Goal: Task Accomplishment & Management: Manage account settings

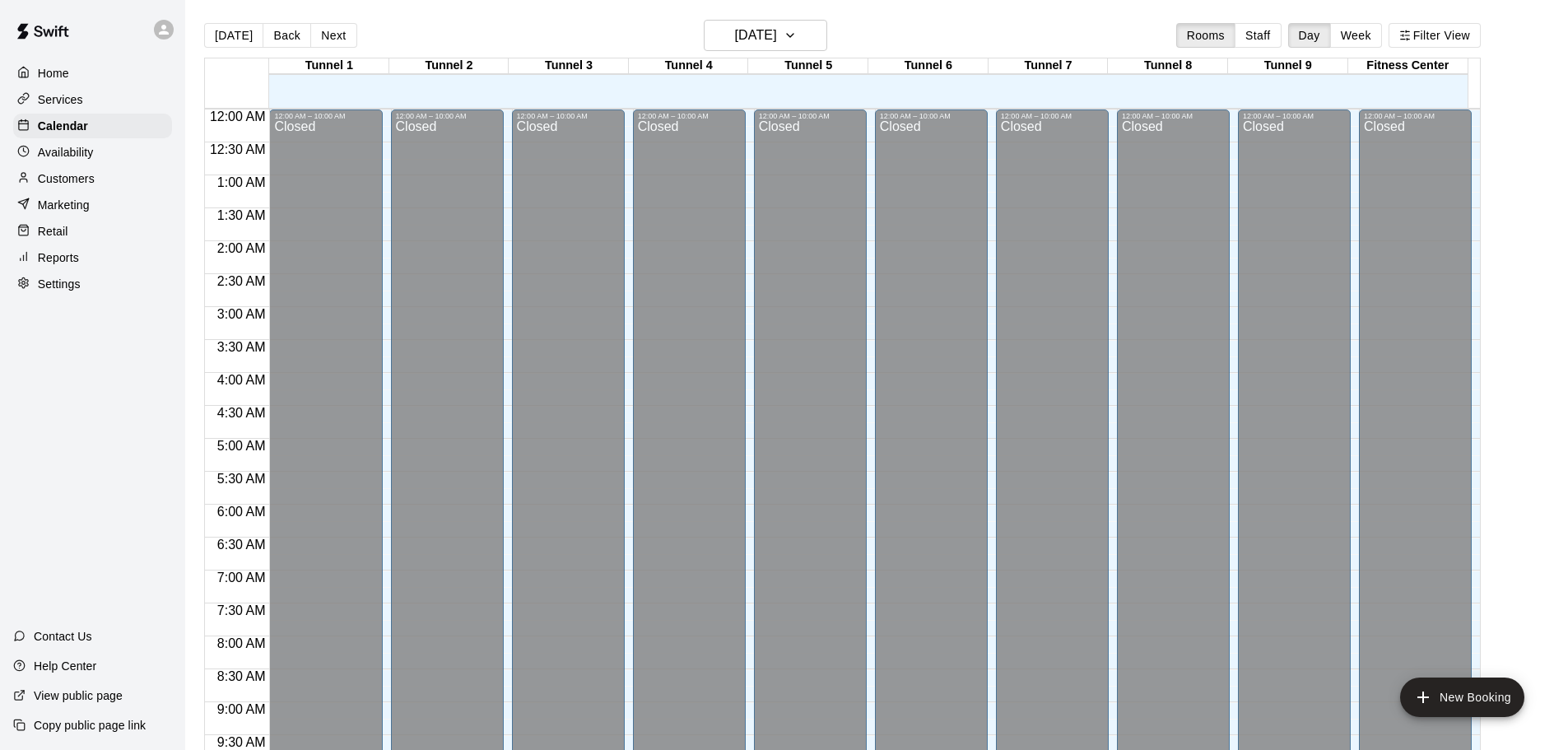
scroll to position [886, 0]
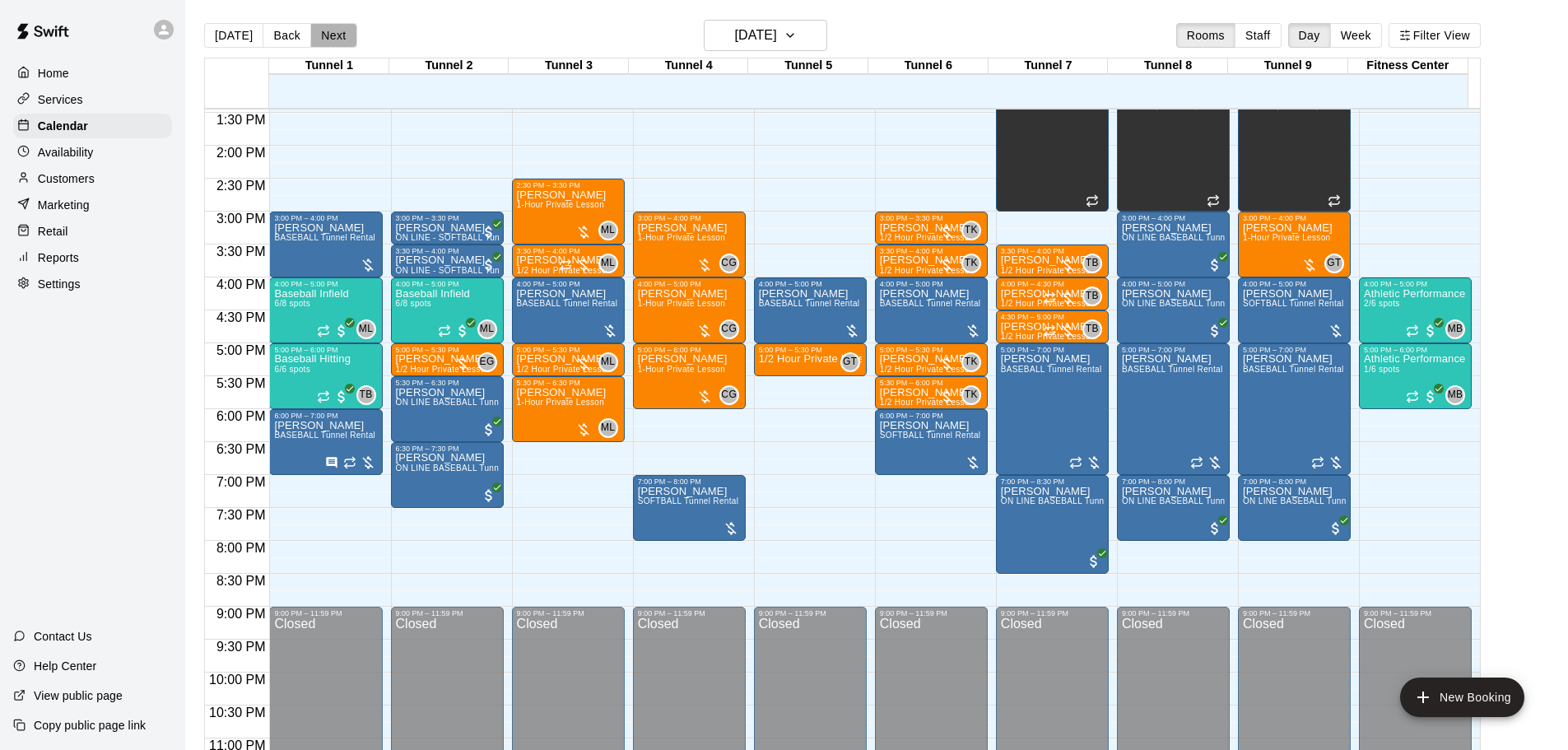
drag, startPoint x: 344, startPoint y: 38, endPoint x: 370, endPoint y: 50, distance: 28.6
click at [345, 38] on button "Next" at bounding box center [333, 34] width 46 height 24
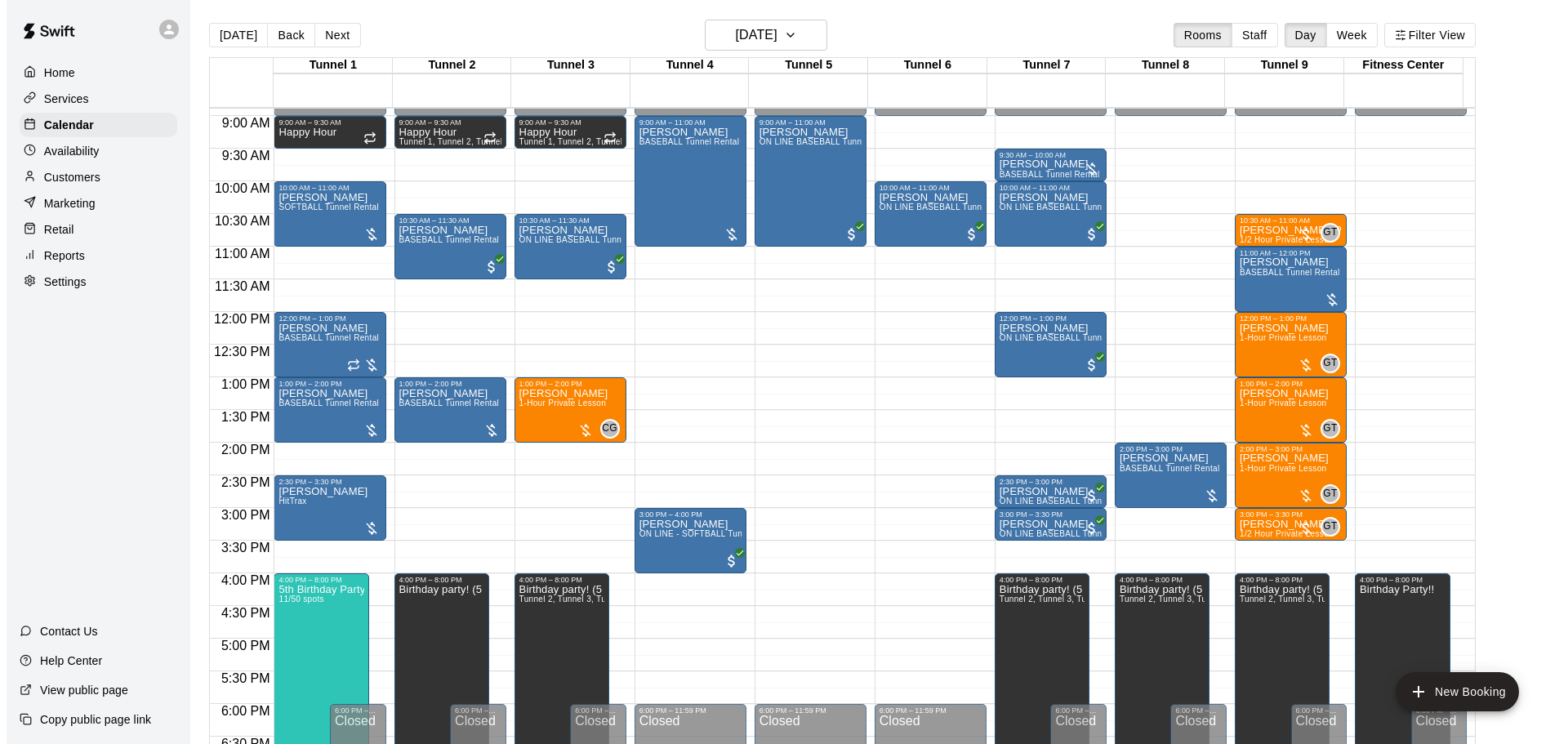
scroll to position [552, 0]
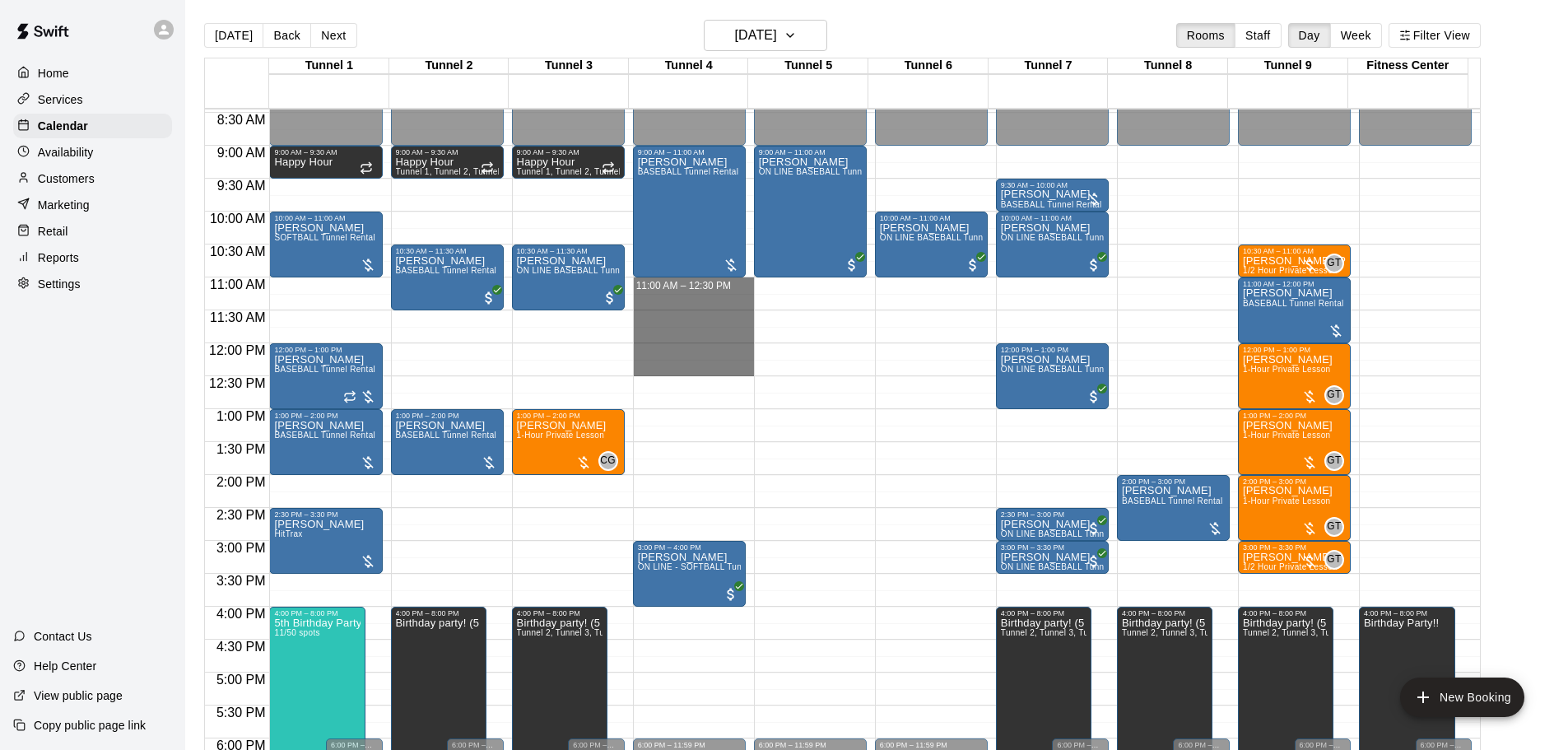
drag, startPoint x: 697, startPoint y: 288, endPoint x: 708, endPoint y: 364, distance: 76.8
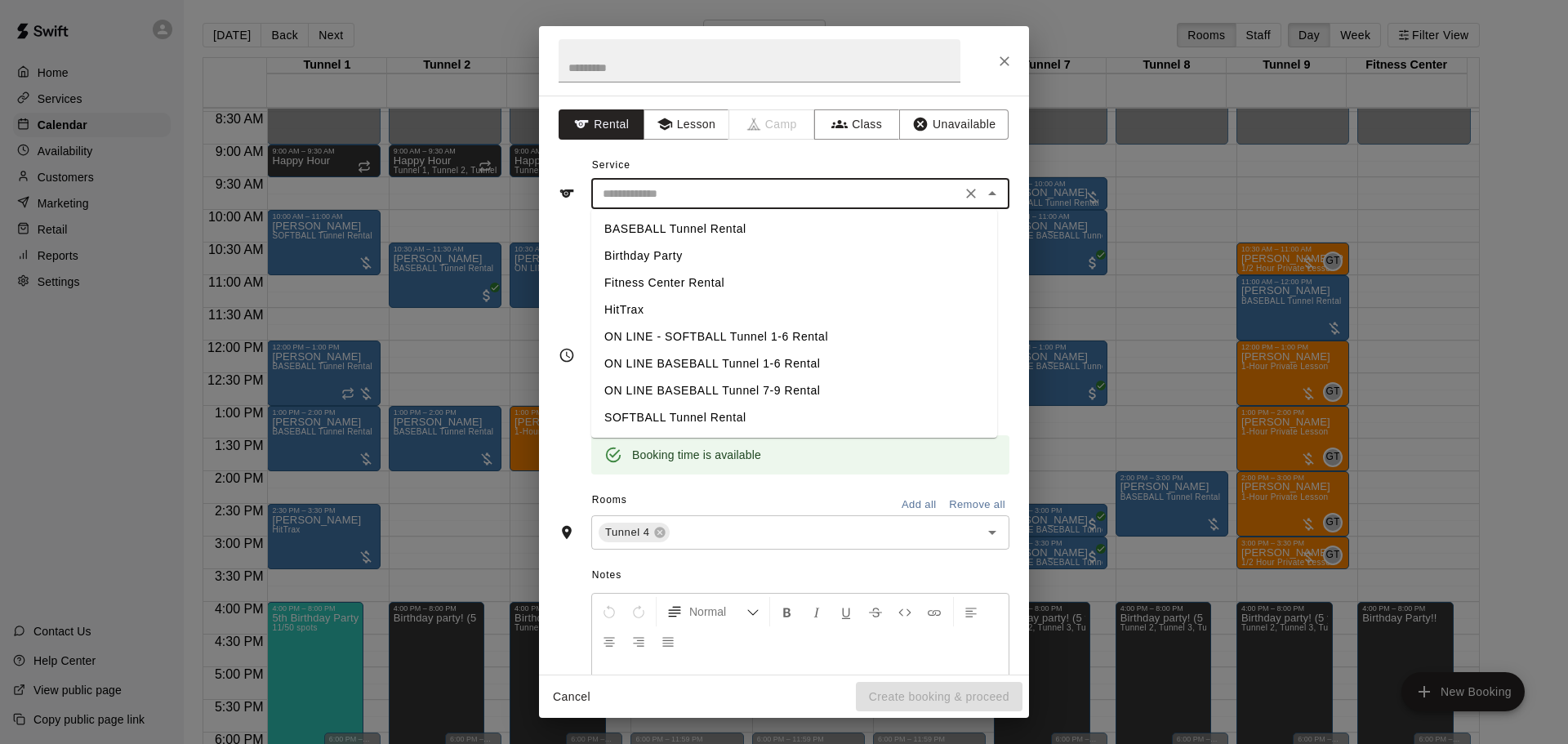
click at [678, 199] on input "text" at bounding box center [775, 193] width 360 height 21
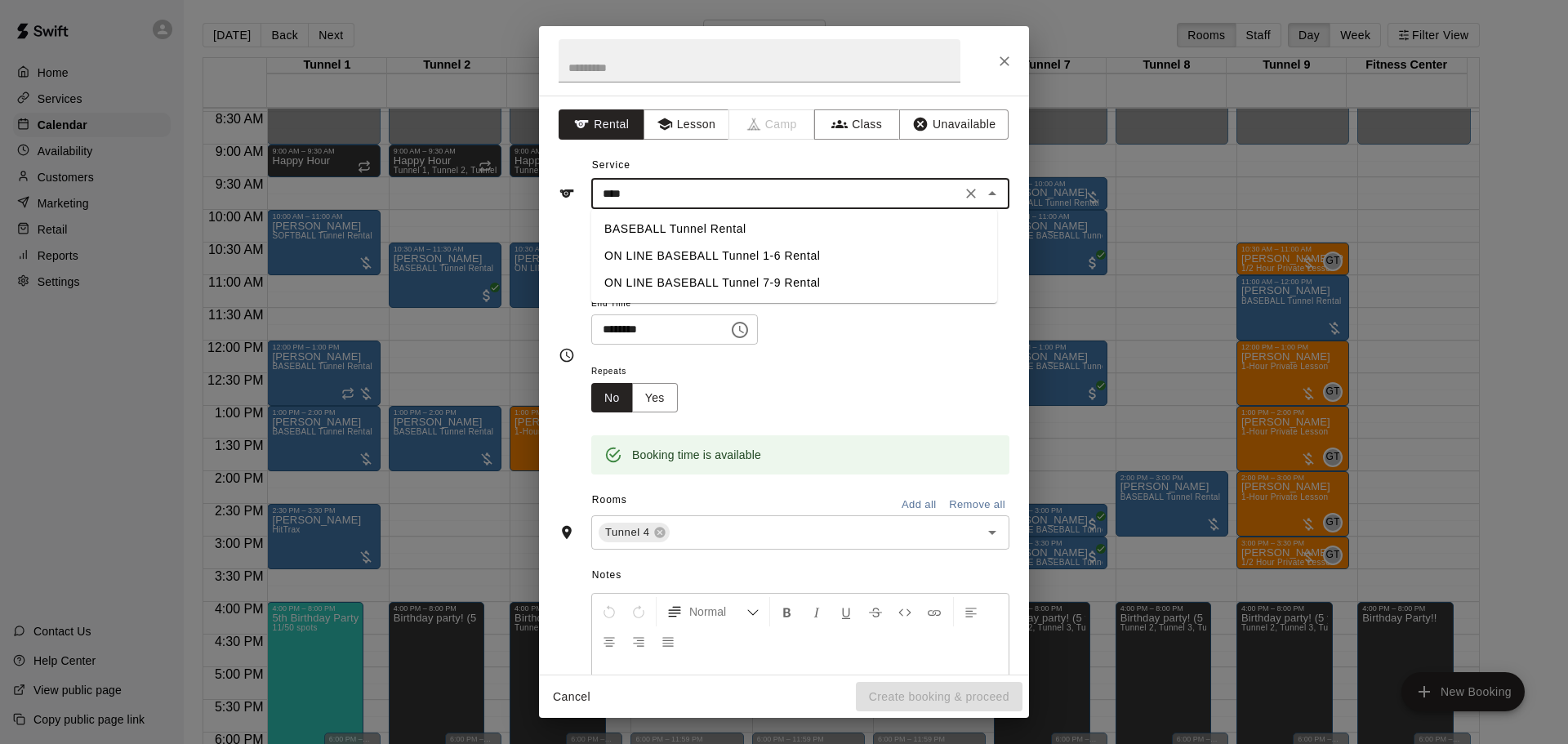
click at [705, 229] on li "BASEBALL Tunnel Rental" at bounding box center [794, 229] width 406 height 27
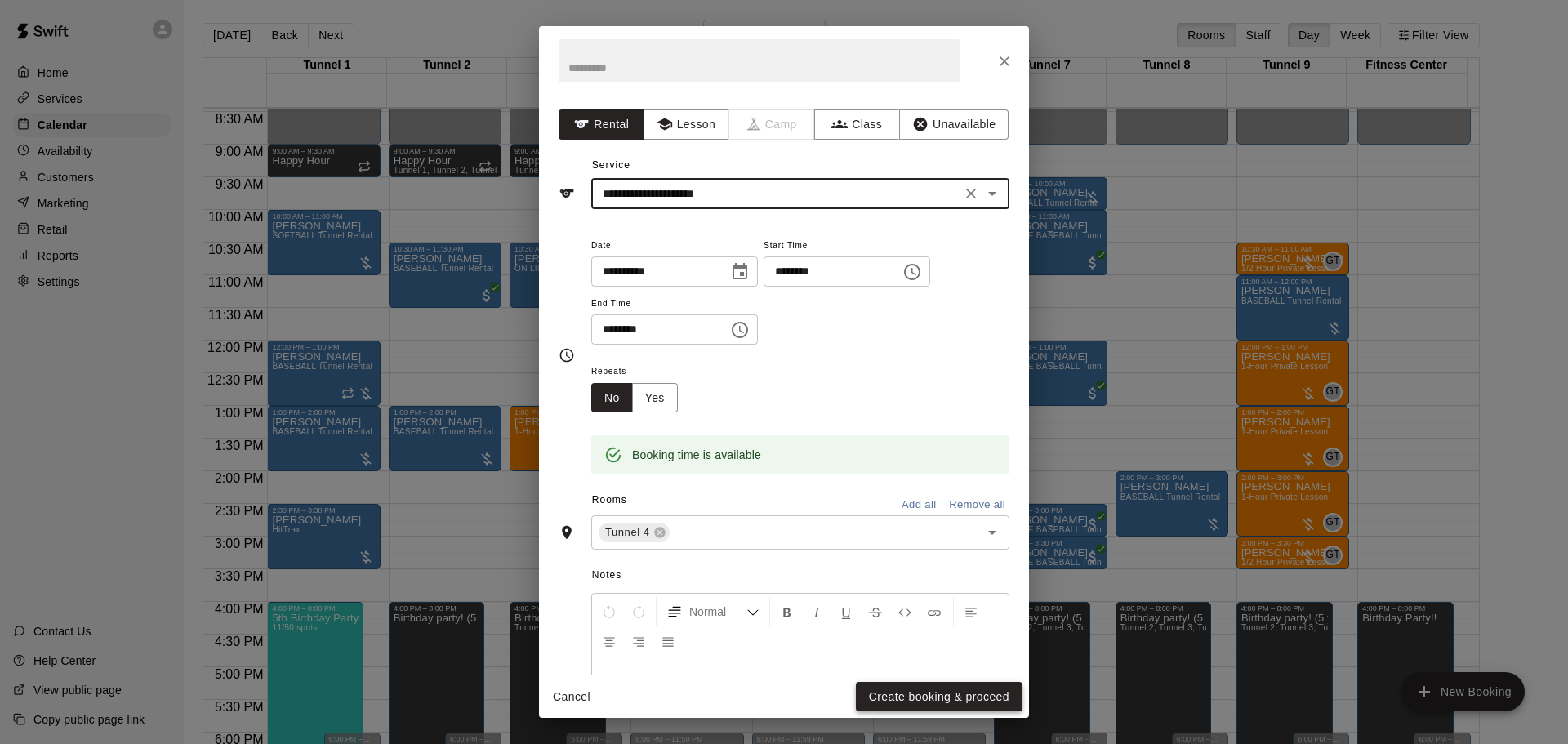
type input "**********"
click at [967, 700] on button "Create booking & proceed" at bounding box center [938, 697] width 166 height 31
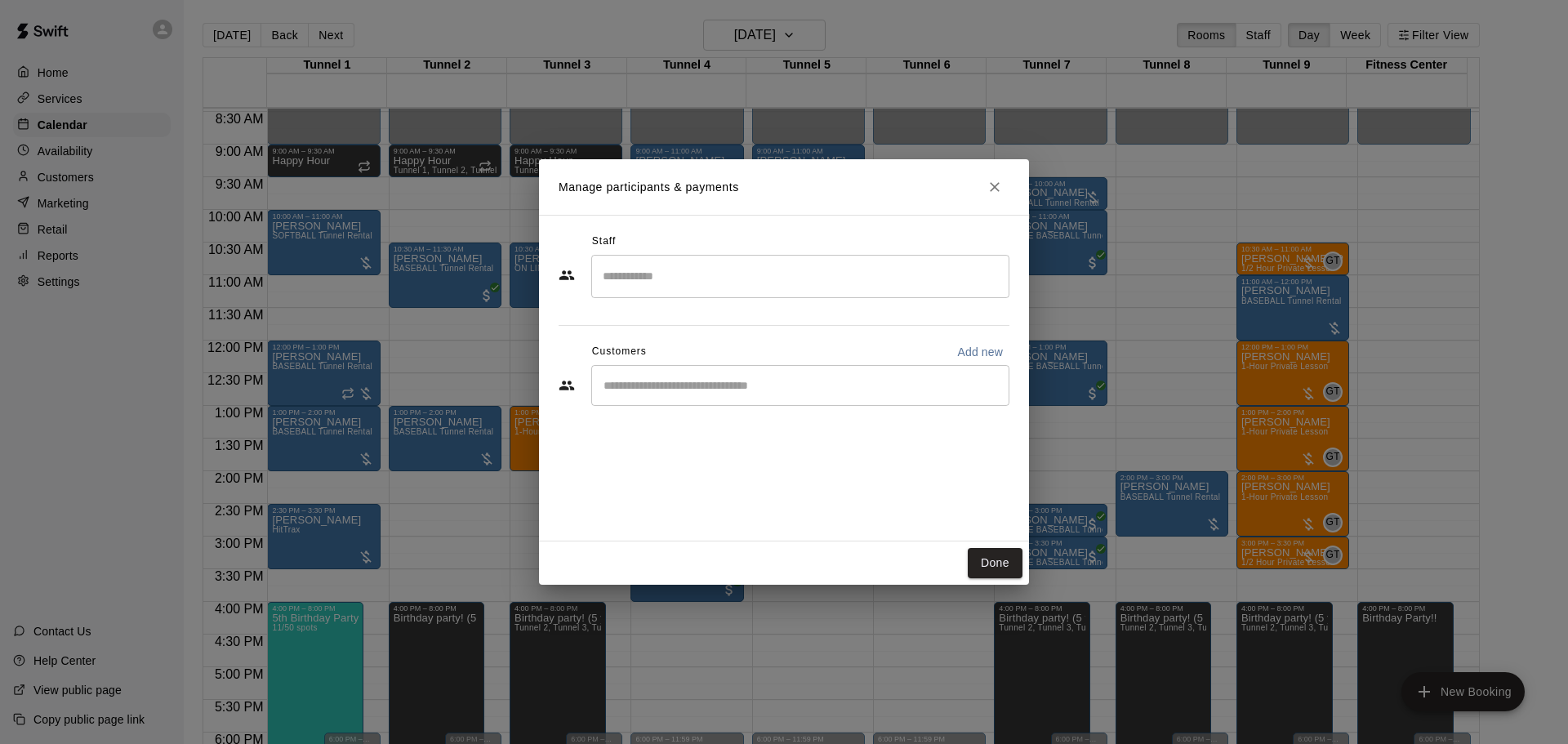
click at [746, 399] on div "​" at bounding box center [800, 385] width 418 height 40
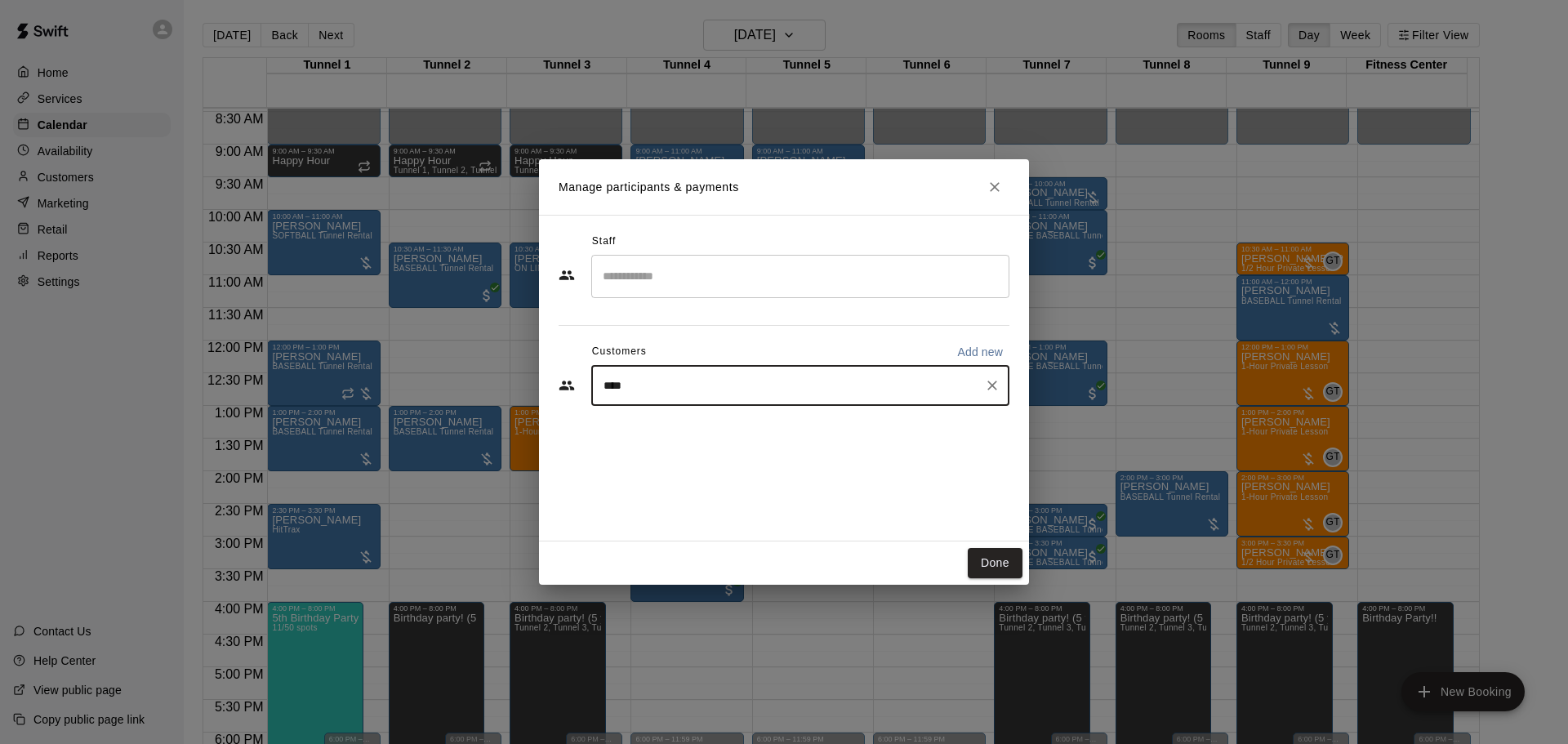
type input "*****"
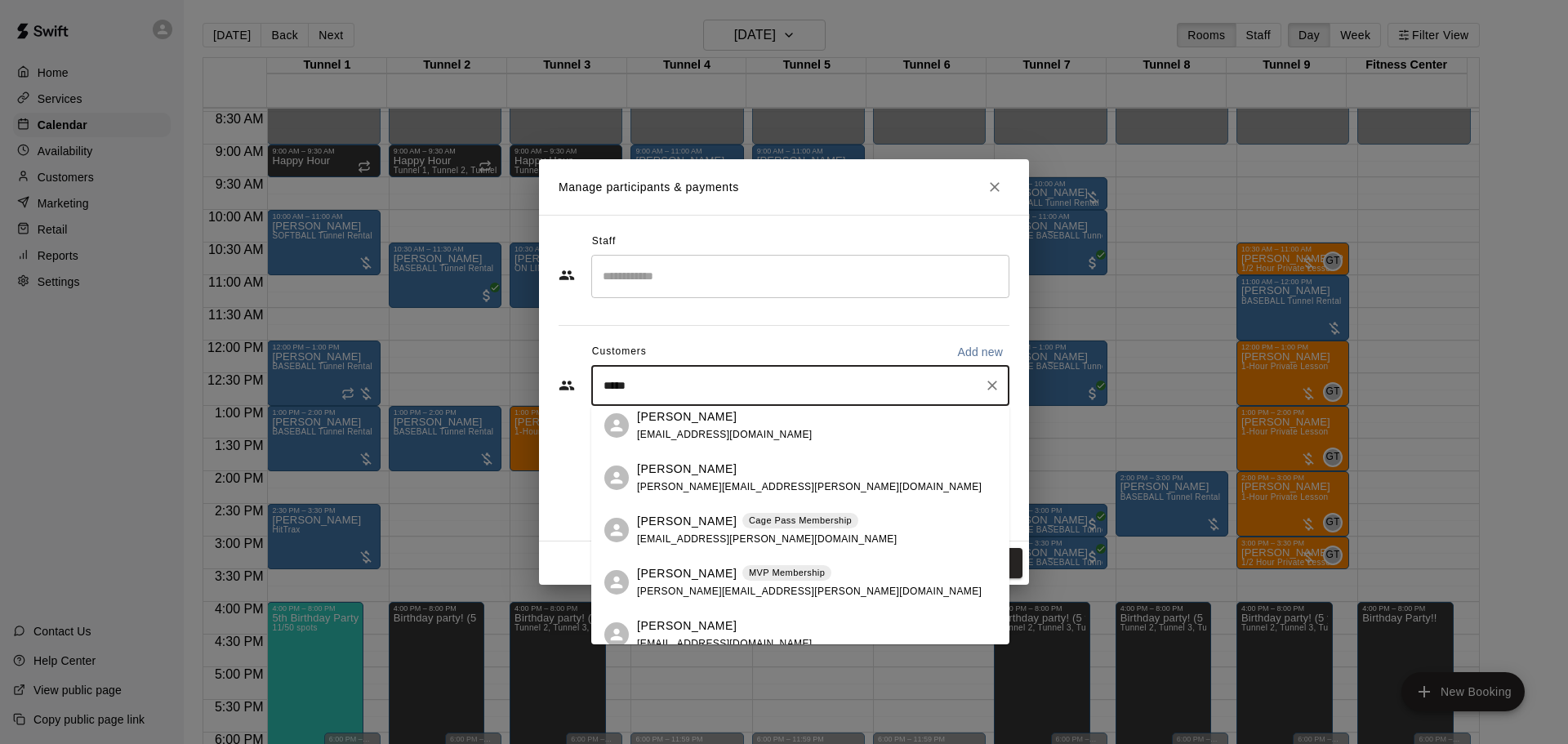
scroll to position [245, 0]
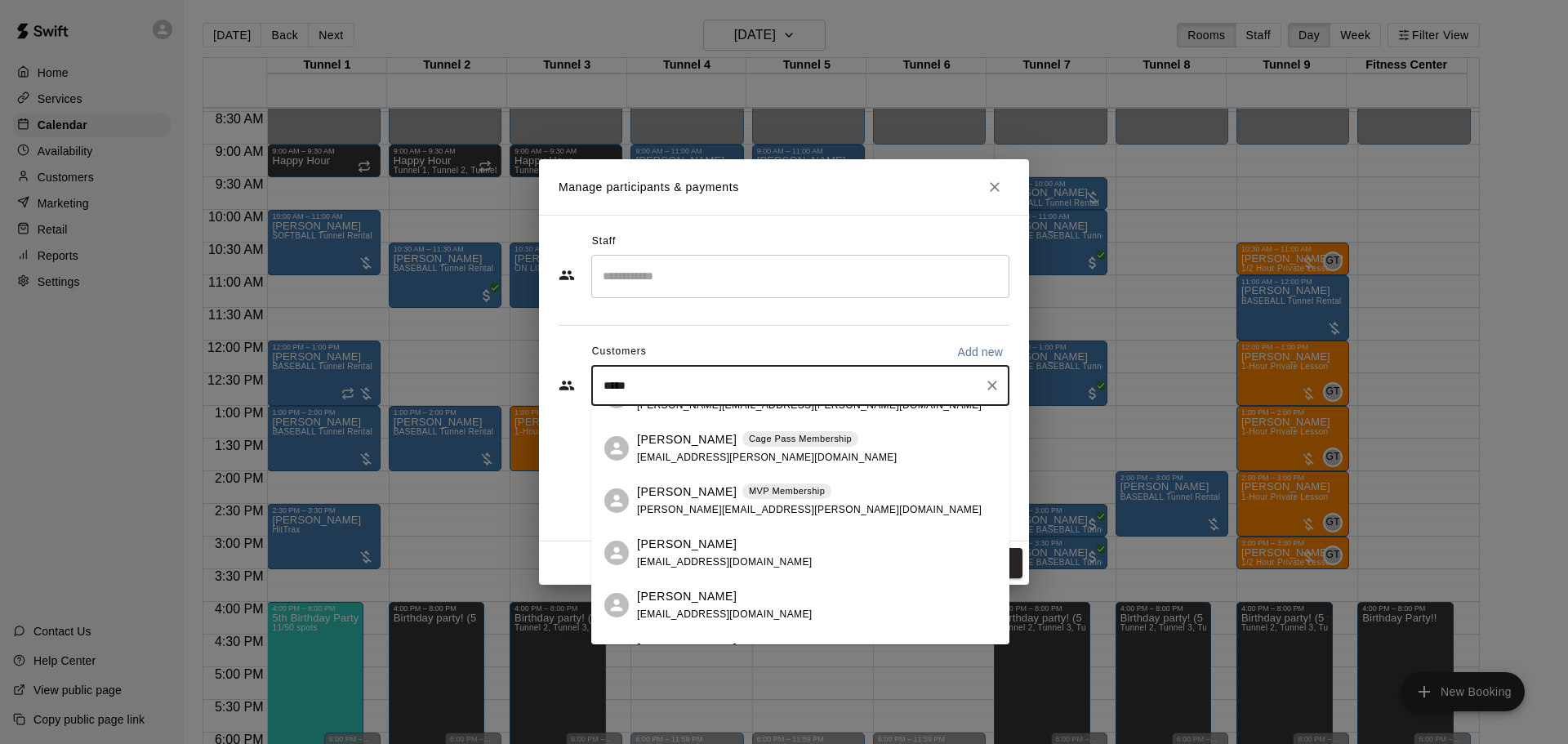
click at [701, 444] on p "Jacob Ritchie" at bounding box center [687, 439] width 100 height 17
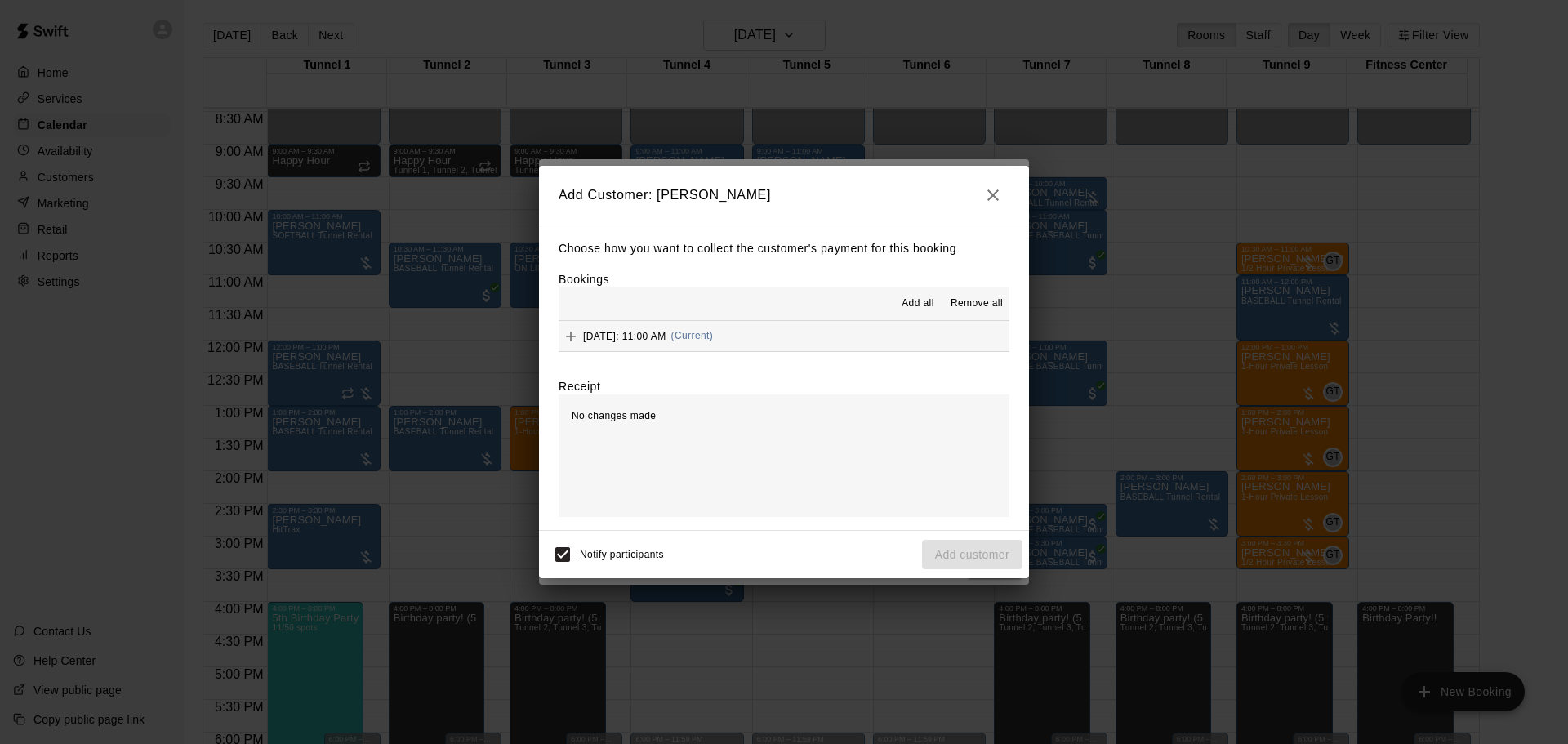
click at [667, 336] on span "Saturday, August 16: 11:00 AM" at bounding box center [625, 335] width 84 height 12
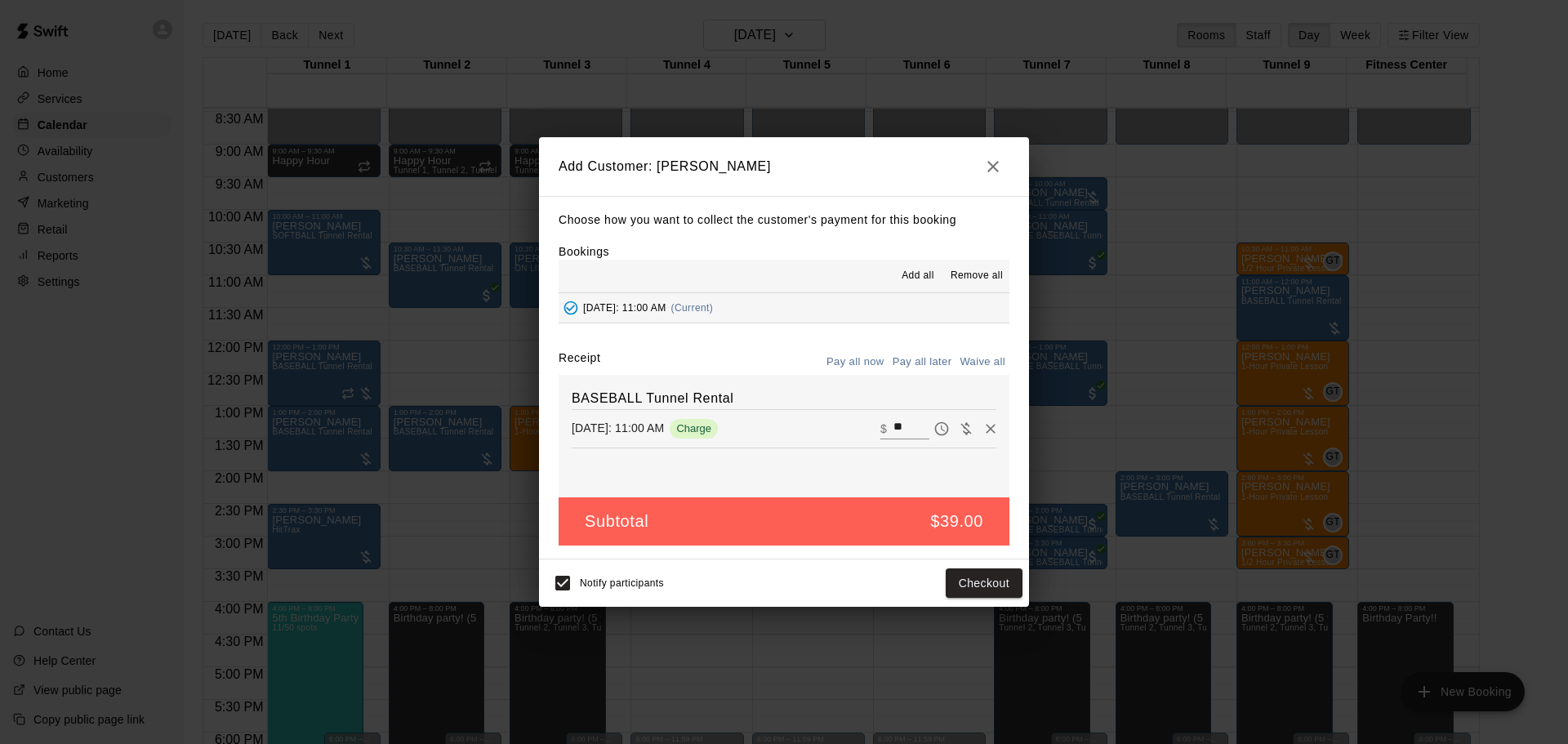
click at [901, 364] on button "Pay all later" at bounding box center [922, 362] width 67 height 25
click at [949, 588] on button "Add customer" at bounding box center [972, 584] width 101 height 31
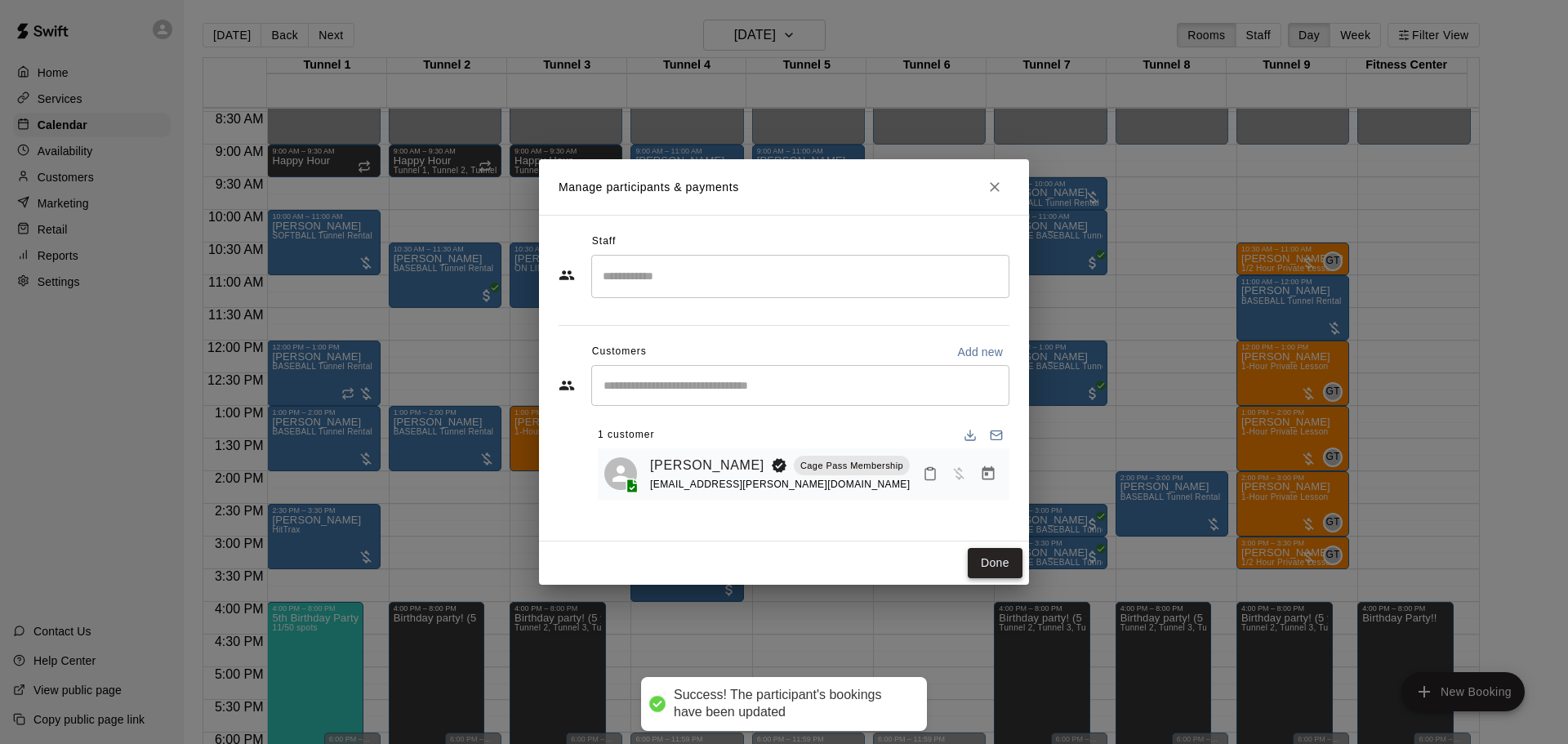
click at [1006, 559] on button "Done" at bounding box center [995, 563] width 55 height 31
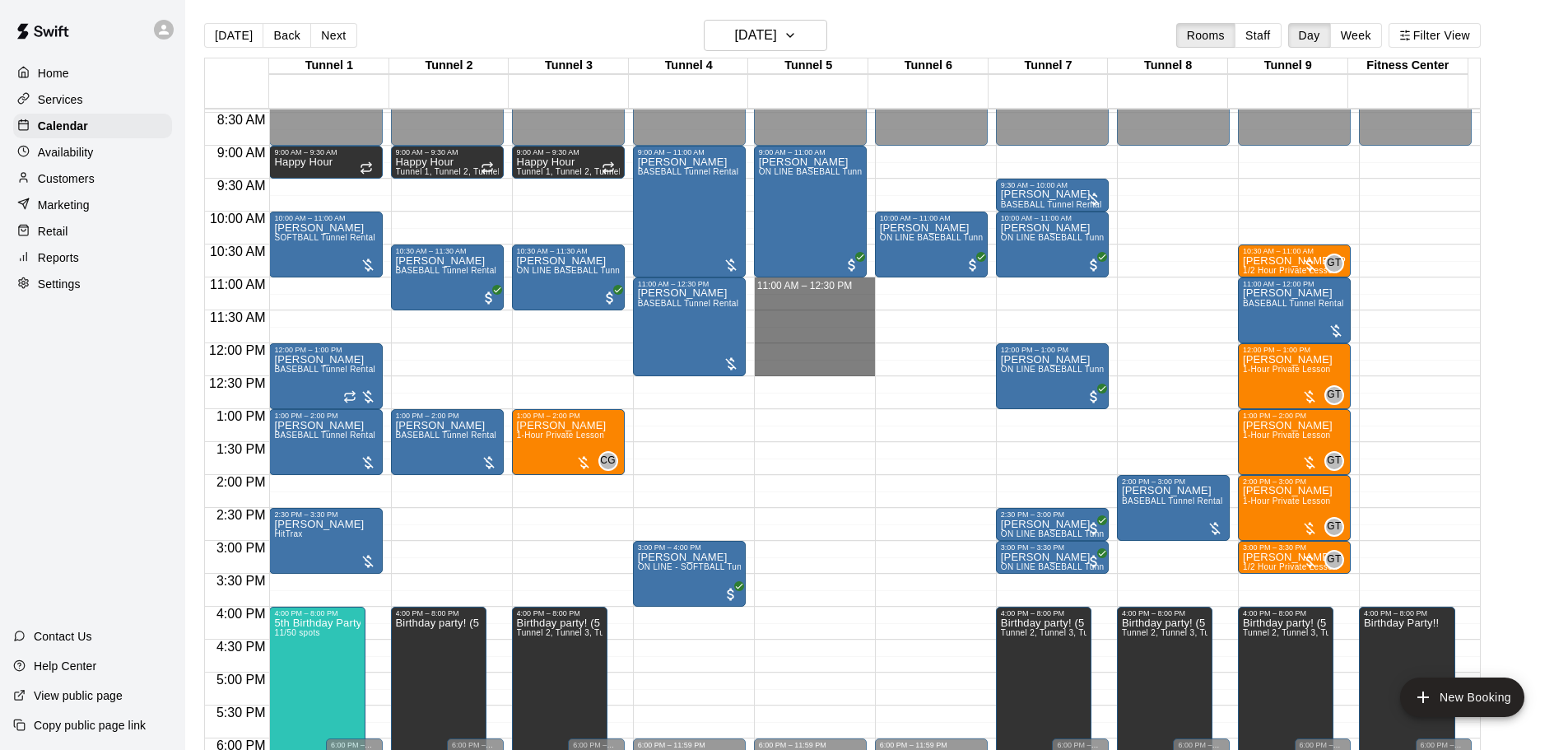
drag, startPoint x: 770, startPoint y: 284, endPoint x: 778, endPoint y: 367, distance: 83.4
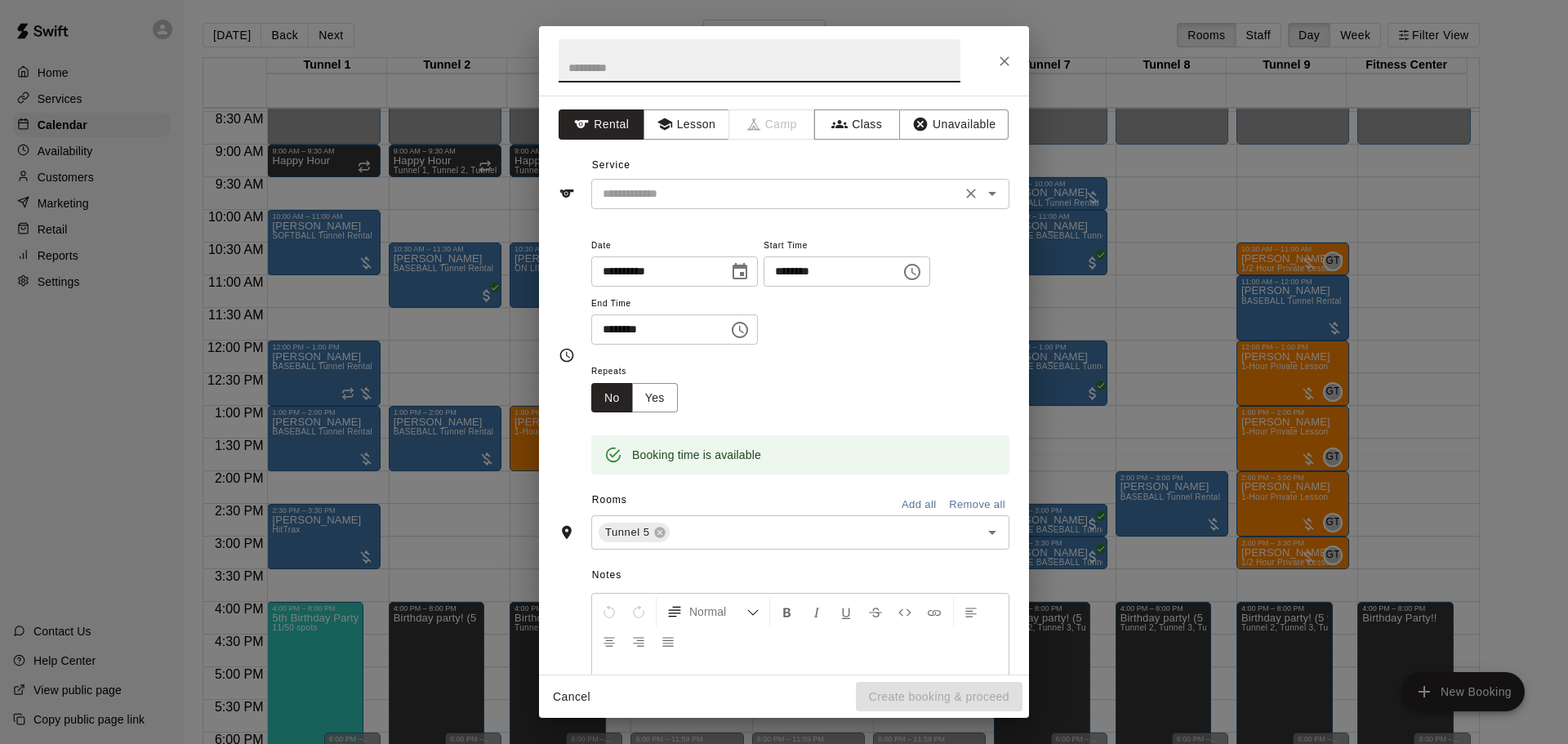
click at [777, 185] on input "text" at bounding box center [775, 193] width 360 height 21
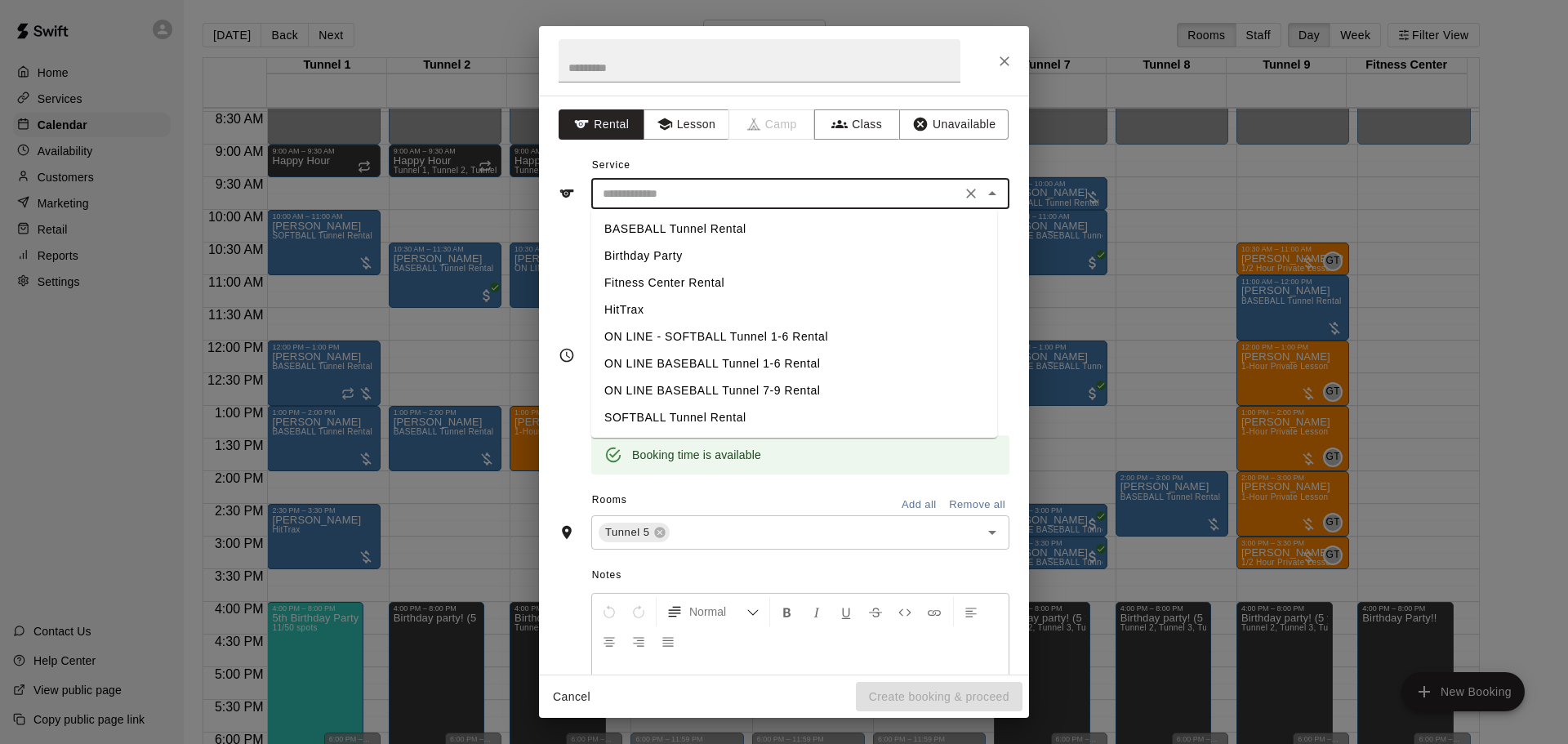
click at [740, 226] on li "BASEBALL Tunnel Rental" at bounding box center [794, 229] width 406 height 27
type input "**********"
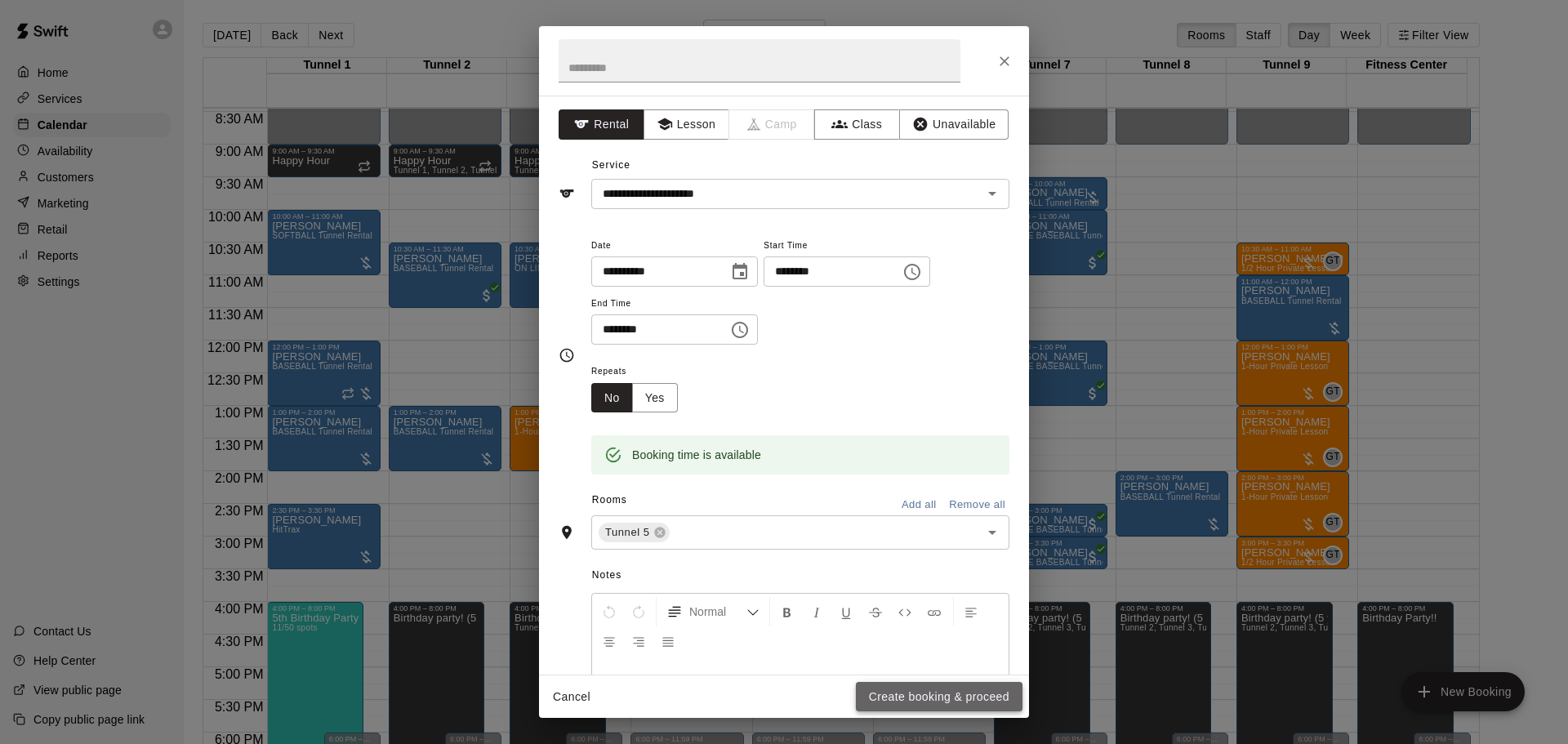
click at [910, 699] on button "Create booking & proceed" at bounding box center [938, 697] width 166 height 31
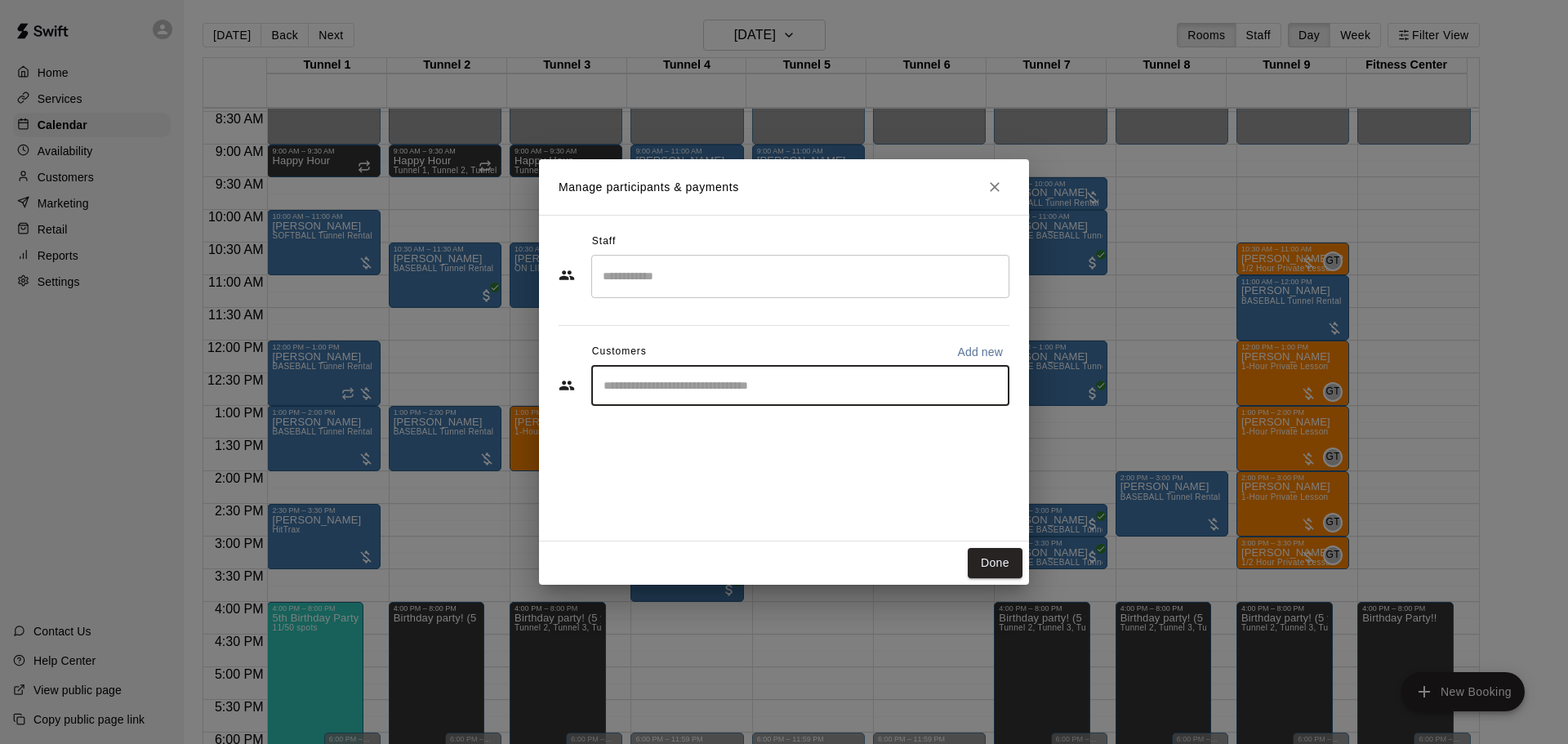
drag, startPoint x: 786, startPoint y: 390, endPoint x: 704, endPoint y: 344, distance: 94.0
click at [785, 390] on input "Start typing to search customers..." at bounding box center [800, 385] width 403 height 16
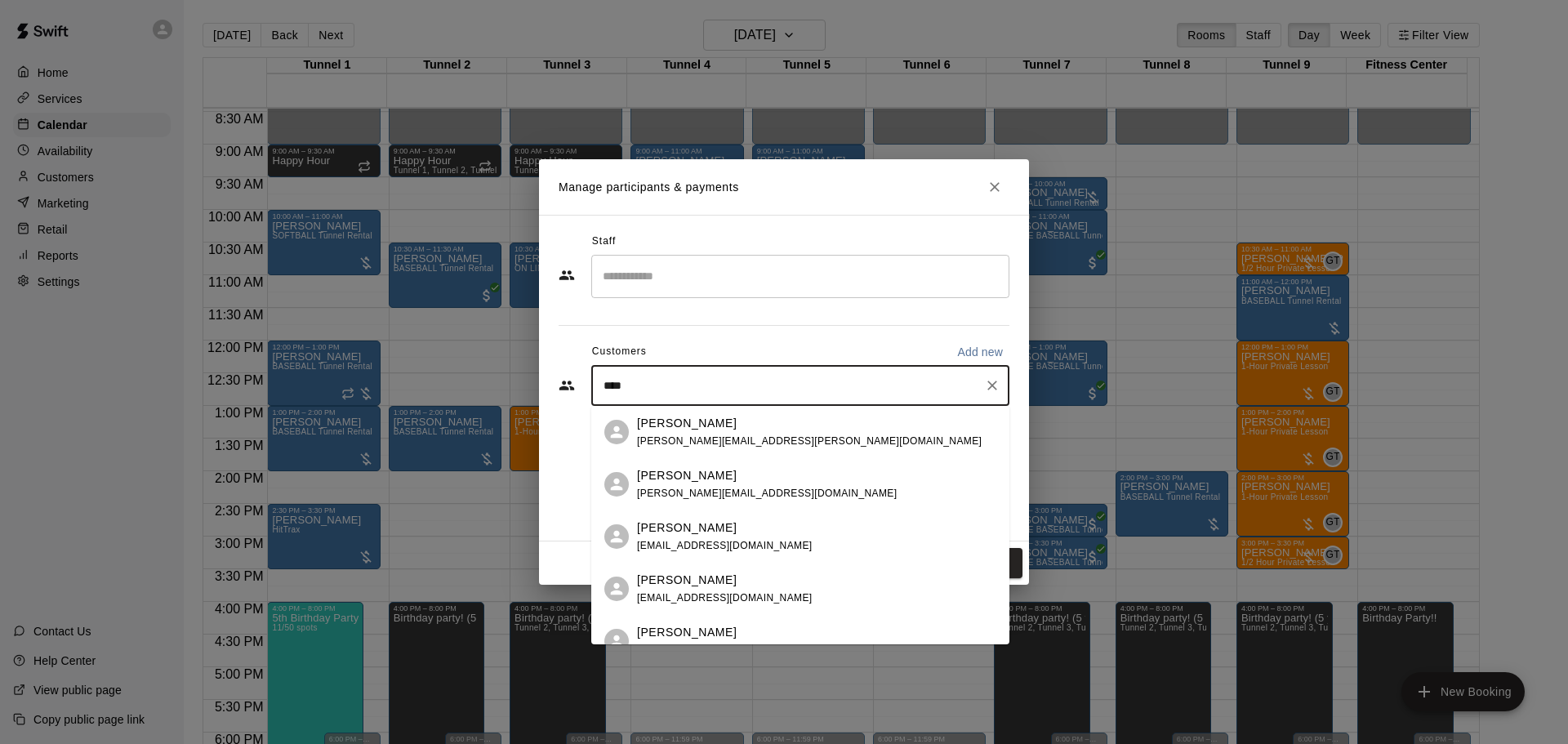
type input "*****"
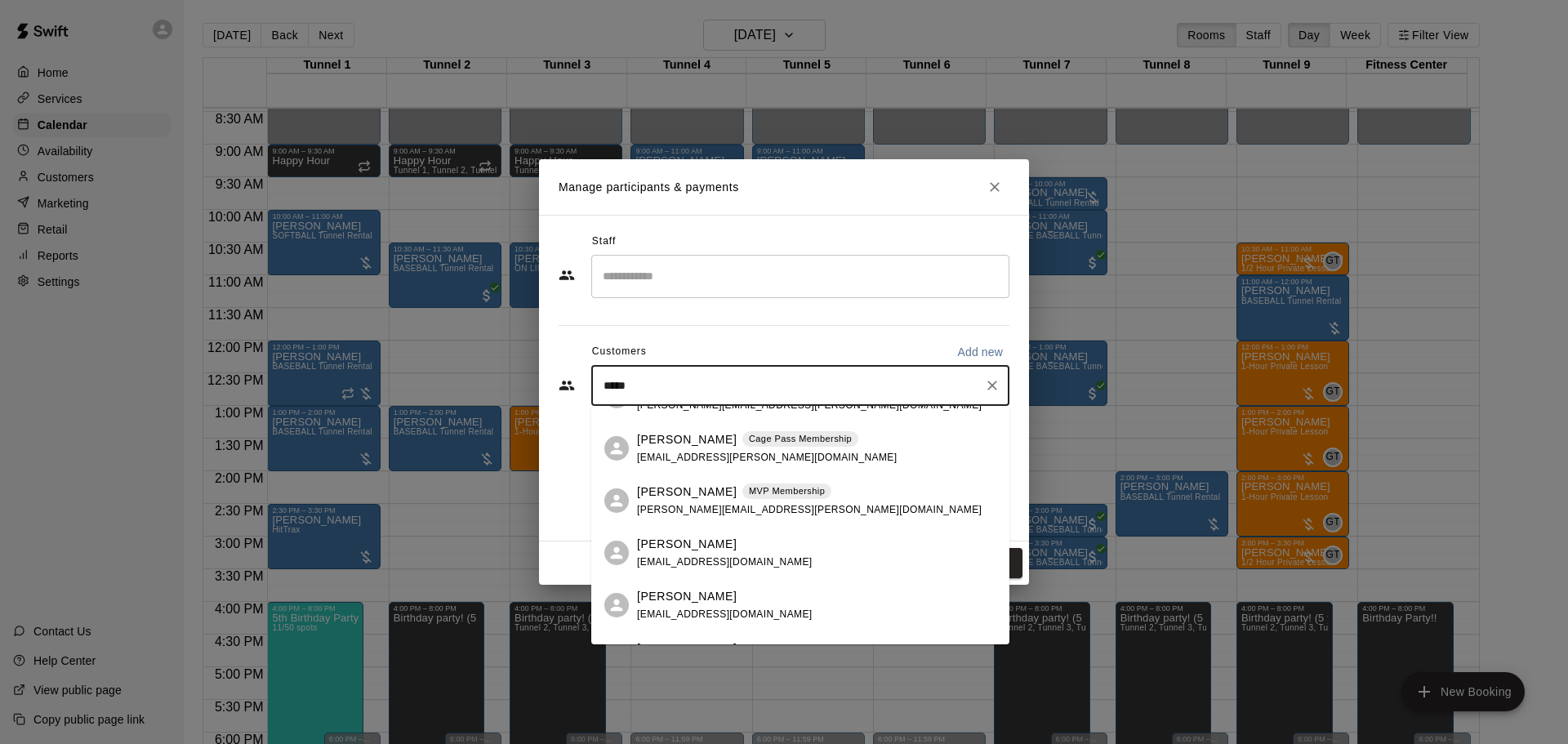
click at [633, 442] on div "Jacob Ritchie Cage Pass Membership jake.ritchie@gmail.com" at bounding box center [800, 448] width 418 height 52
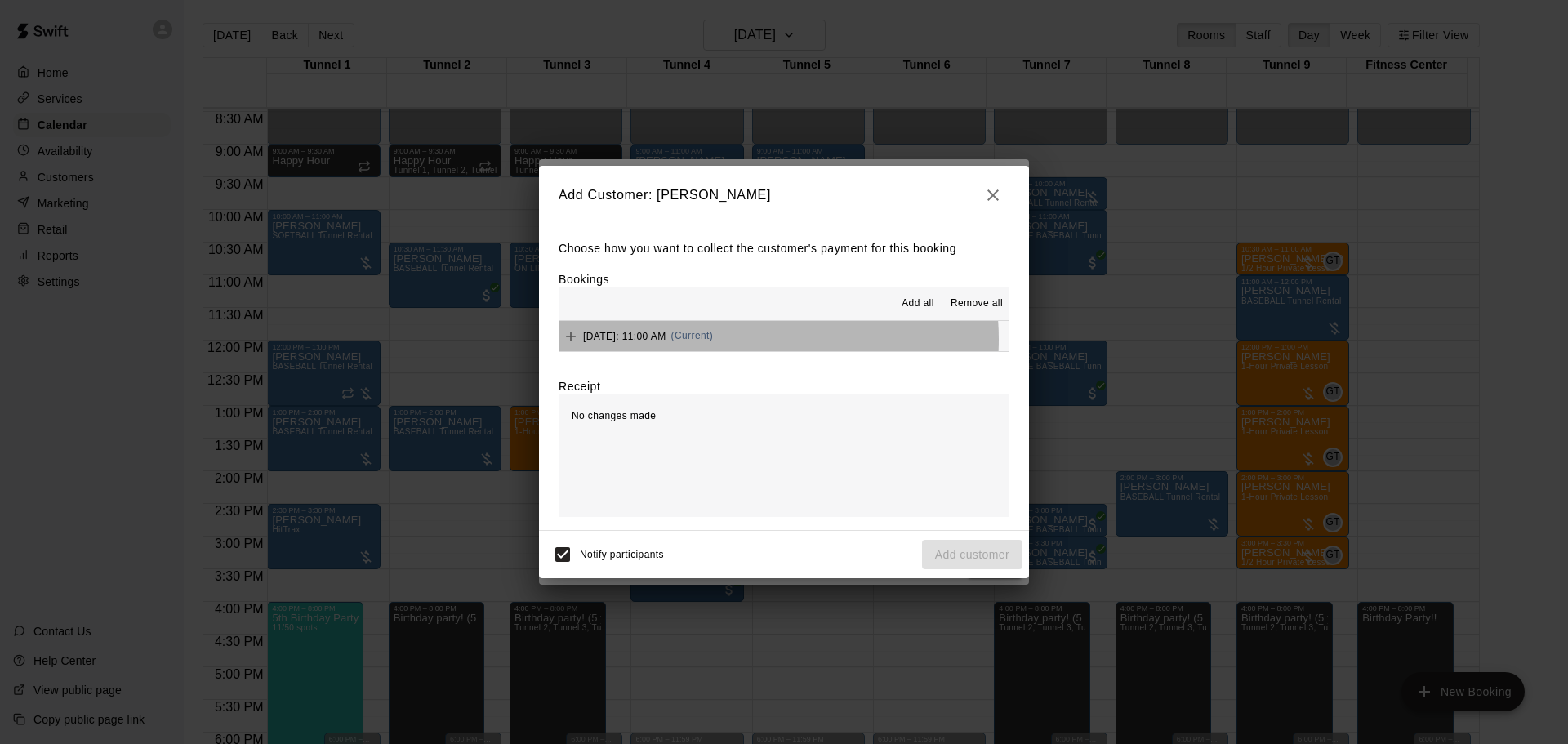
click at [713, 341] on span "(Current)" at bounding box center [692, 335] width 42 height 12
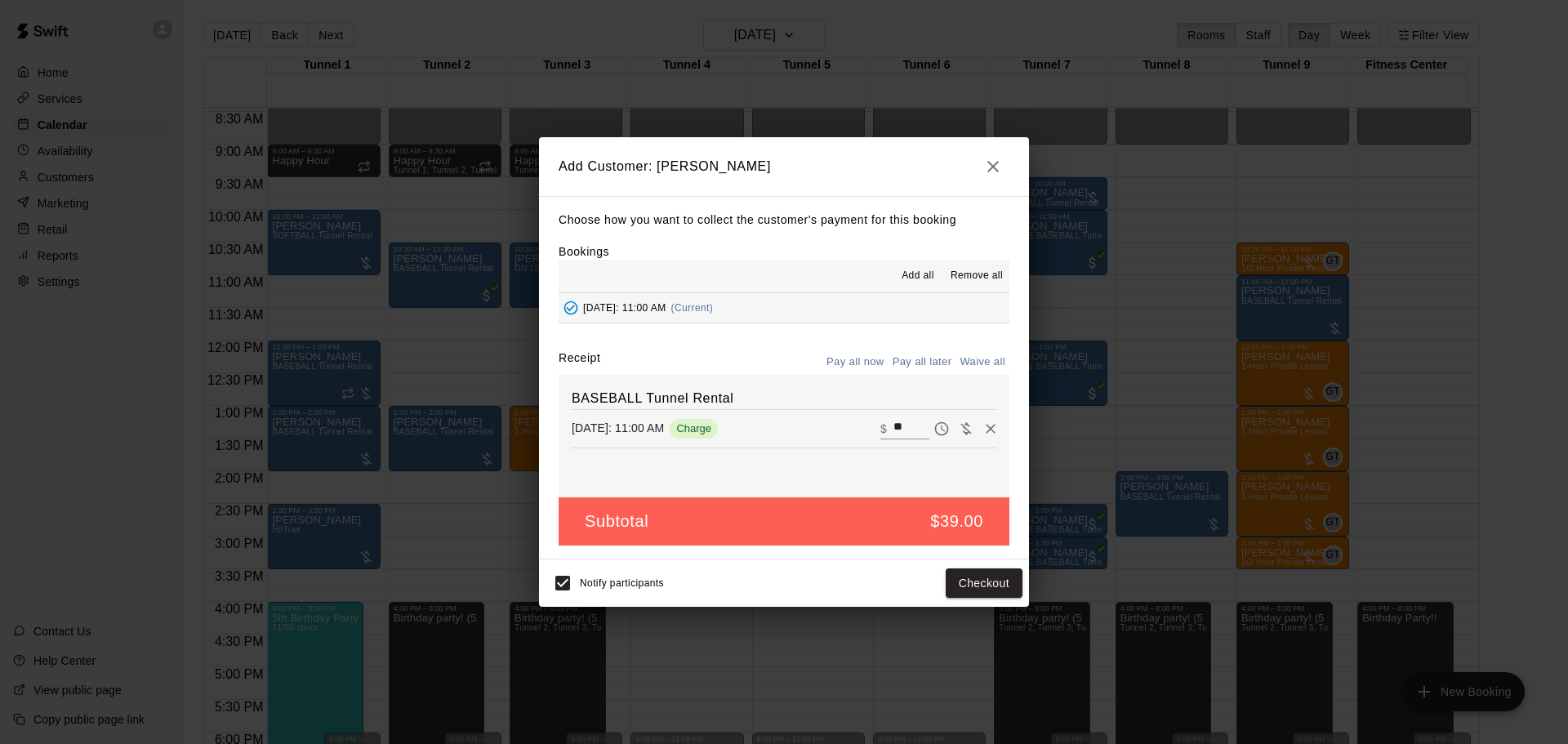
click at [915, 359] on button "Pay all later" at bounding box center [922, 362] width 67 height 25
click at [953, 580] on button "Add customer" at bounding box center [972, 584] width 101 height 31
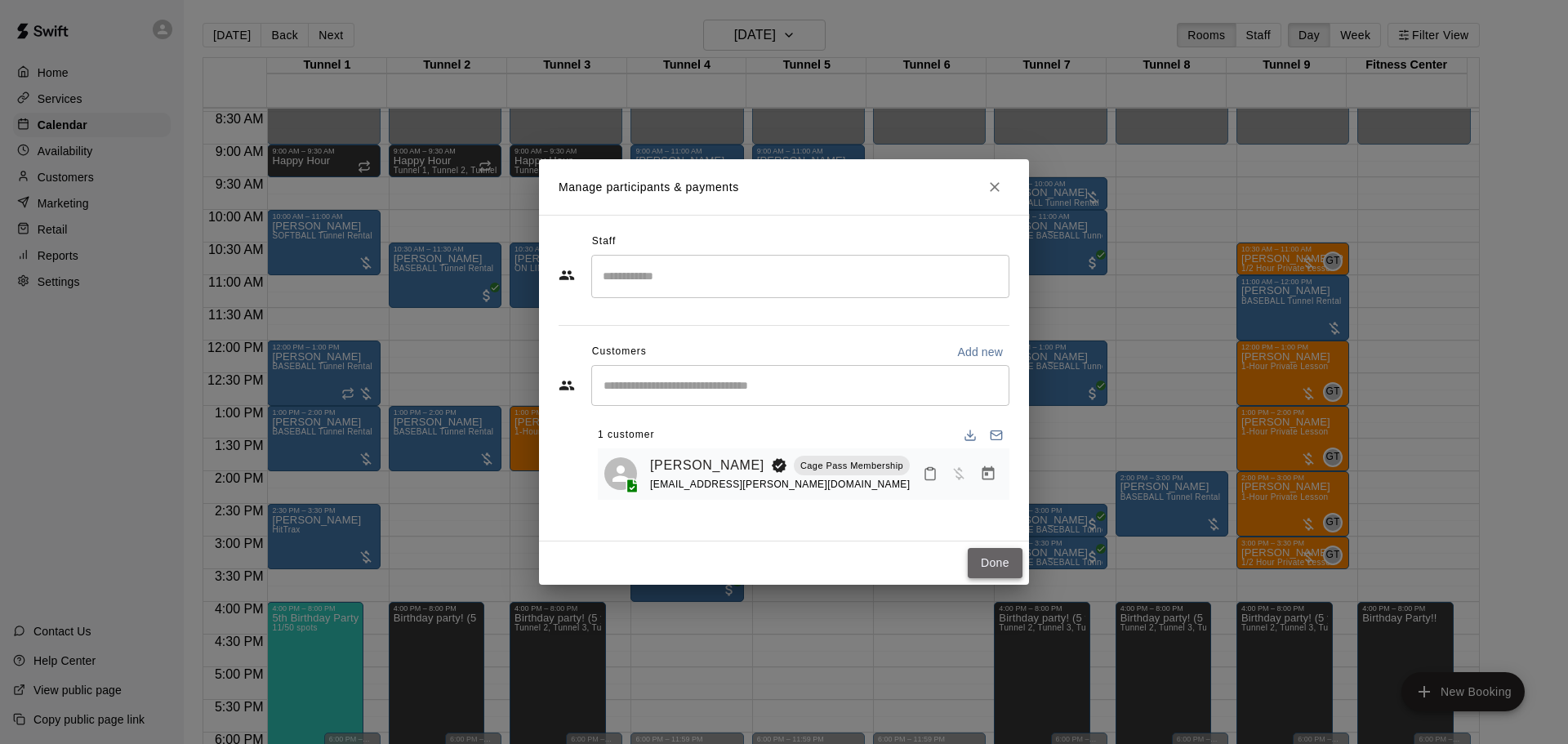
click at [992, 567] on button "Done" at bounding box center [995, 563] width 55 height 31
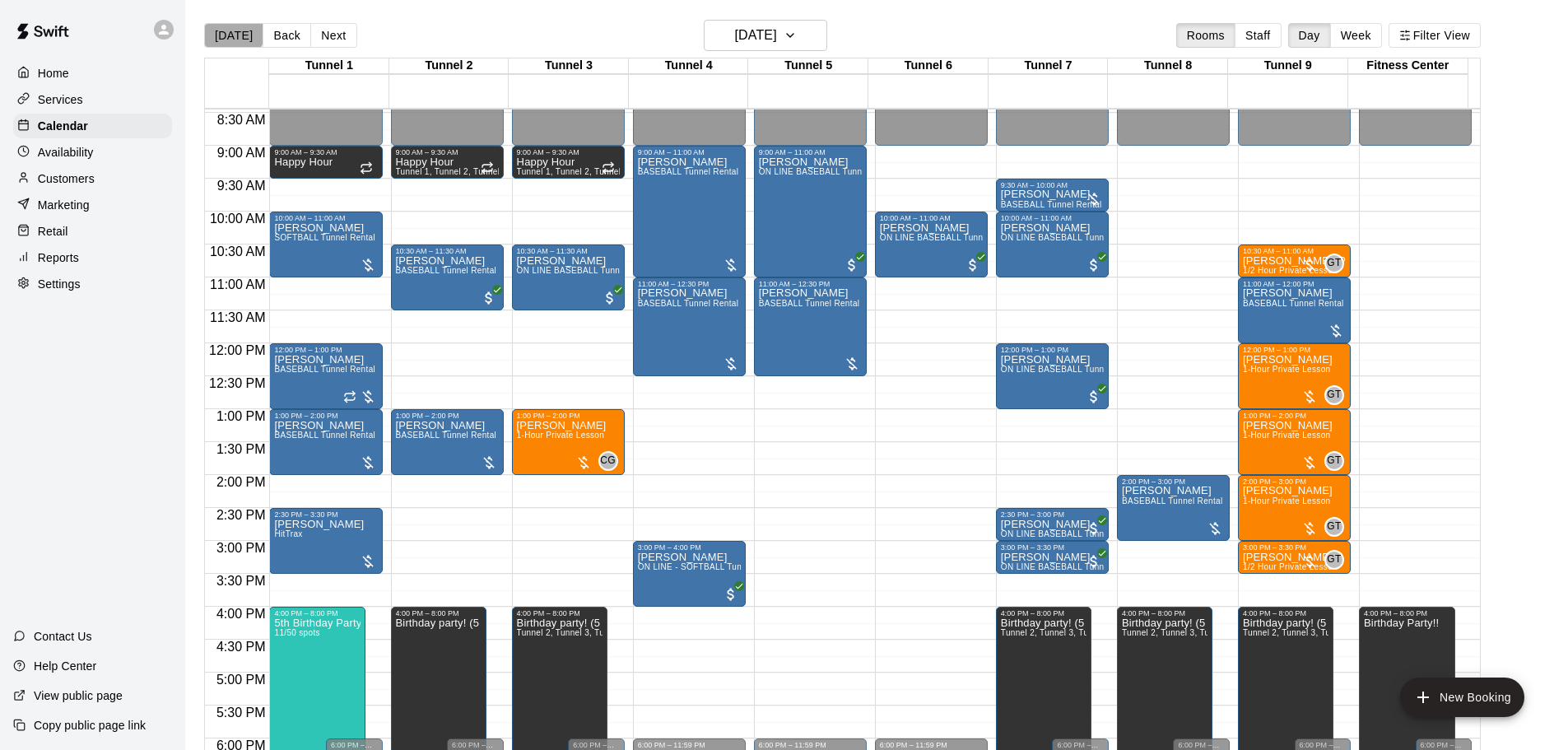
click at [232, 29] on button "[DATE]" at bounding box center [233, 34] width 59 height 24
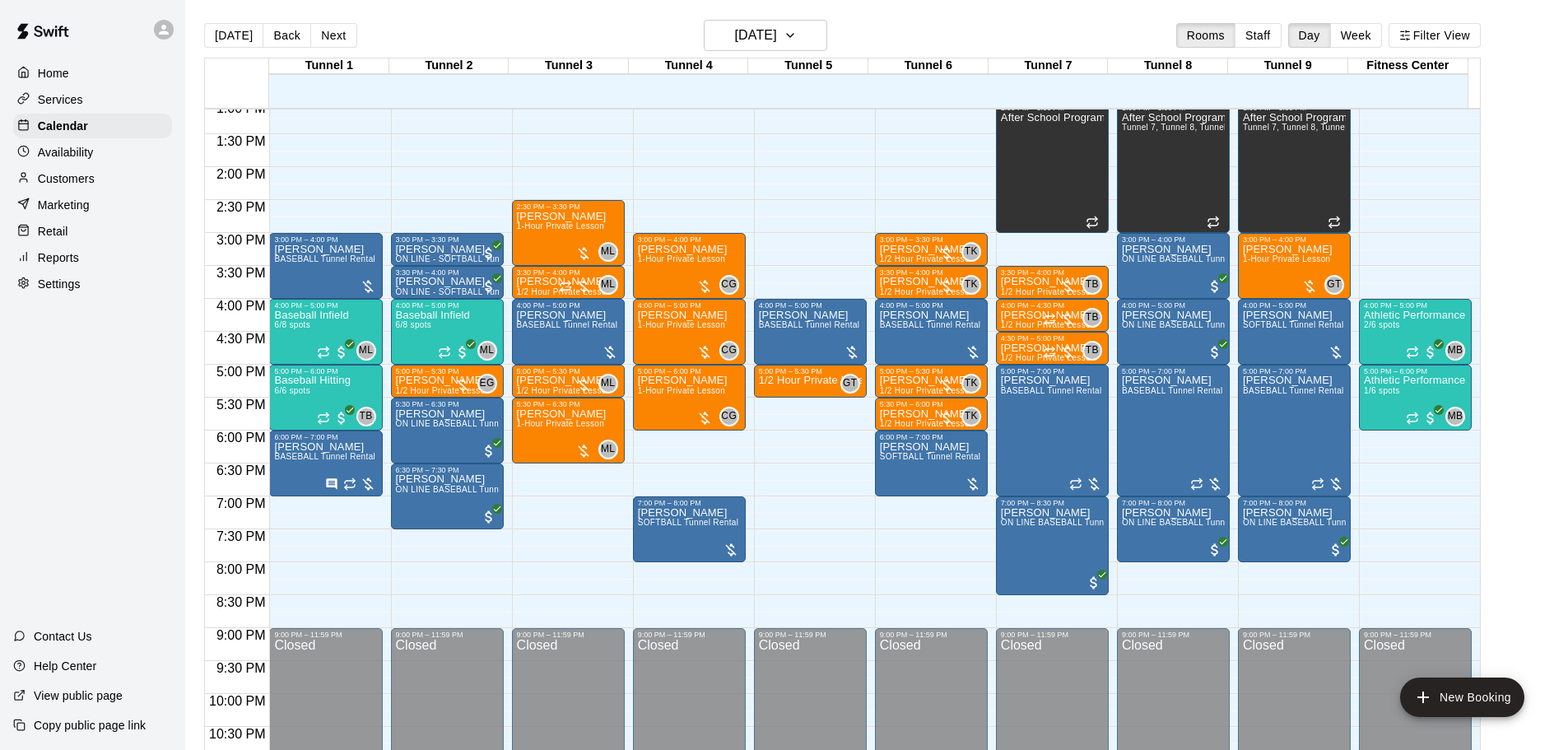
scroll to position [886, 0]
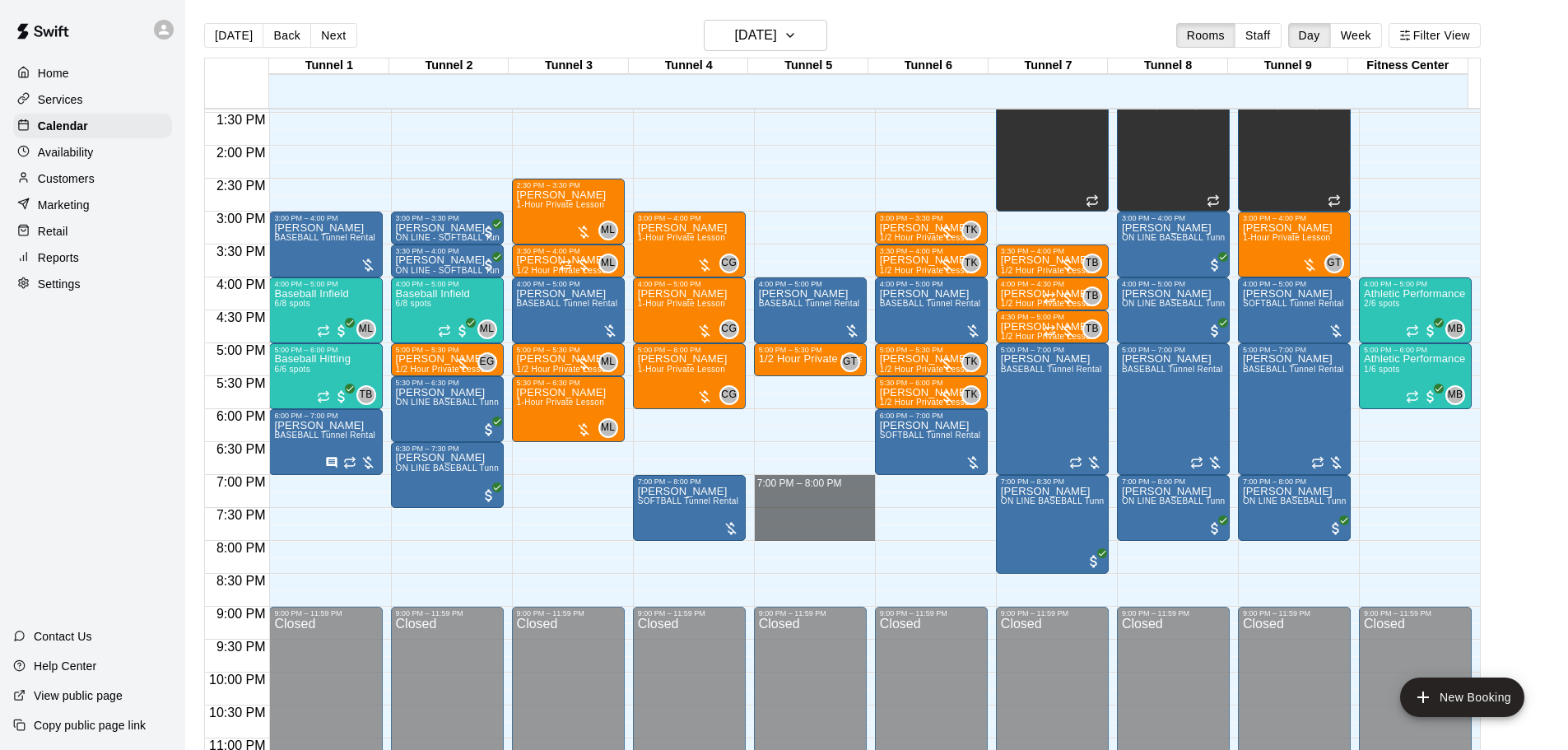
drag, startPoint x: 806, startPoint y: 483, endPoint x: 803, endPoint y: 528, distance: 45.1
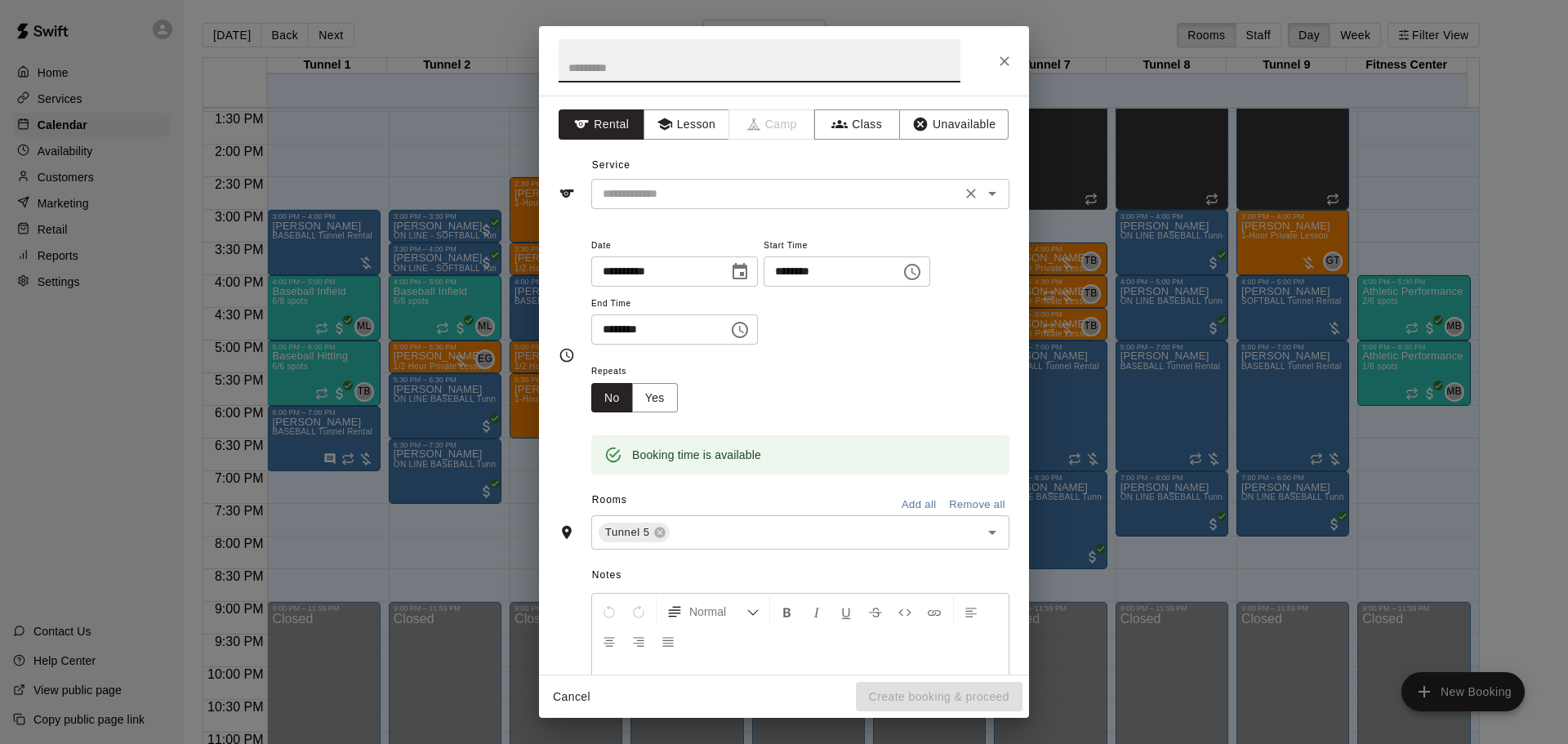
click at [746, 194] on input "text" at bounding box center [775, 193] width 360 height 21
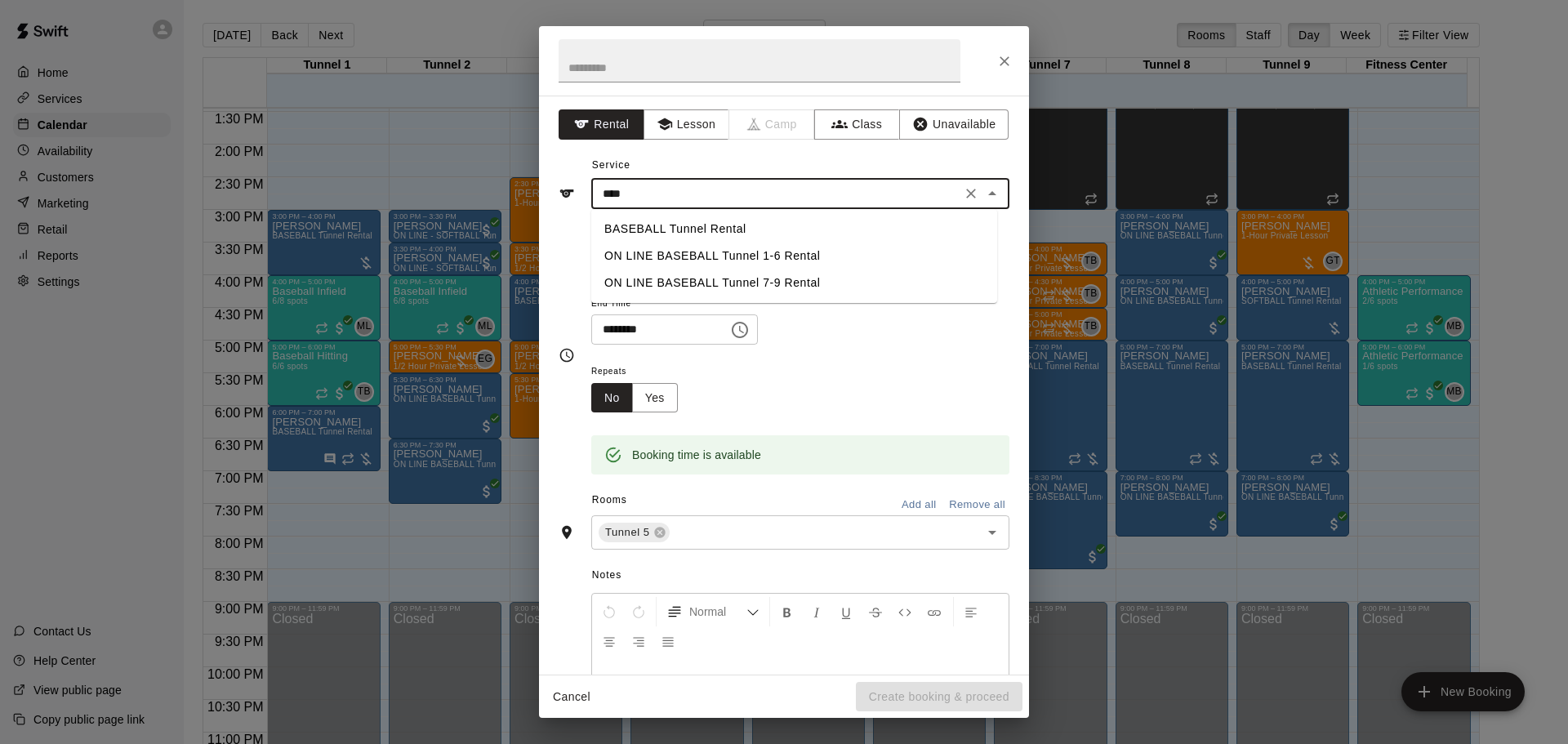
click at [732, 233] on li "BASEBALL Tunnel Rental" at bounding box center [794, 229] width 406 height 27
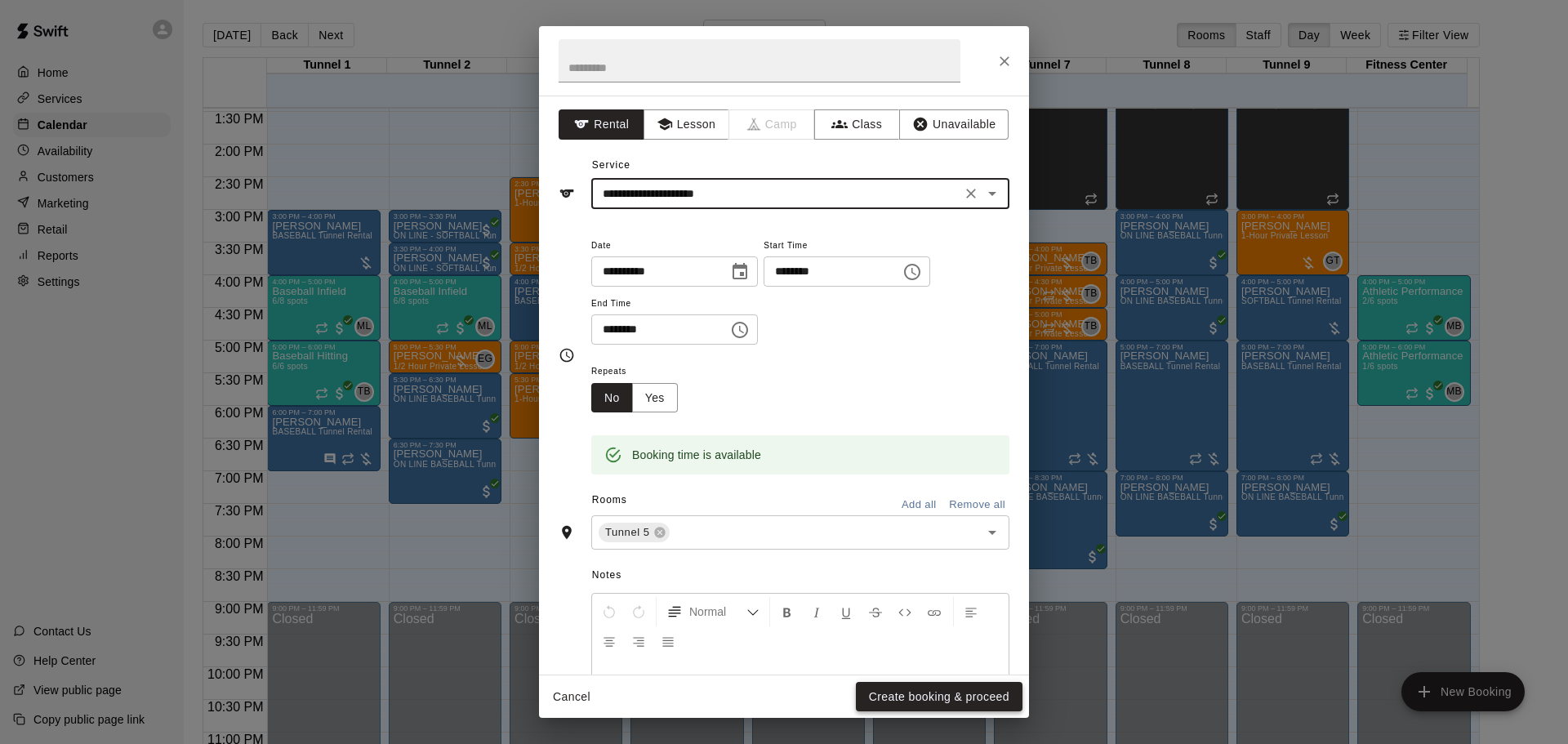
type input "**********"
click at [902, 686] on button "Create booking & proceed" at bounding box center [938, 697] width 166 height 31
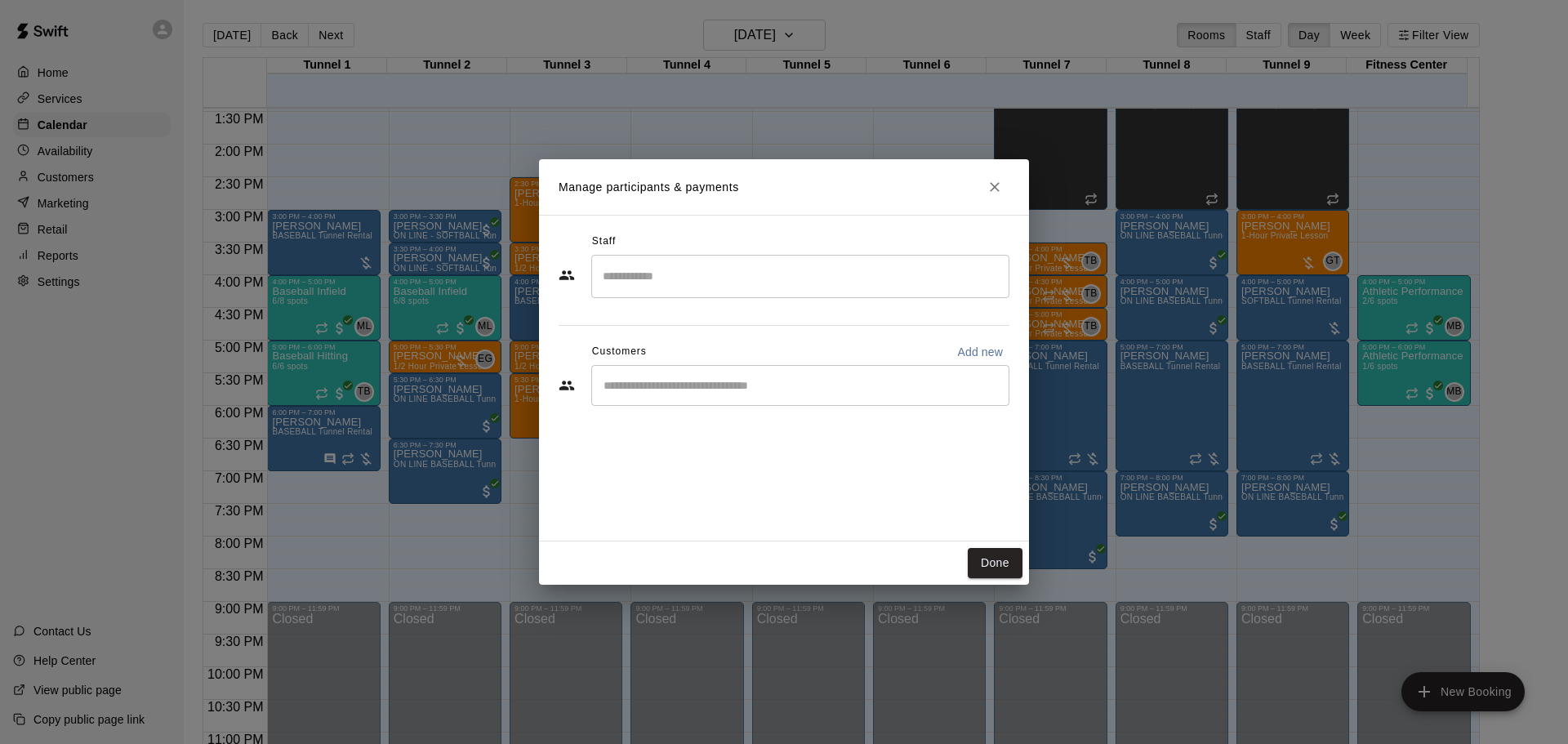
click at [734, 379] on input "Start typing to search customers..." at bounding box center [800, 385] width 403 height 16
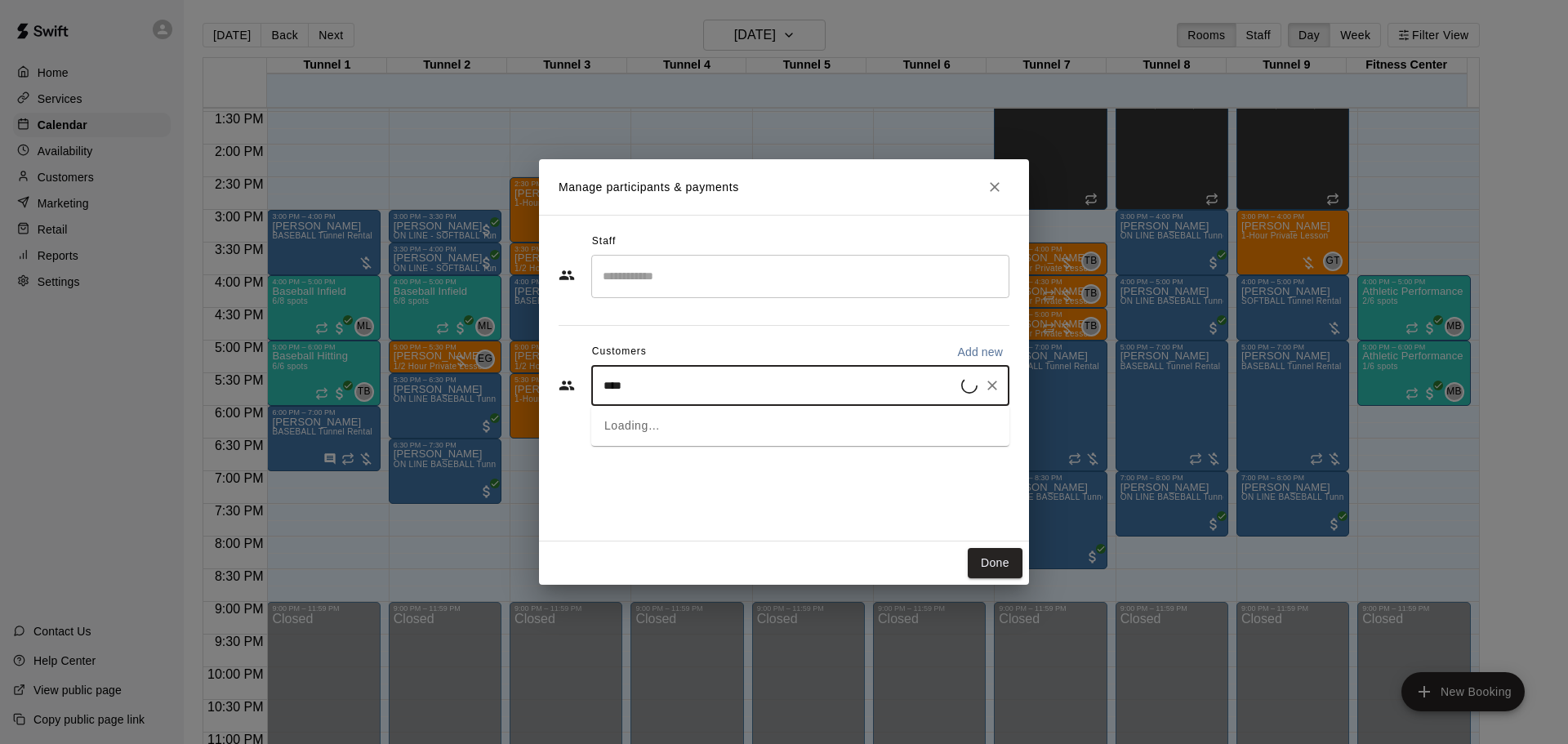
type input "*****"
drag, startPoint x: 727, startPoint y: 425, endPoint x: 723, endPoint y: 434, distance: 9.8
click at [728, 434] on div "Brandon Penas brandonpenas@gmail.com" at bounding box center [724, 432] width 175 height 35
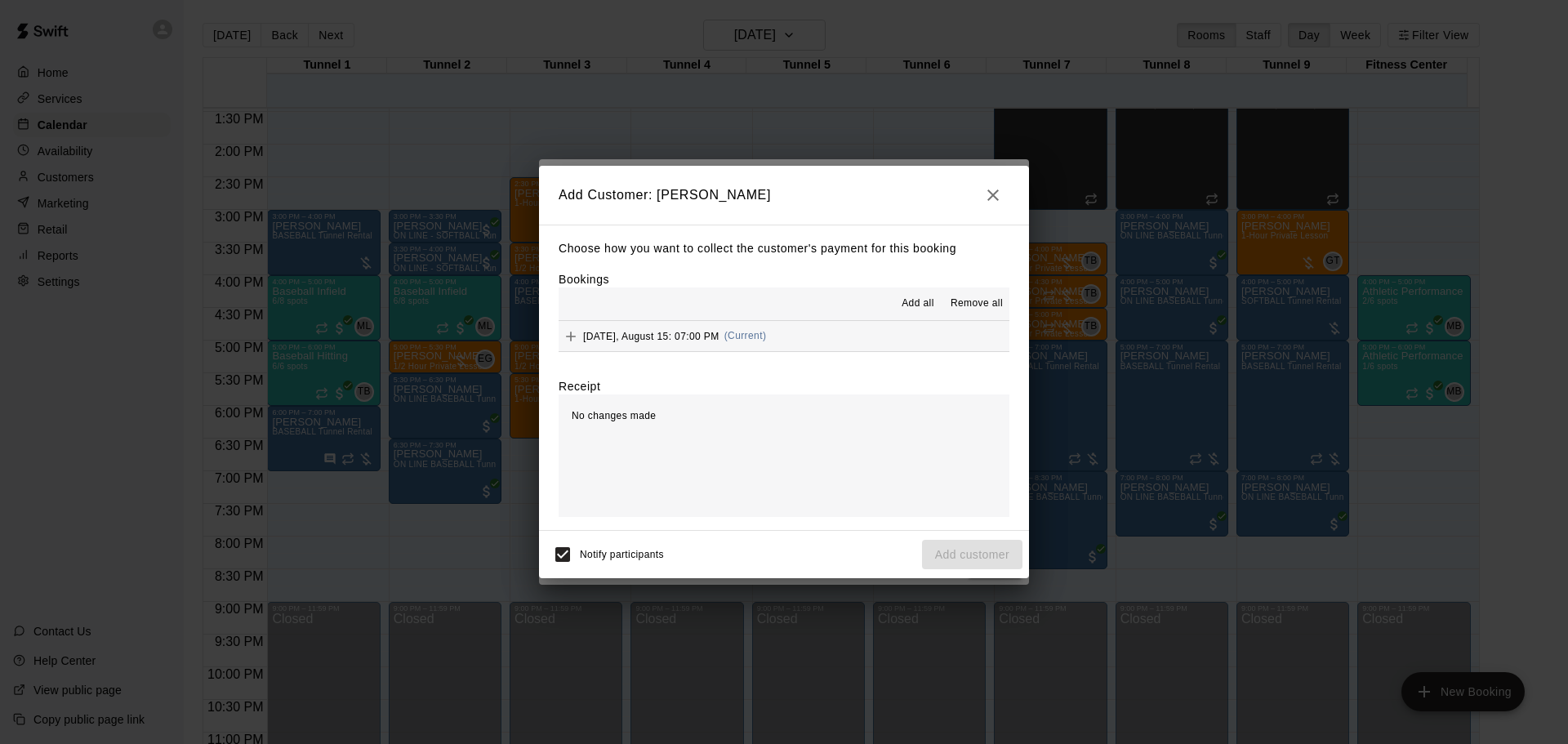
click at [681, 351] on button "Friday, August 15: 07:00 PM (Current)" at bounding box center [784, 336] width 451 height 31
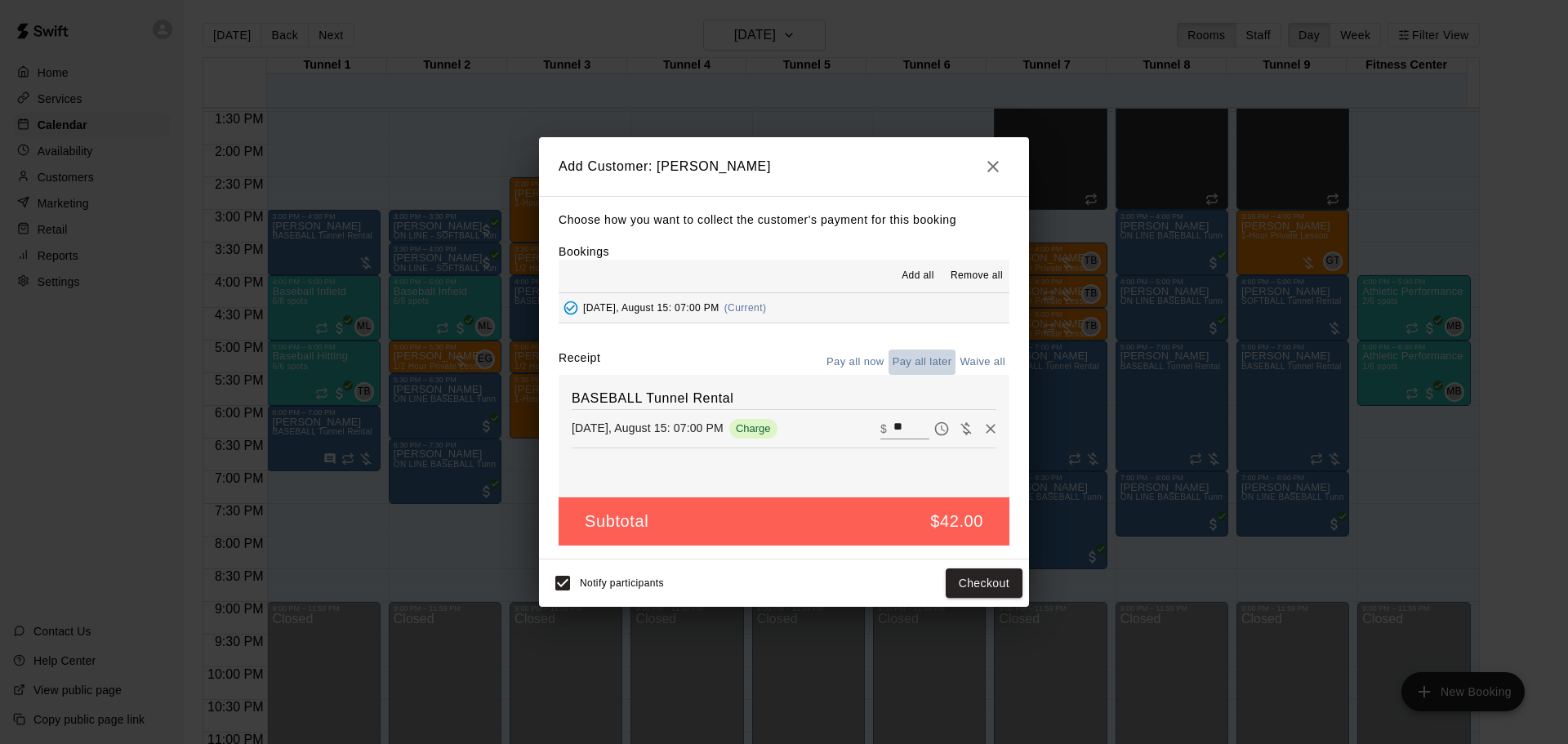
click at [925, 363] on button "Pay all later" at bounding box center [922, 362] width 67 height 25
click at [972, 578] on button "Add customer" at bounding box center [972, 584] width 101 height 31
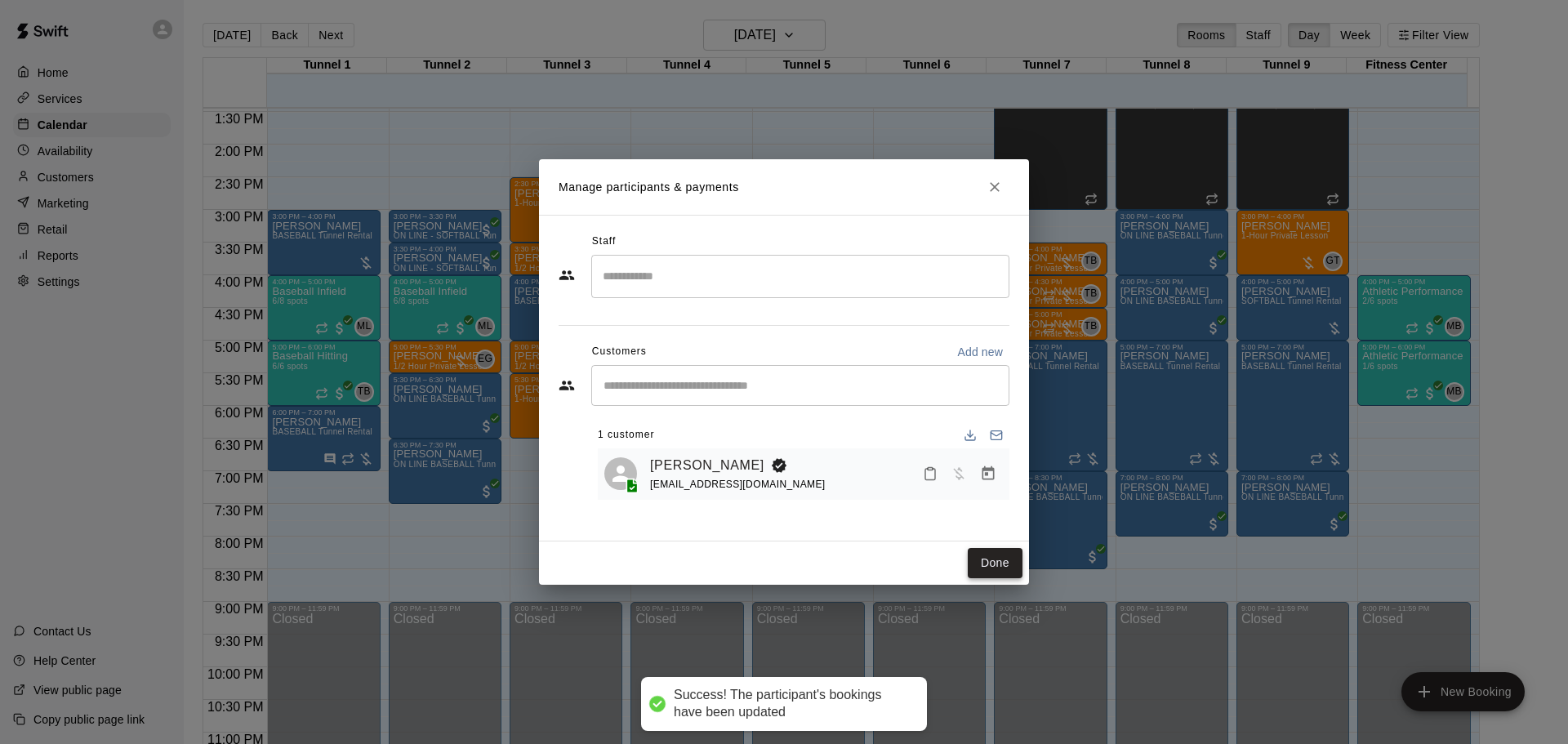
click at [995, 569] on button "Done" at bounding box center [995, 563] width 55 height 31
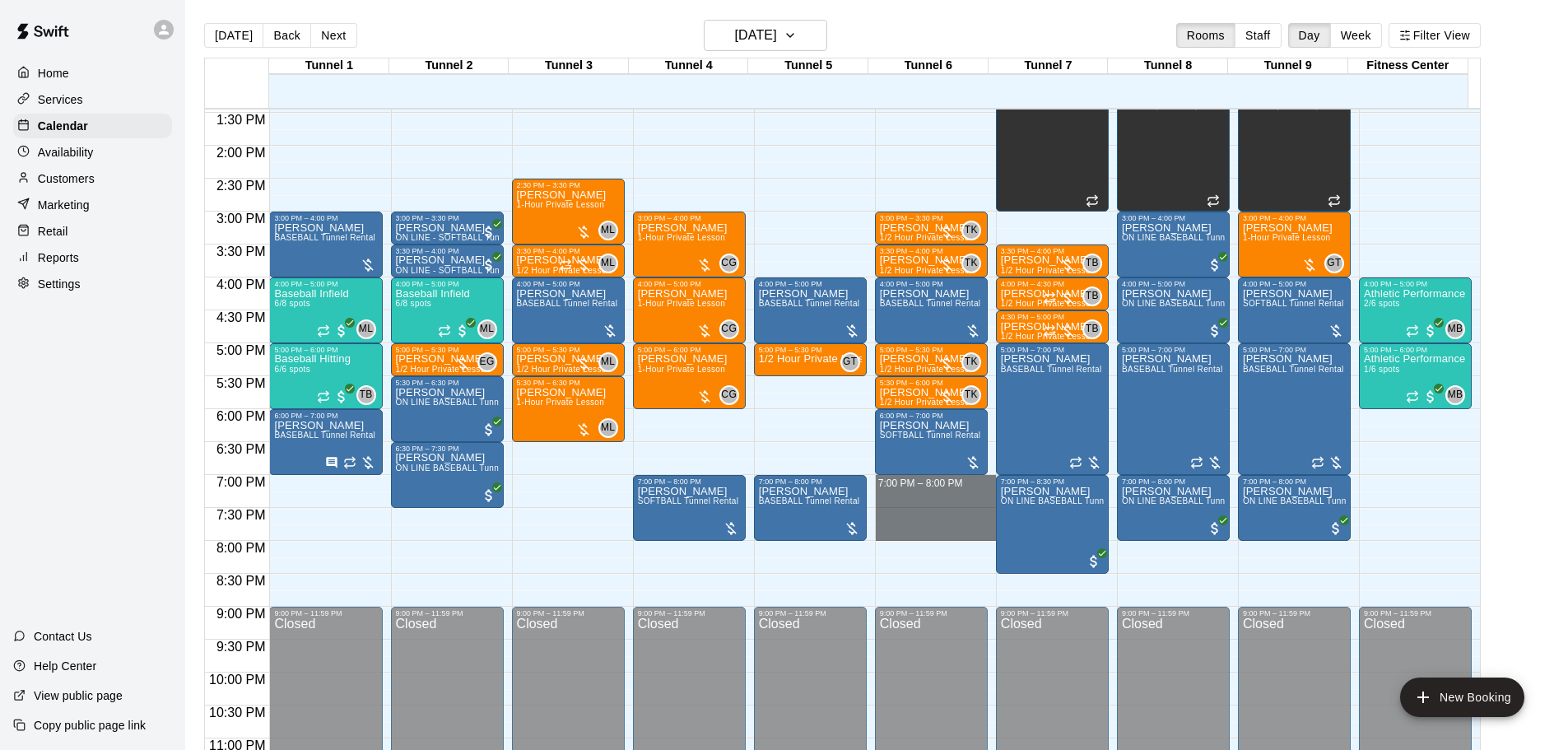
drag, startPoint x: 906, startPoint y: 484, endPoint x: 907, endPoint y: 537, distance: 53.0
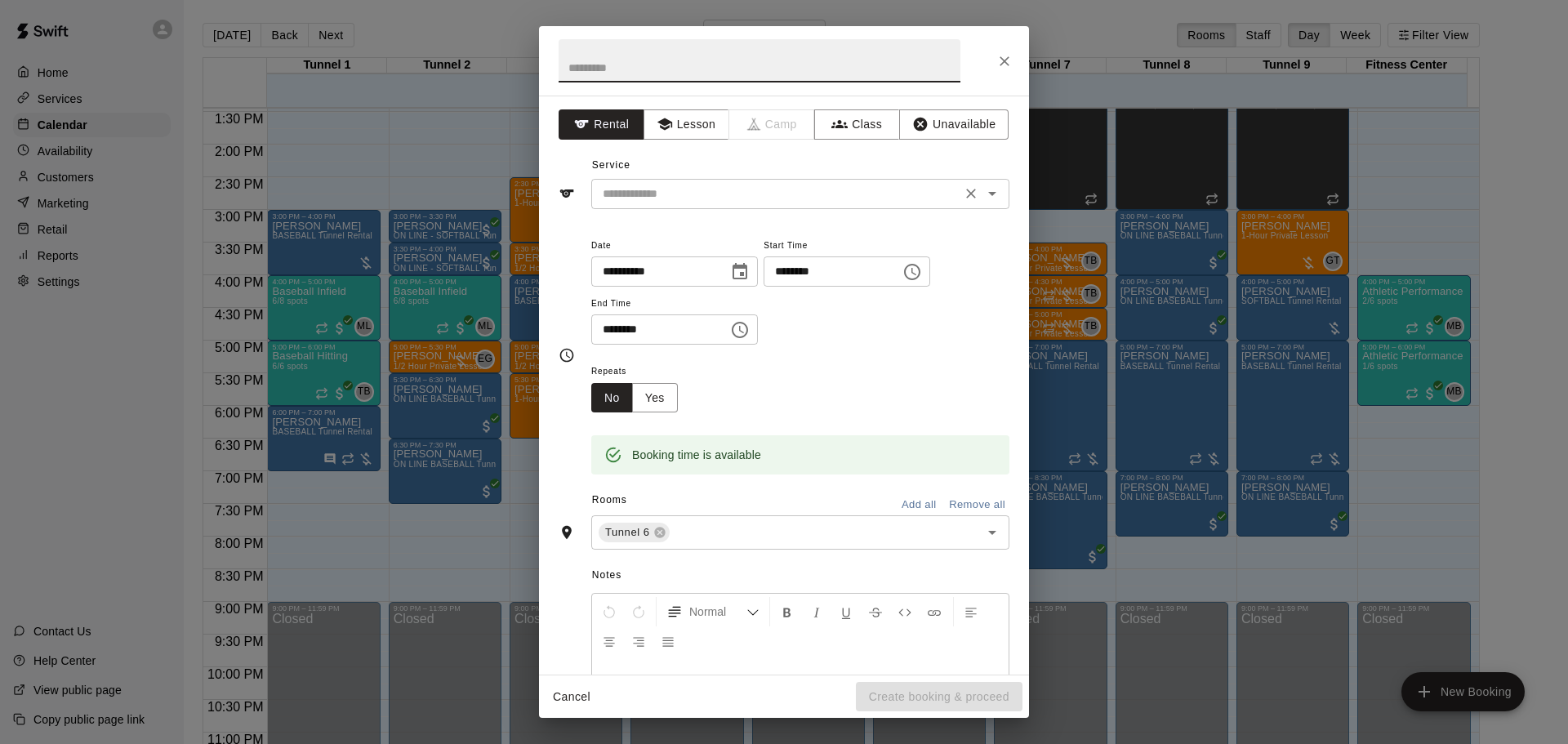
click at [687, 186] on input "text" at bounding box center [775, 193] width 360 height 21
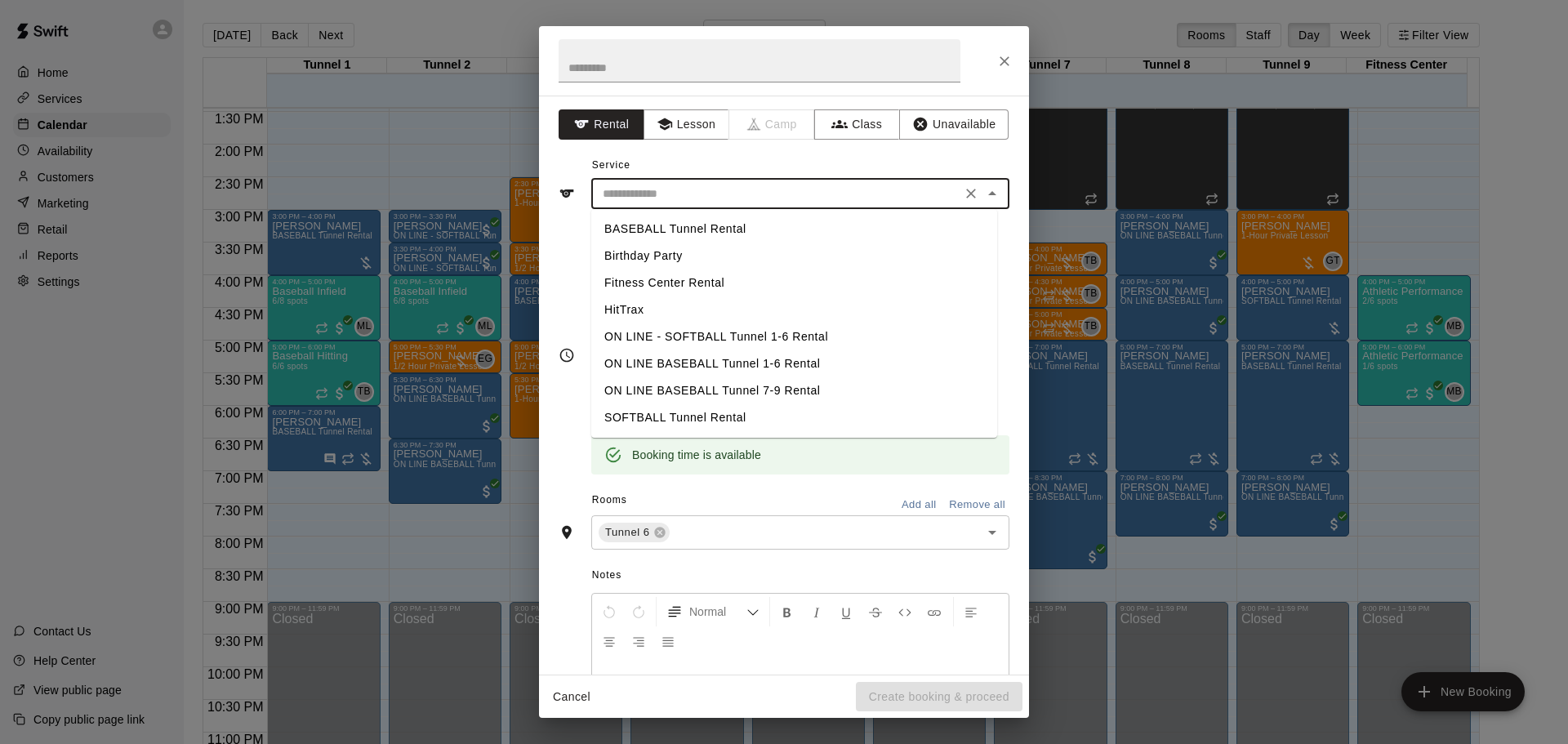
click at [687, 230] on li "BASEBALL Tunnel Rental" at bounding box center [794, 229] width 406 height 27
type input "**********"
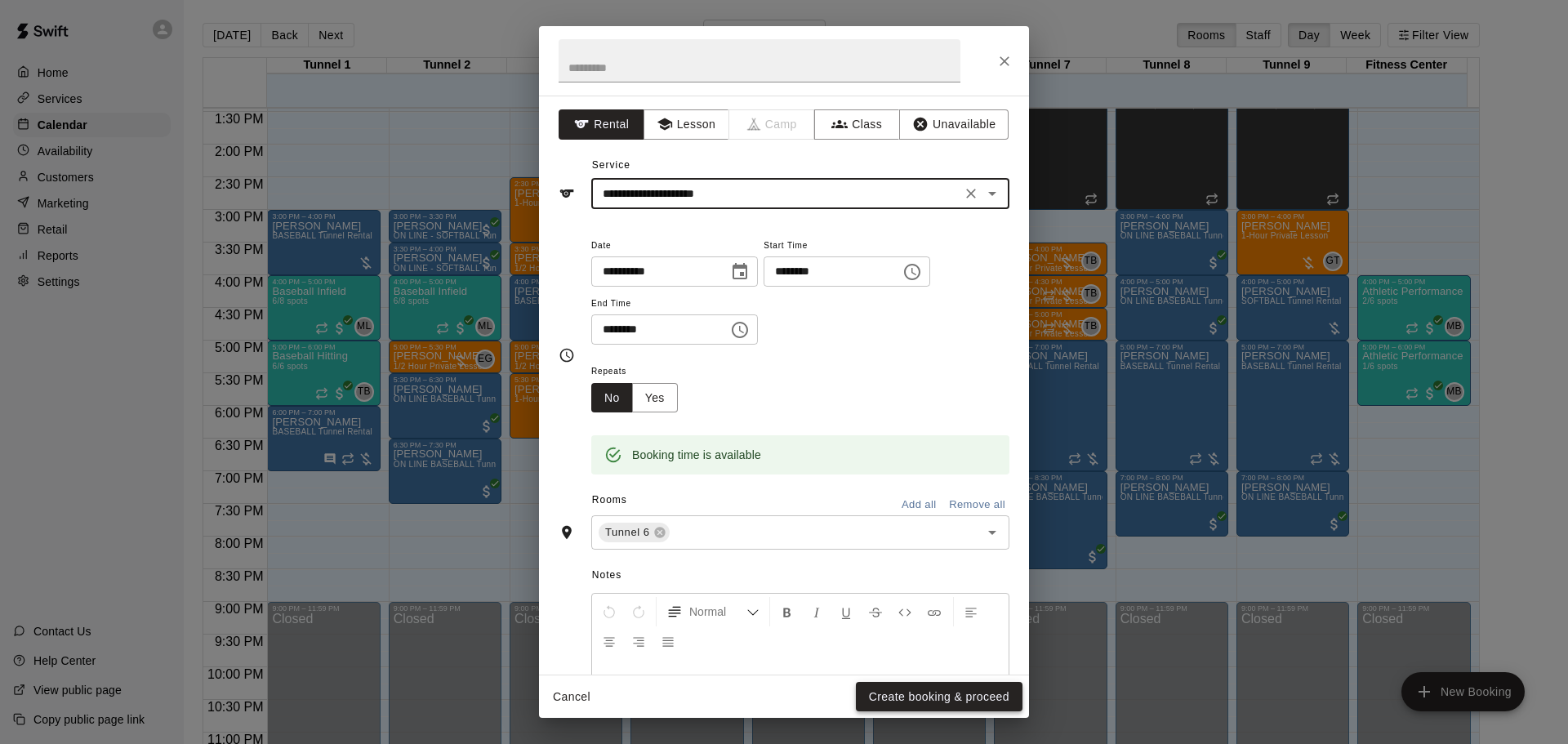
click at [894, 687] on button "Create booking & proceed" at bounding box center [938, 697] width 166 height 31
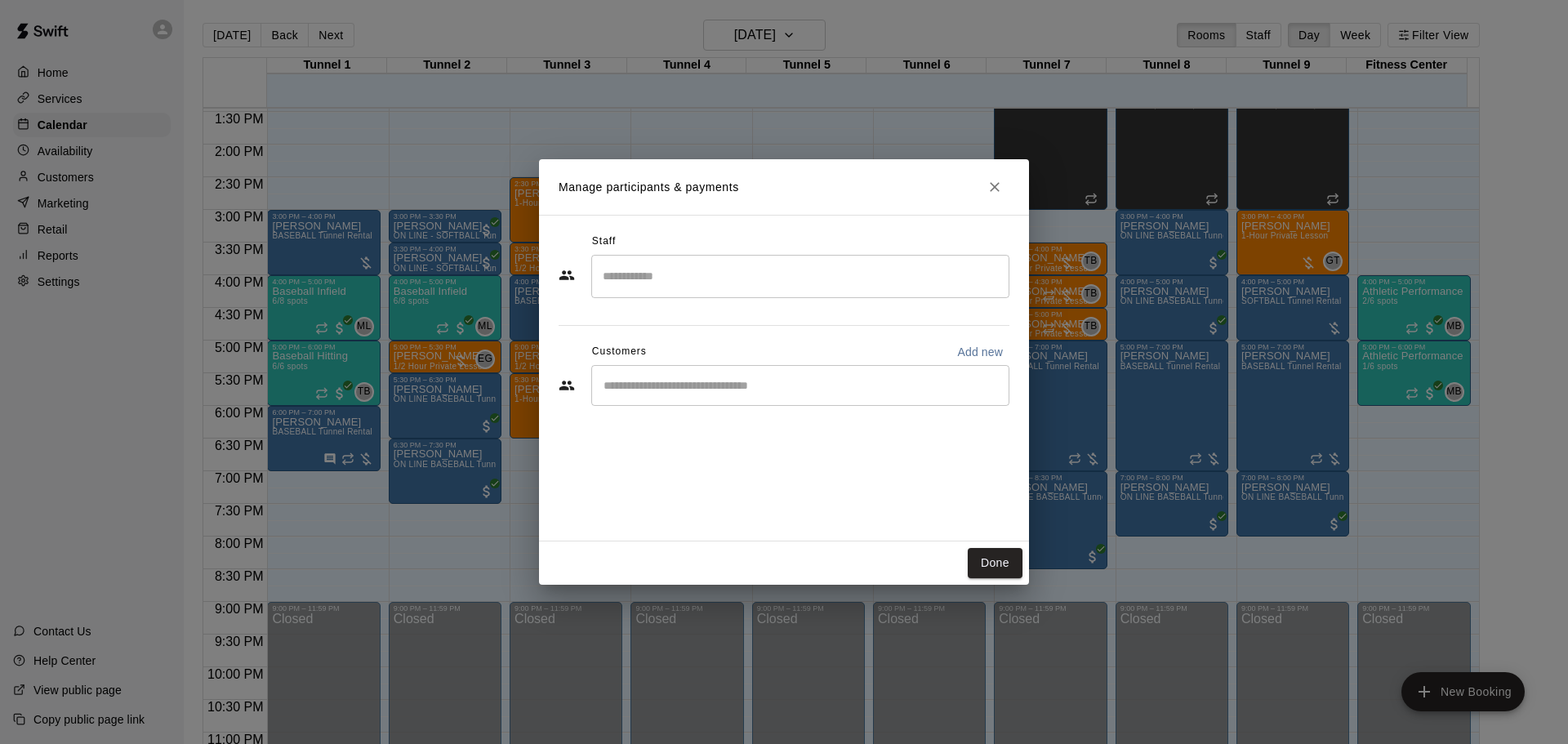
click at [740, 399] on div "​" at bounding box center [800, 385] width 418 height 40
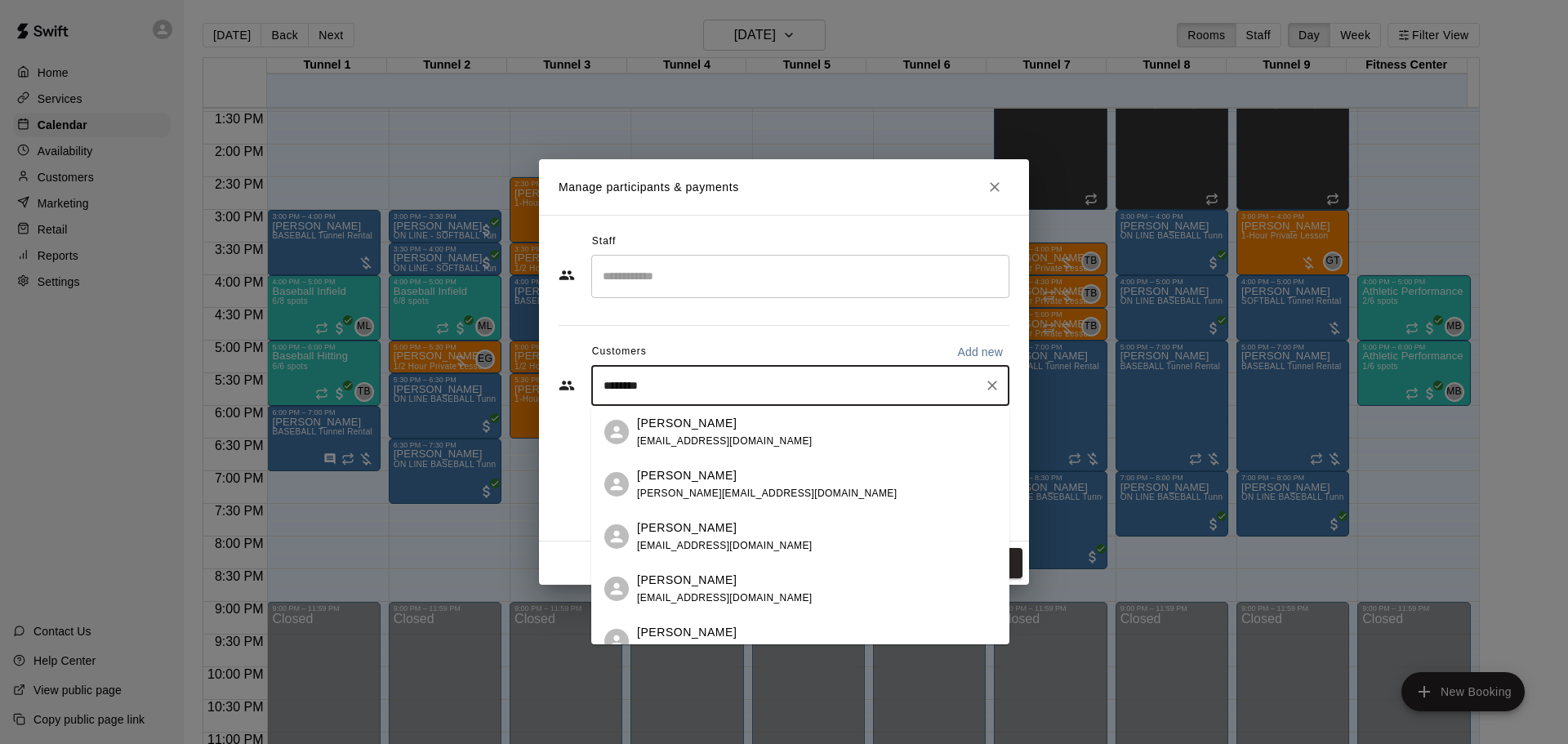
type input "*********"
click at [642, 620] on div "Brandon Penas brandonpenas@gmail.com" at bounding box center [800, 641] width 418 height 52
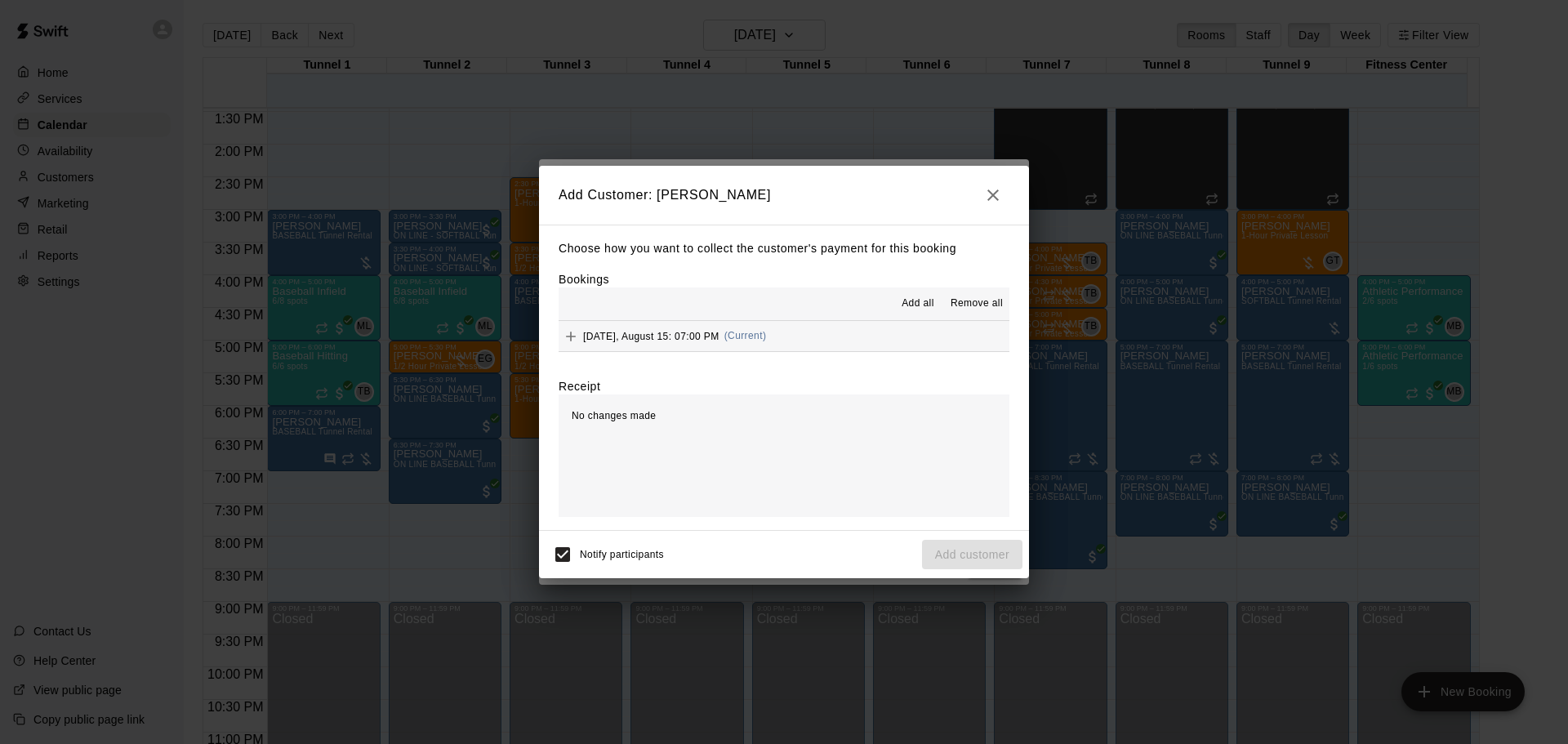
click at [678, 347] on div "Friday, August 15: 07:00 PM (Current)" at bounding box center [662, 336] width 208 height 24
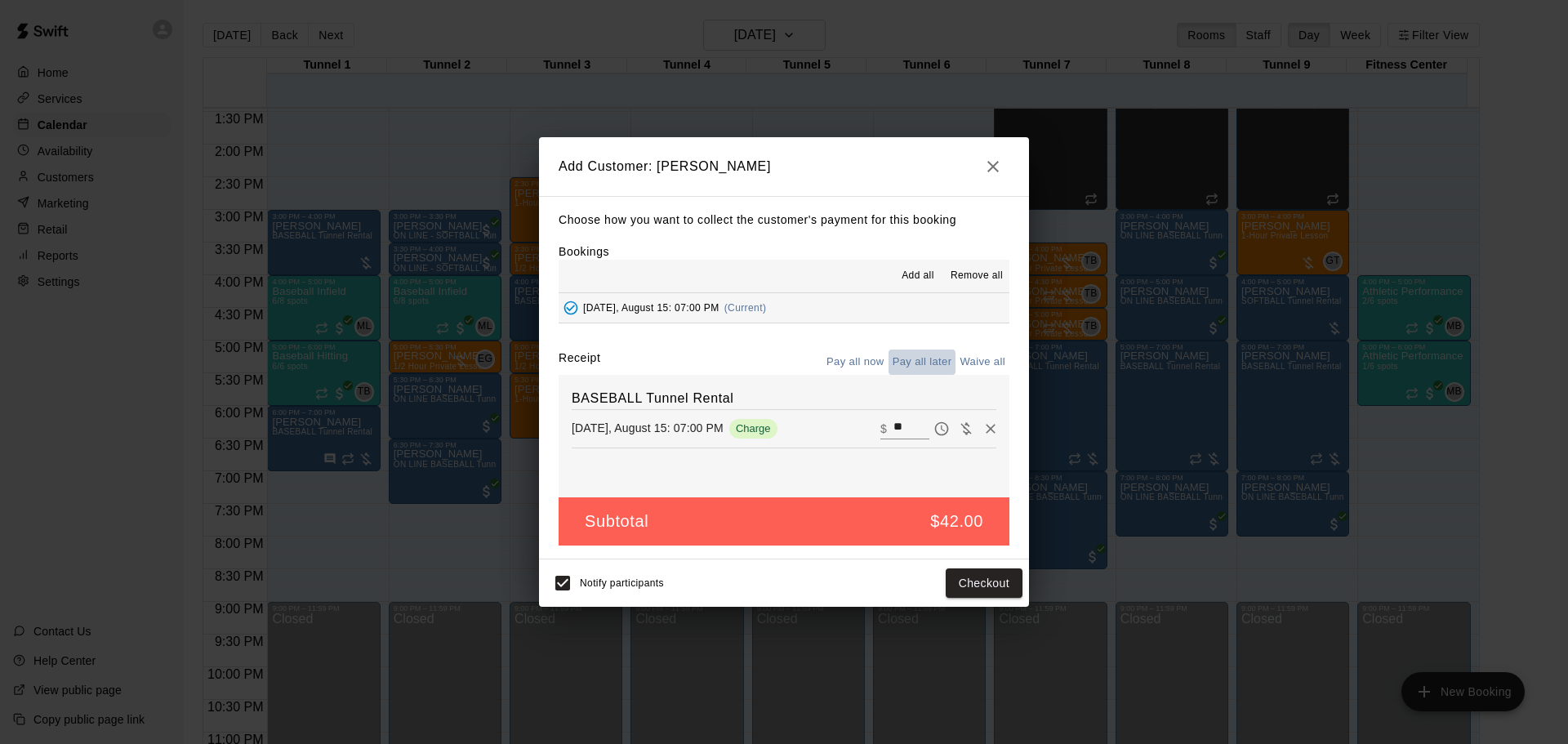
click at [915, 359] on button "Pay all later" at bounding box center [922, 362] width 67 height 25
click at [976, 575] on button "Add customer" at bounding box center [972, 584] width 101 height 31
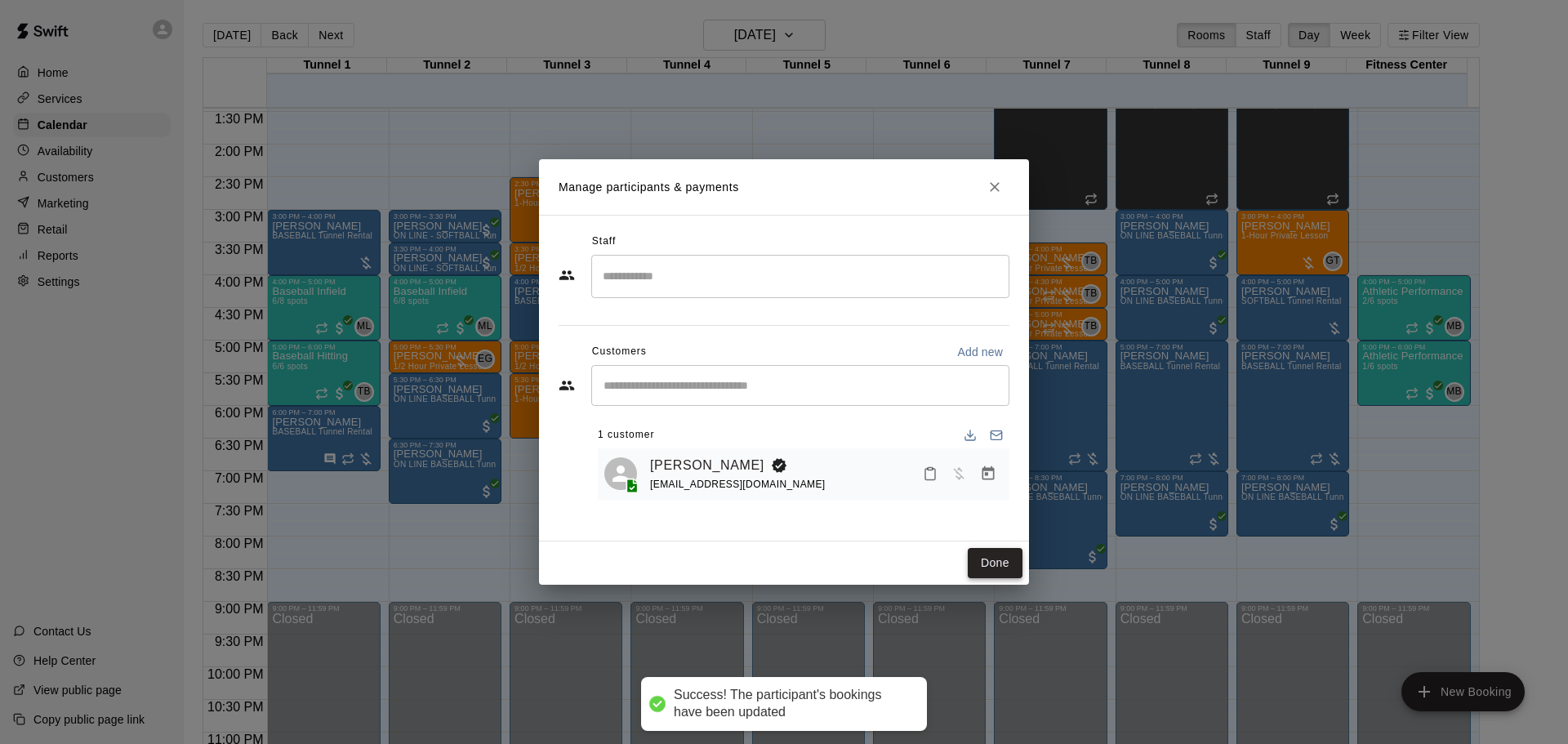
click at [1005, 559] on button "Done" at bounding box center [995, 563] width 55 height 31
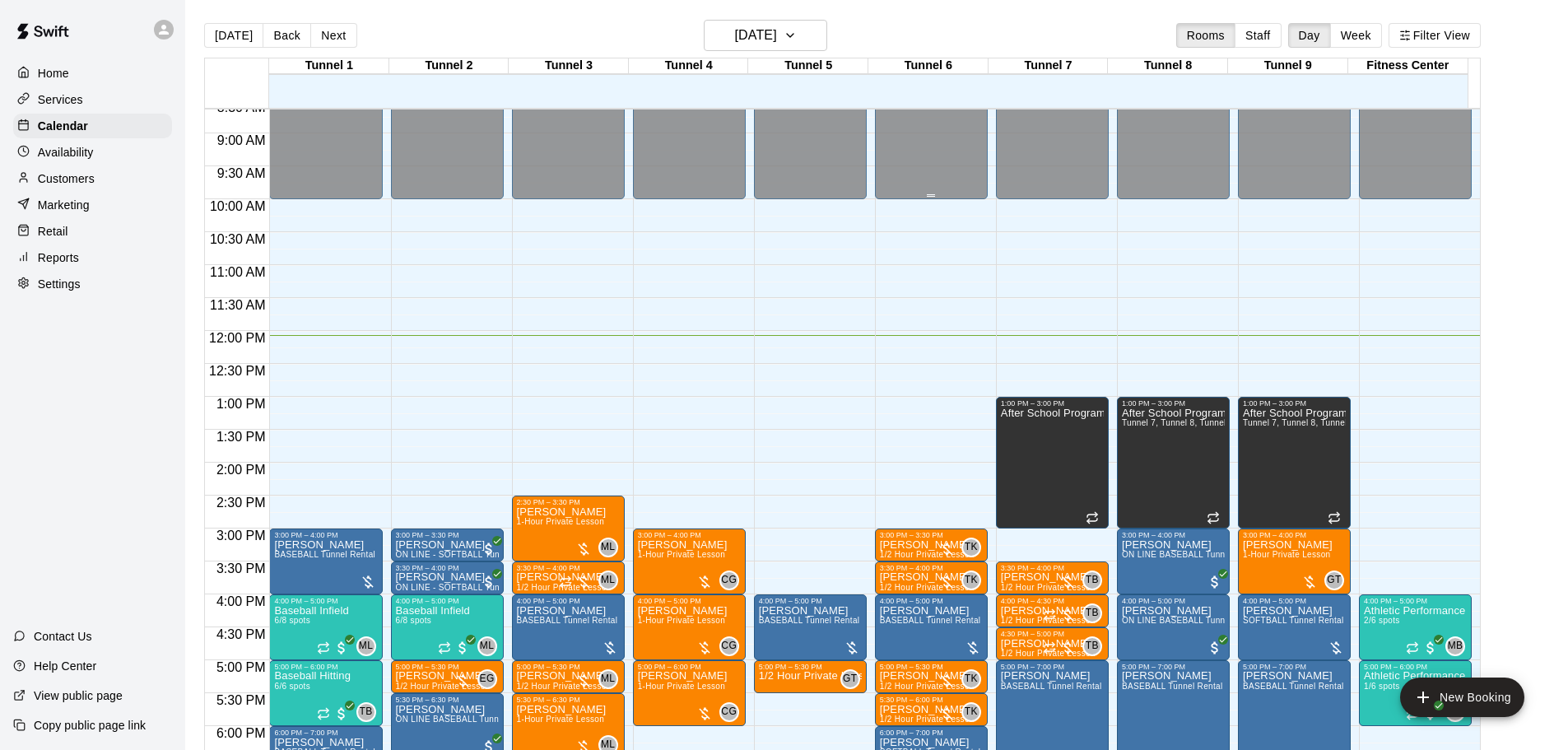
scroll to position [639, 0]
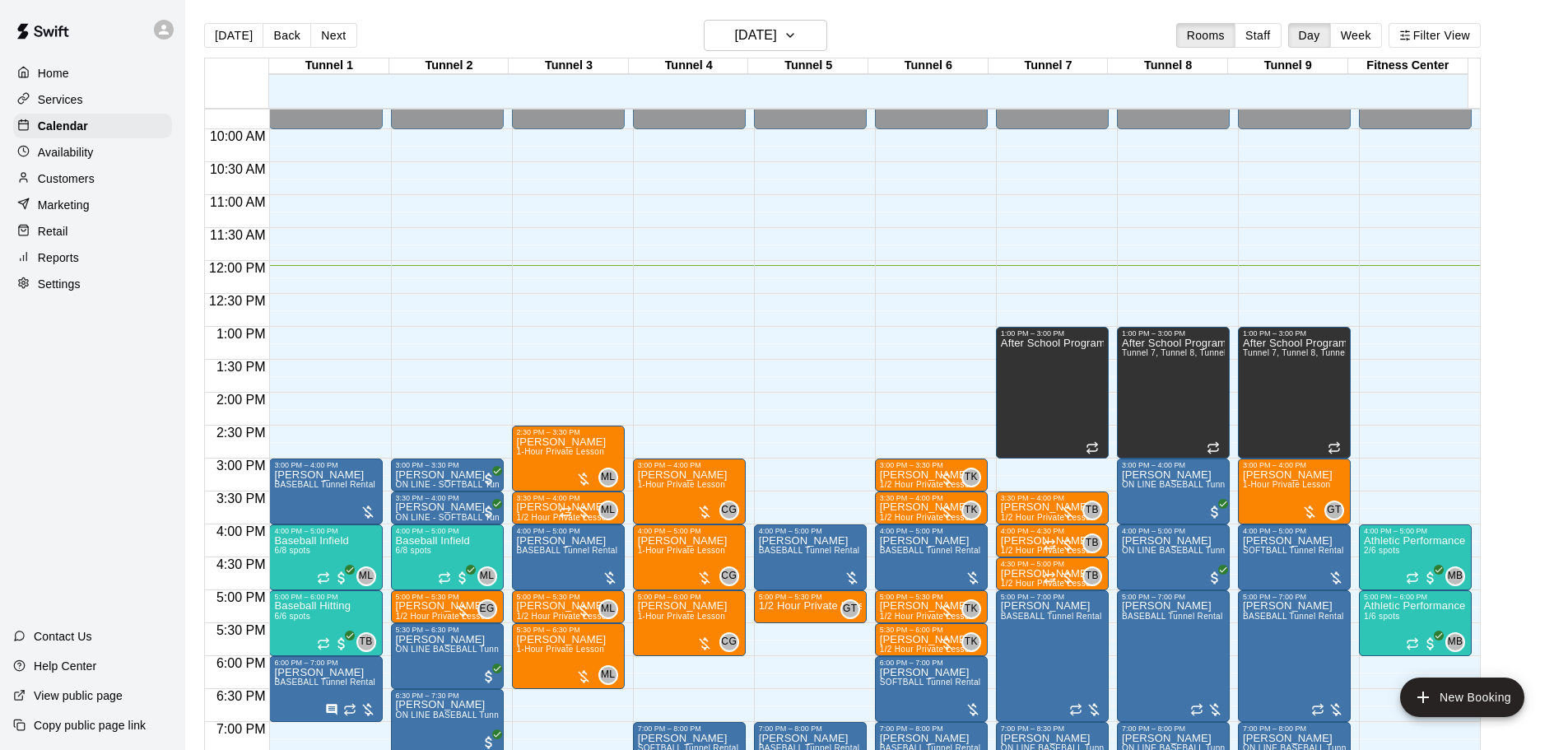
click at [321, 35] on button "Next" at bounding box center [333, 34] width 46 height 24
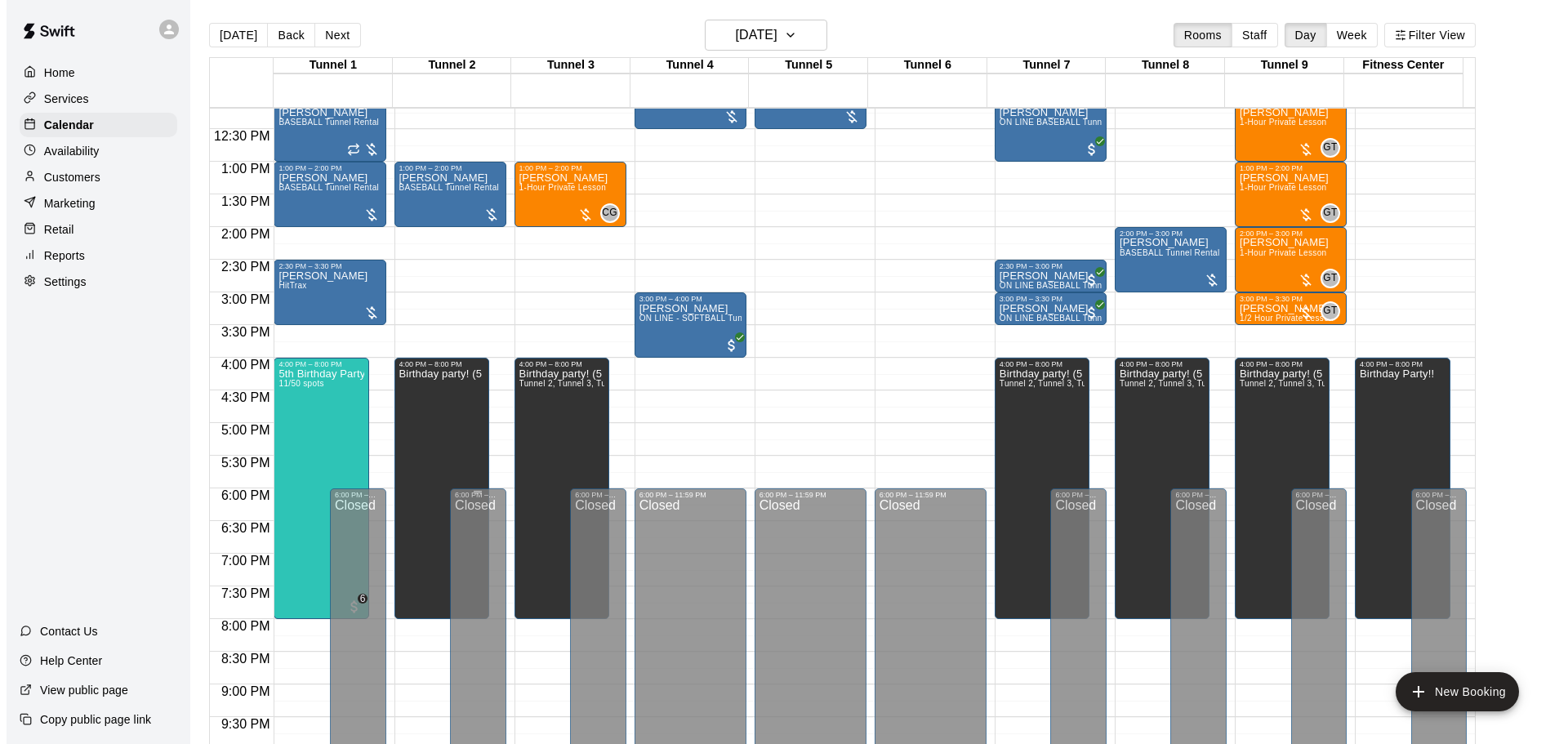
scroll to position [797, 0]
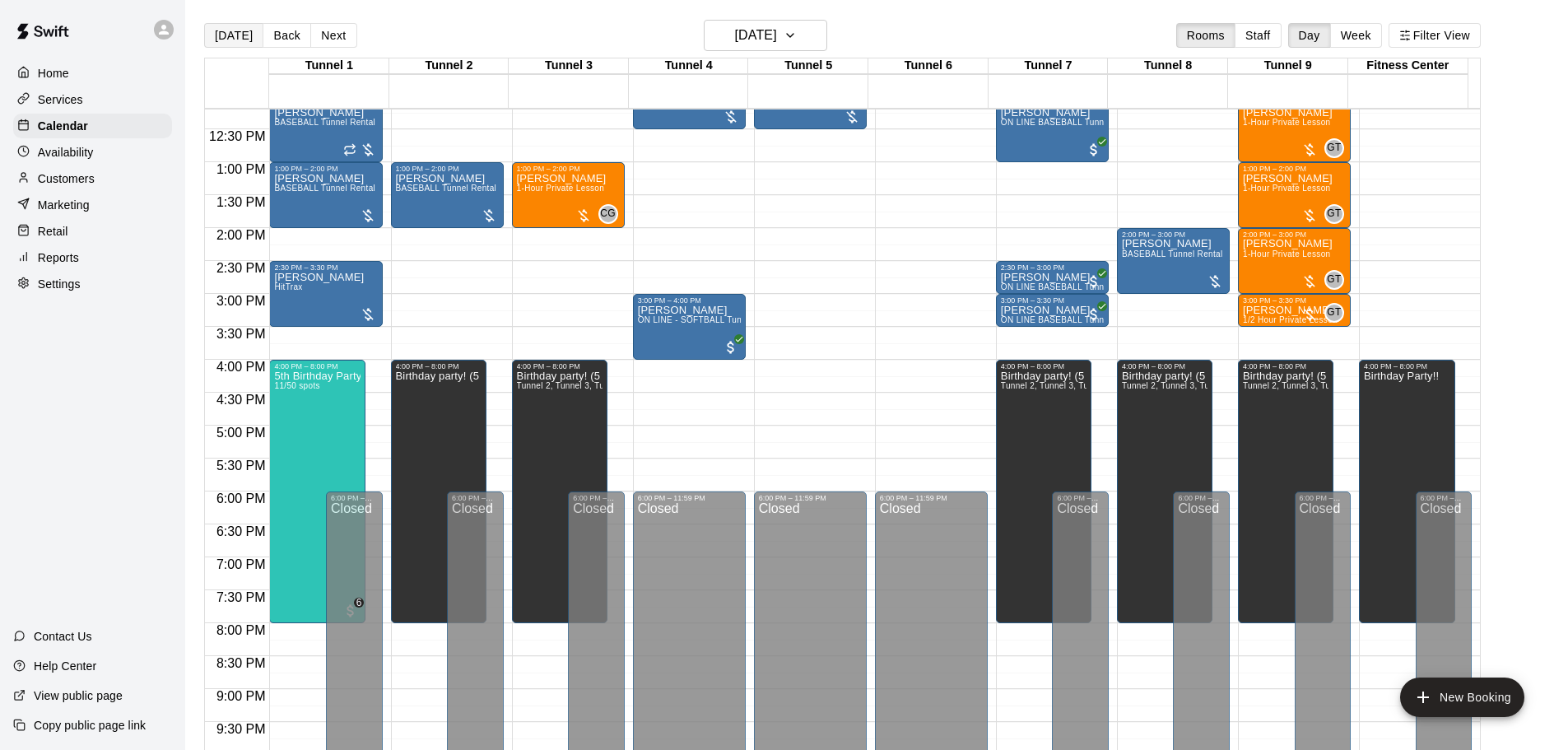
drag, startPoint x: 228, startPoint y: 32, endPoint x: 226, endPoint y: 22, distance: 10.2
click at [227, 29] on button "[DATE]" at bounding box center [233, 34] width 59 height 24
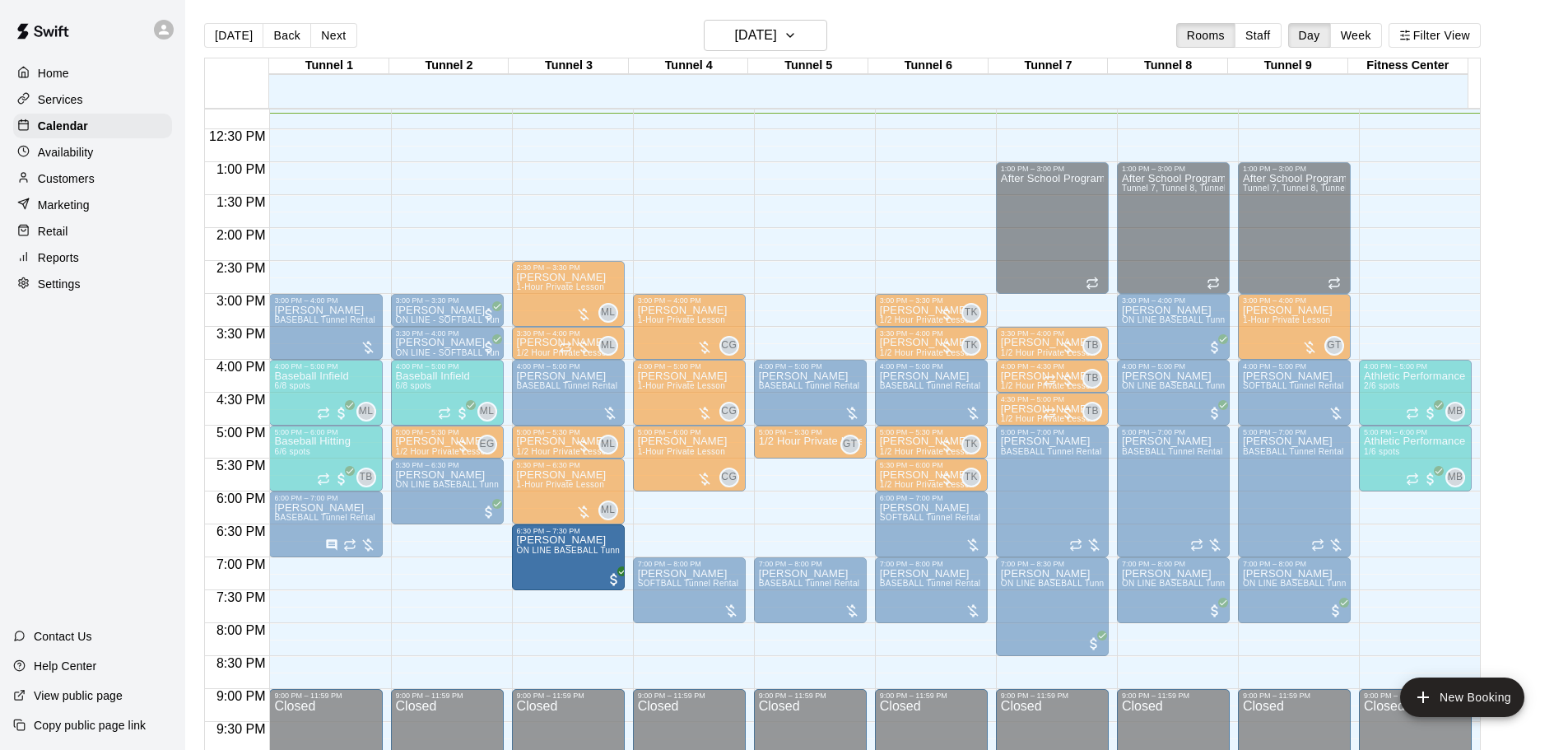
drag, startPoint x: 446, startPoint y: 551, endPoint x: 563, endPoint y: 551, distance: 117.0
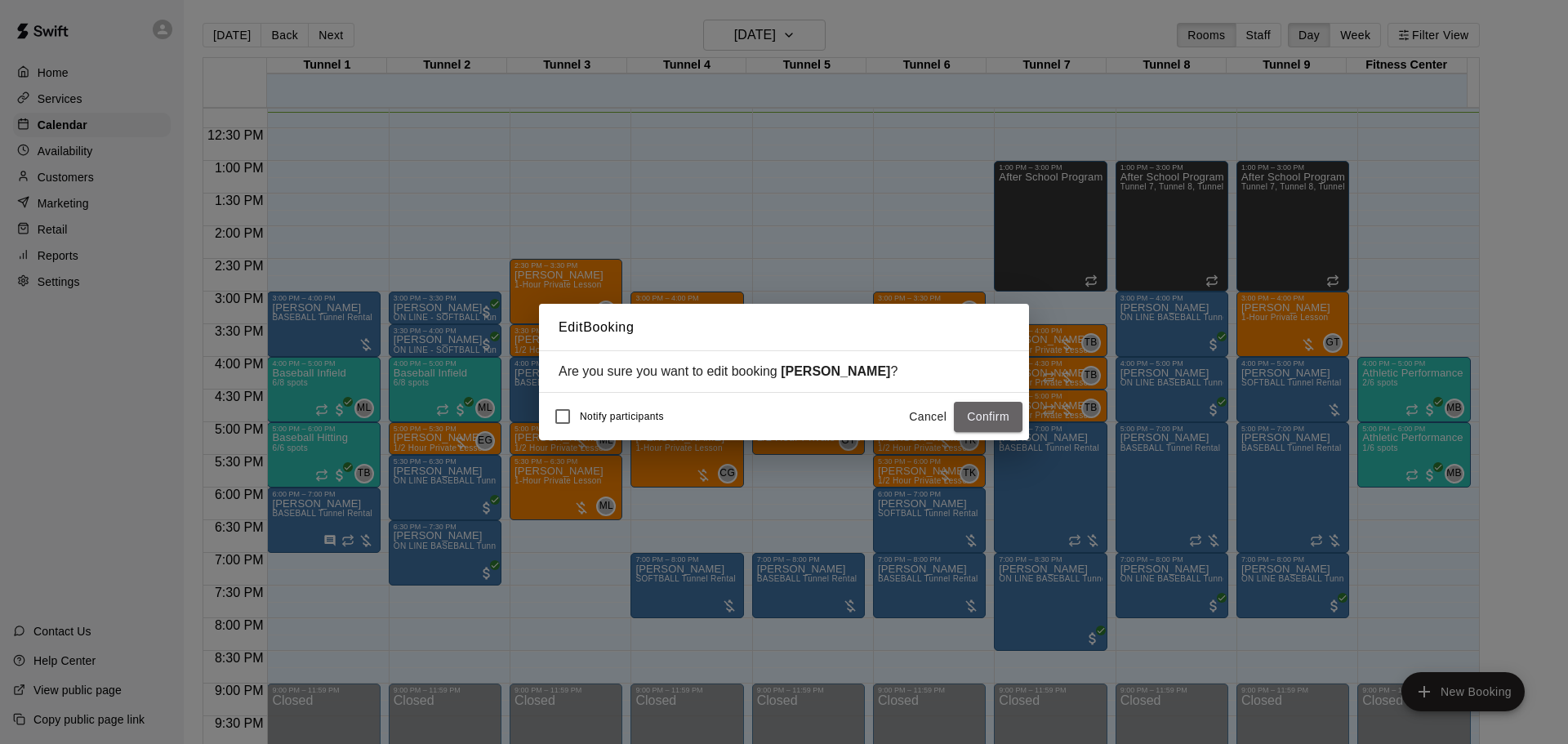
click at [975, 428] on button "Confirm" at bounding box center [988, 417] width 68 height 31
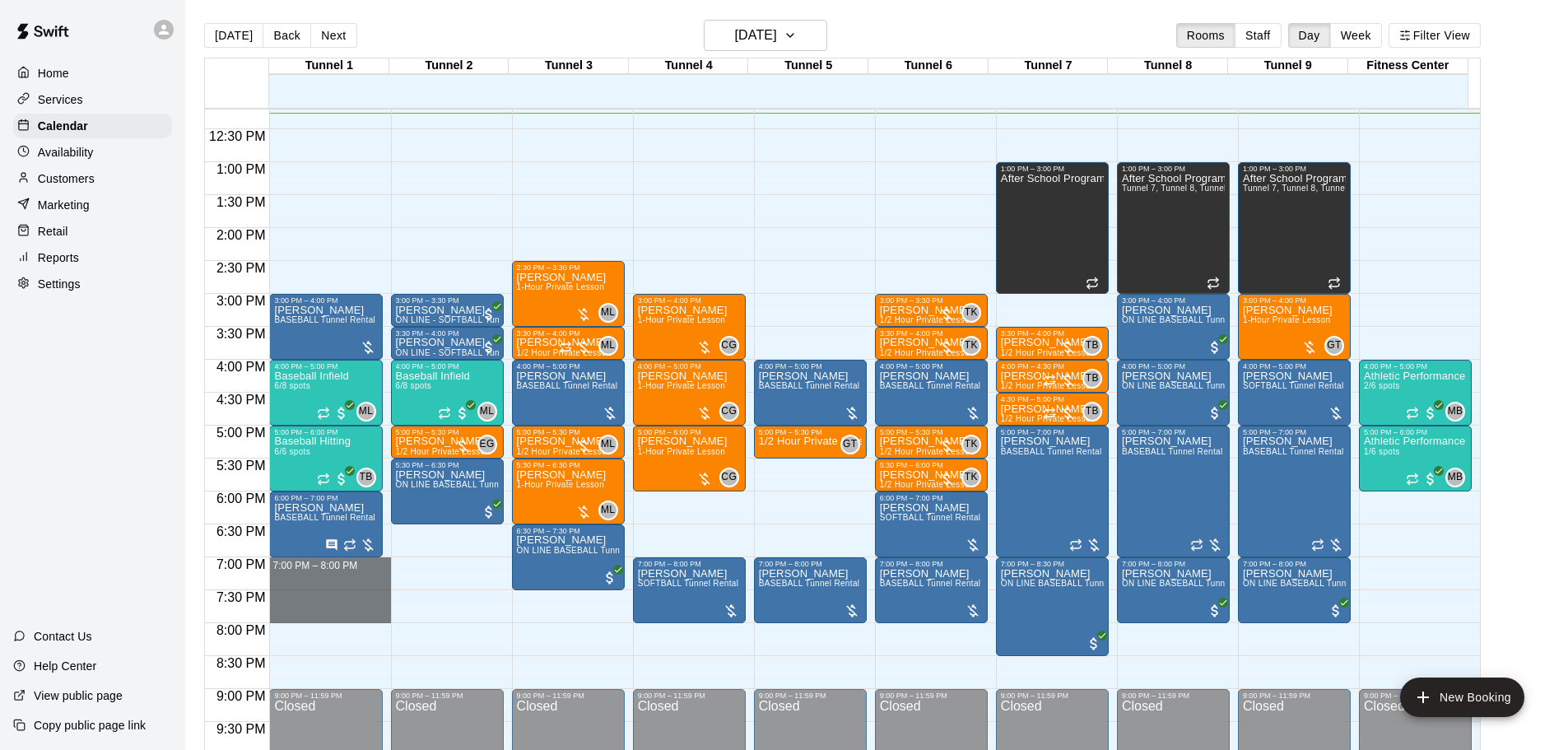
drag, startPoint x: 304, startPoint y: 563, endPoint x: 305, endPoint y: 612, distance: 49.0
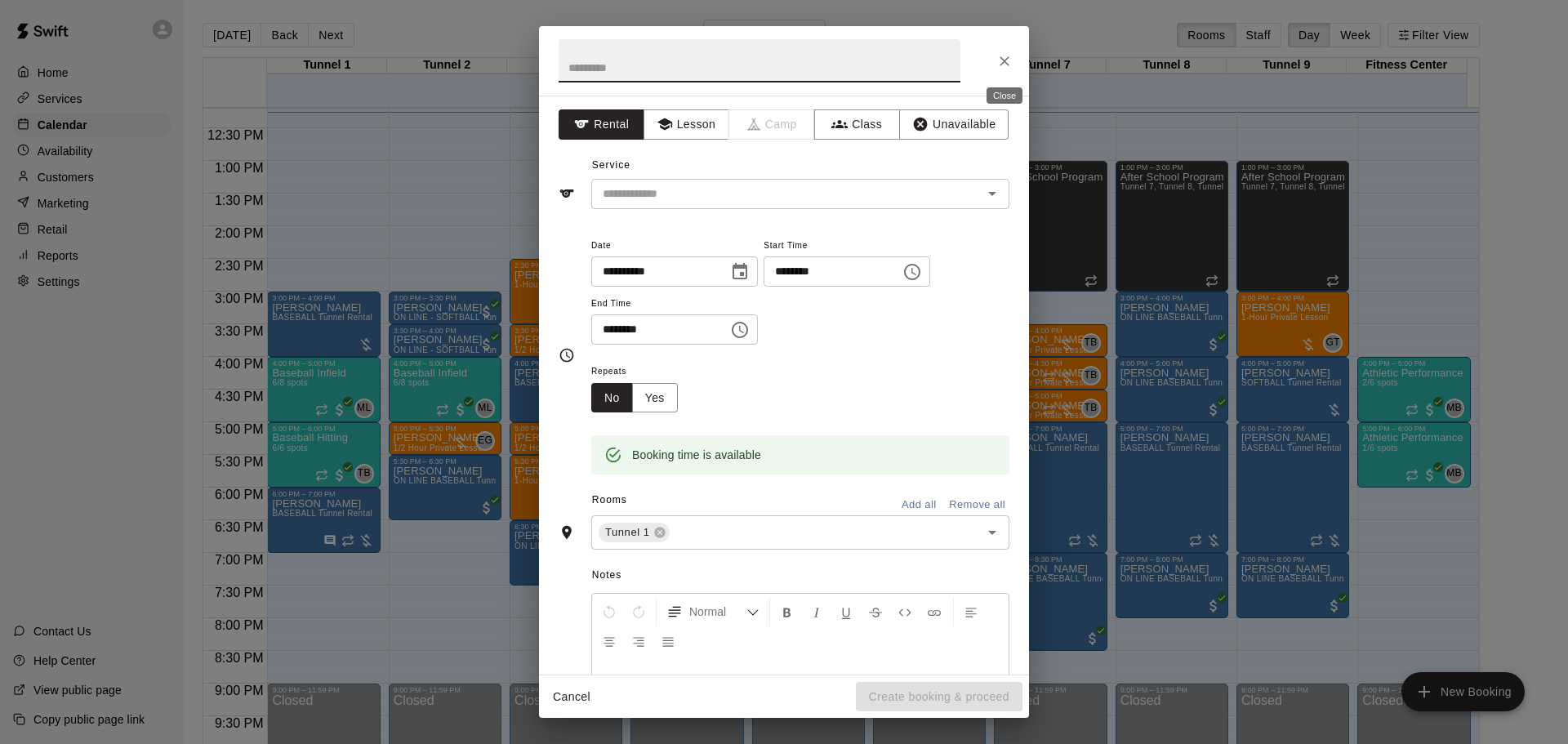
click at [1006, 56] on button "Close" at bounding box center [1005, 61] width 30 height 30
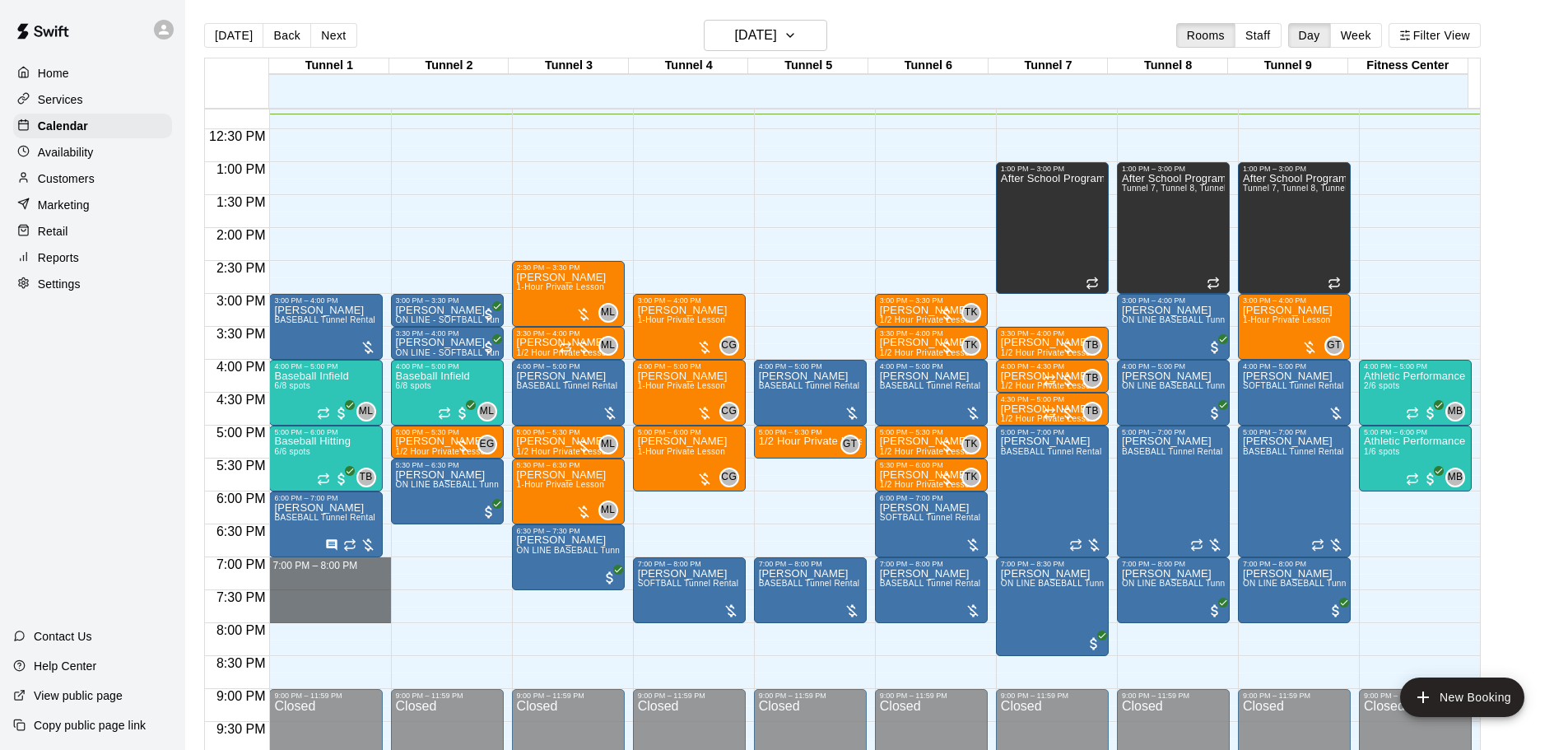
drag, startPoint x: 355, startPoint y: 566, endPoint x: 354, endPoint y: 611, distance: 45.0
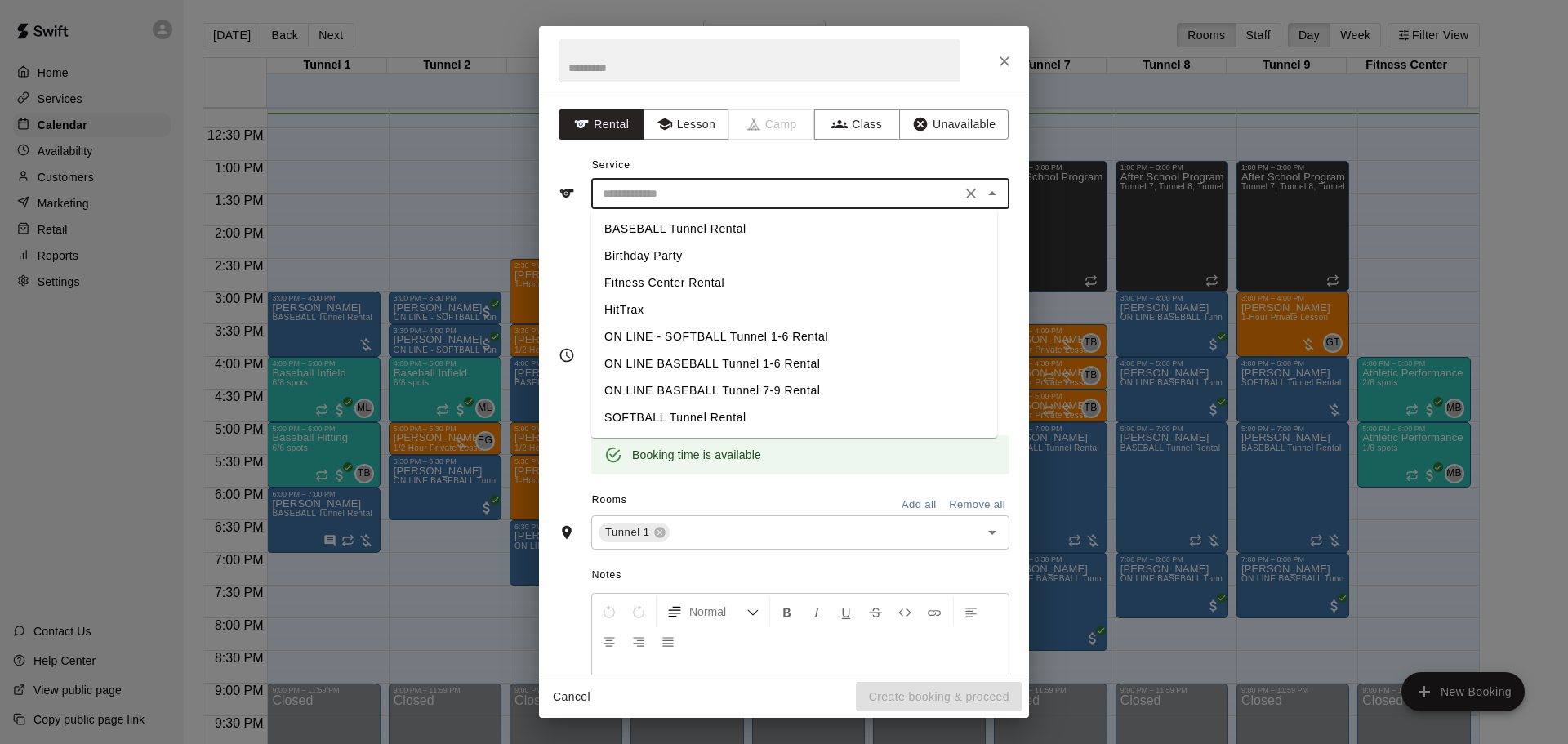
click at [789, 190] on input "text" at bounding box center [775, 193] width 360 height 21
click at [749, 232] on li "BASEBALL Tunnel Rental" at bounding box center [794, 229] width 406 height 27
type input "**********"
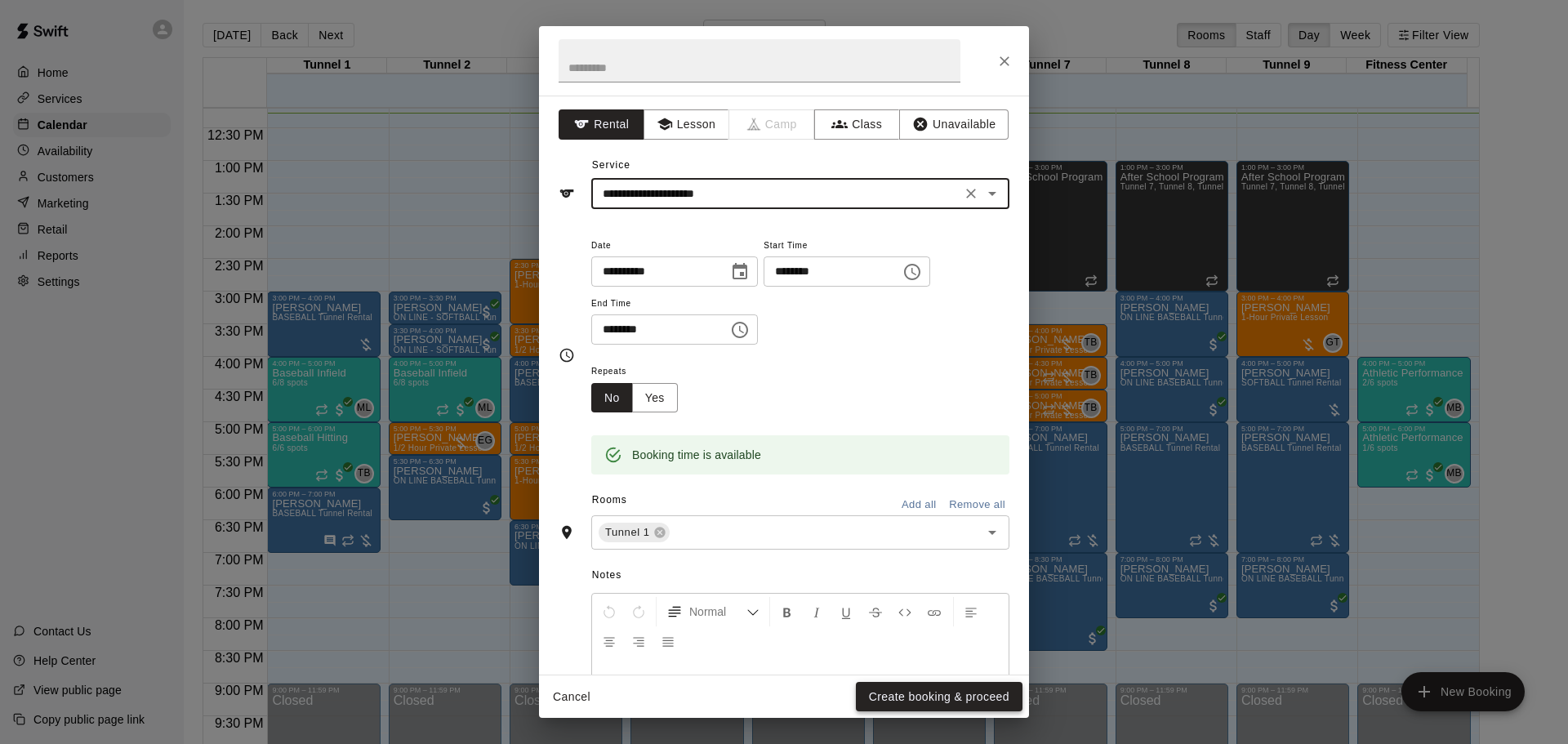
click at [890, 691] on button "Create booking & proceed" at bounding box center [938, 697] width 166 height 31
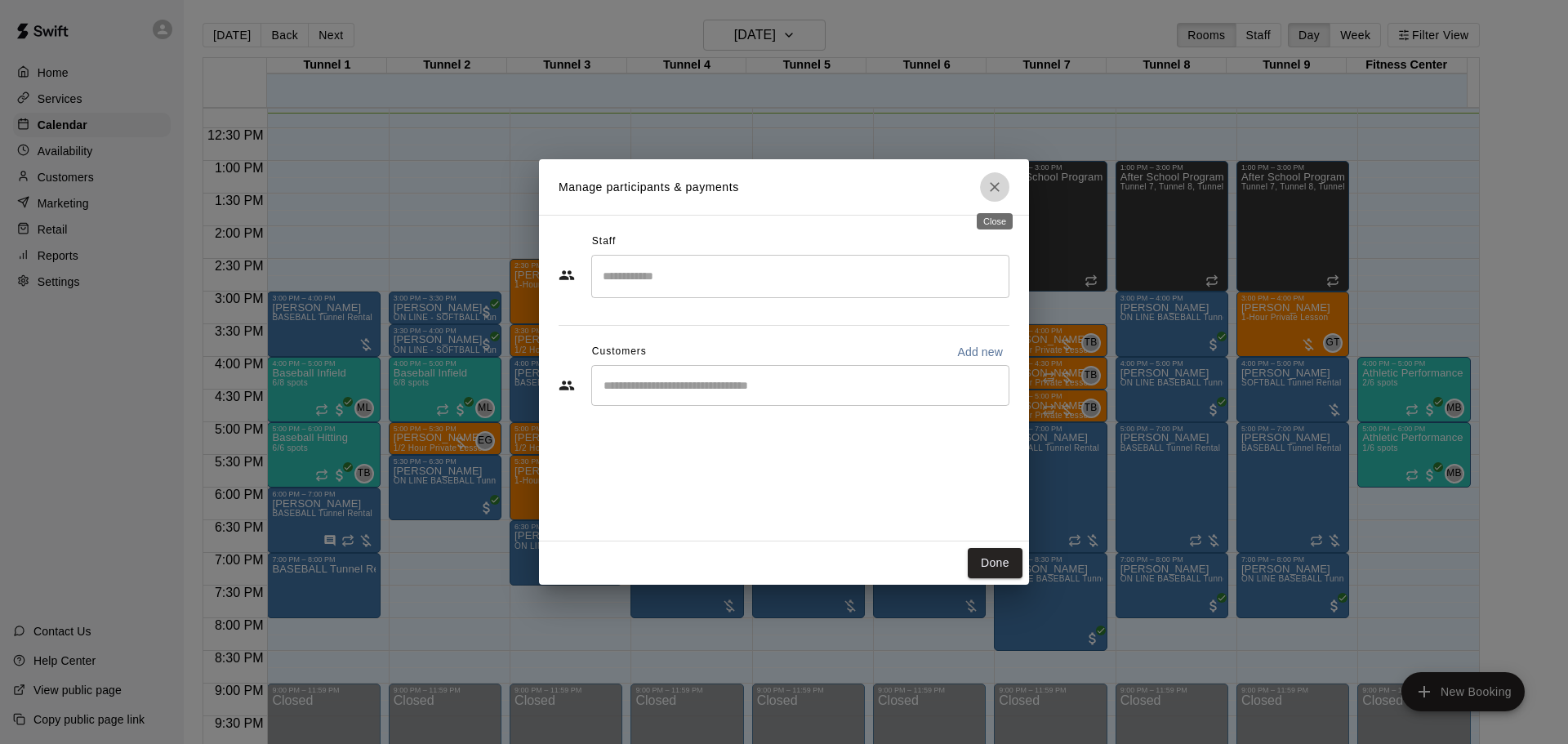
click at [994, 184] on icon "Close" at bounding box center [995, 187] width 16 height 16
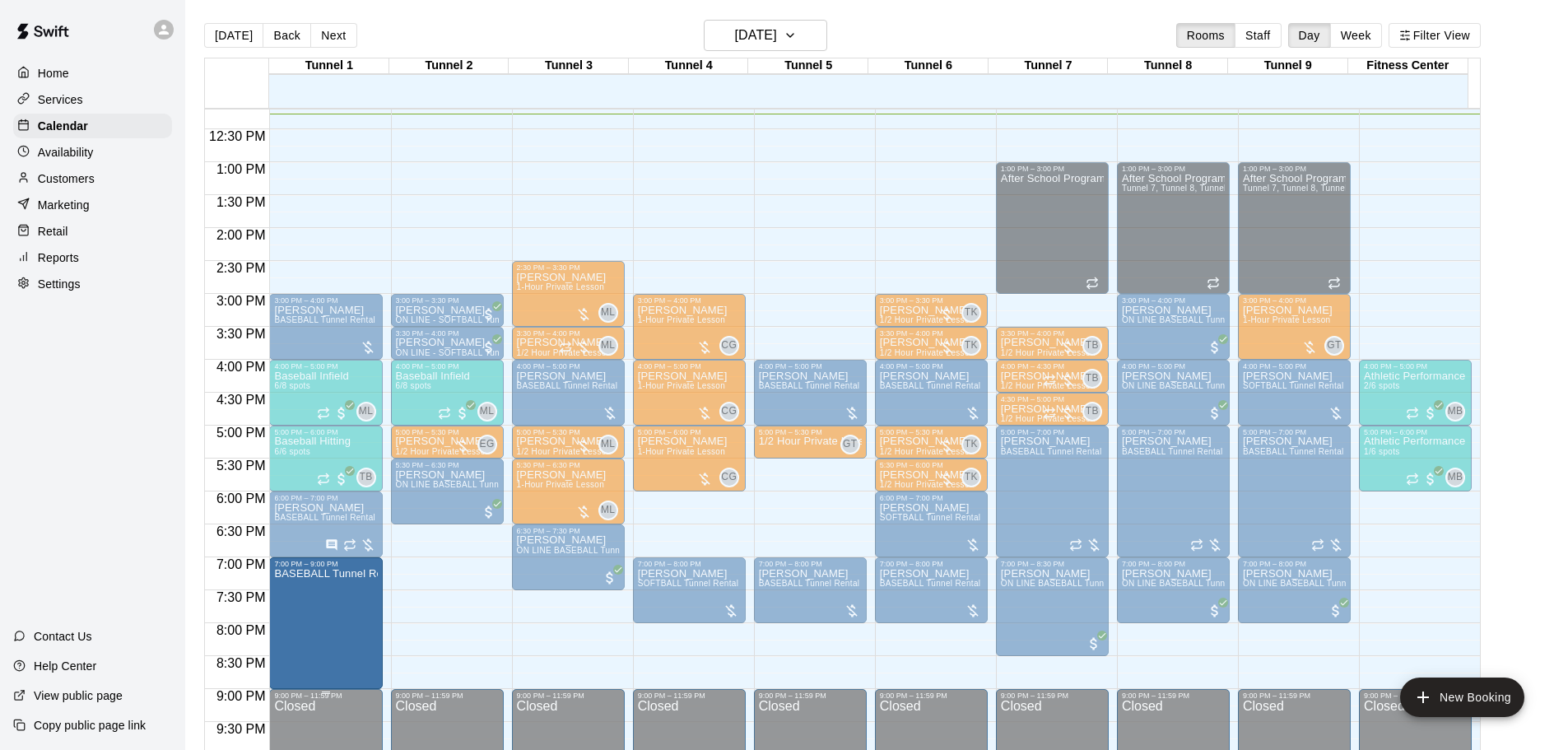
drag, startPoint x: 322, startPoint y: 620, endPoint x: 316, endPoint y: 695, distance: 75.2
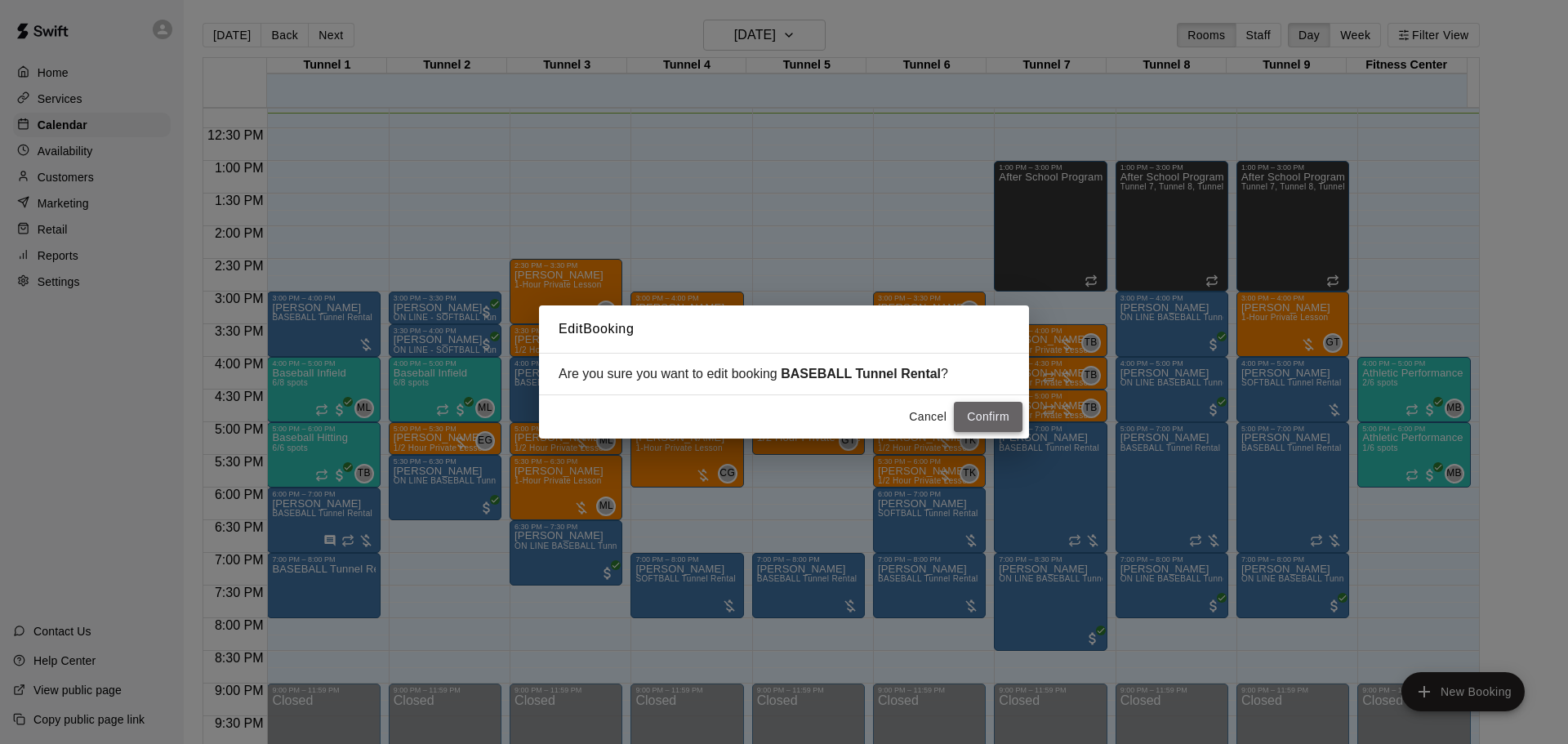
click at [983, 416] on button "Confirm" at bounding box center [988, 417] width 68 height 31
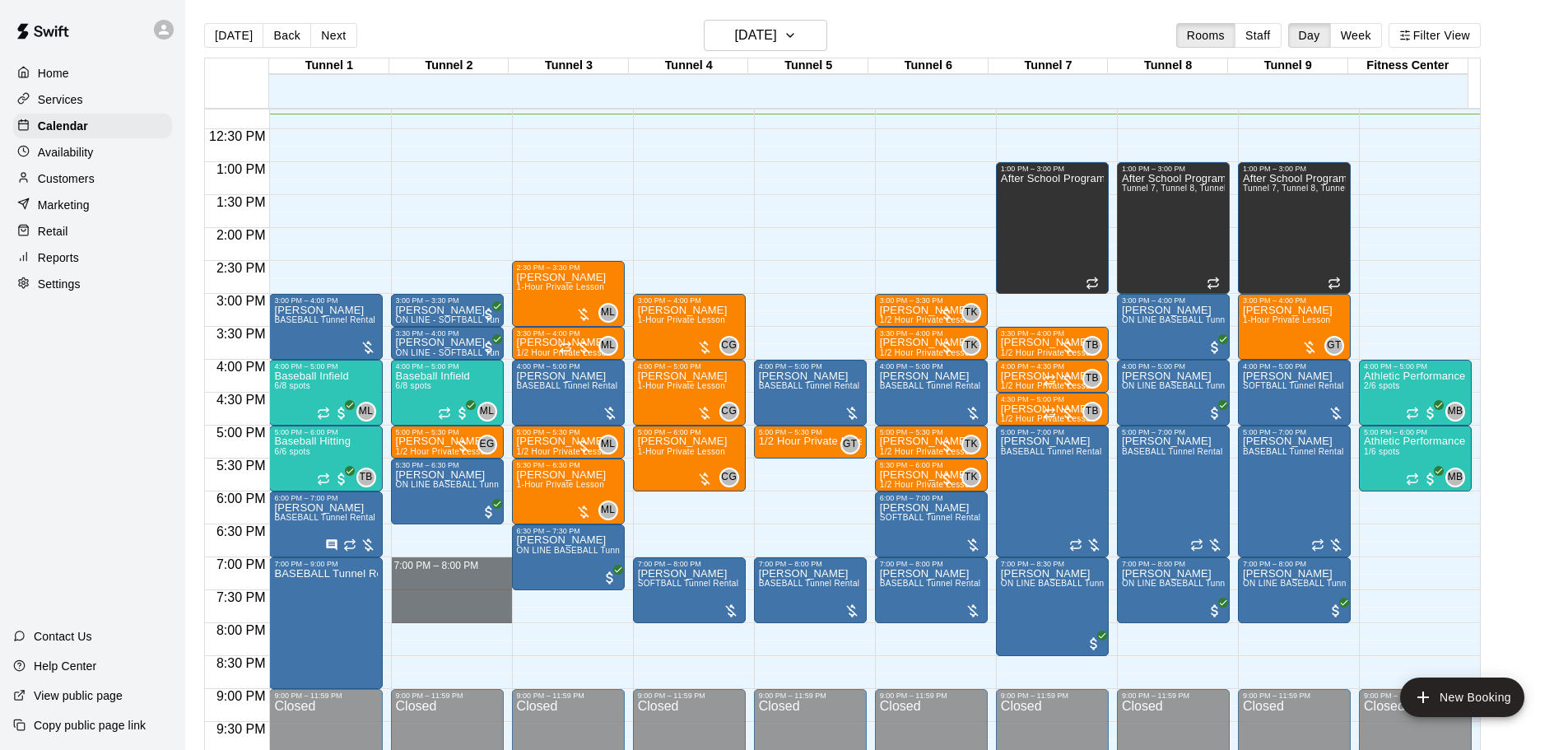
drag, startPoint x: 428, startPoint y: 564, endPoint x: 430, endPoint y: 612, distance: 48.0
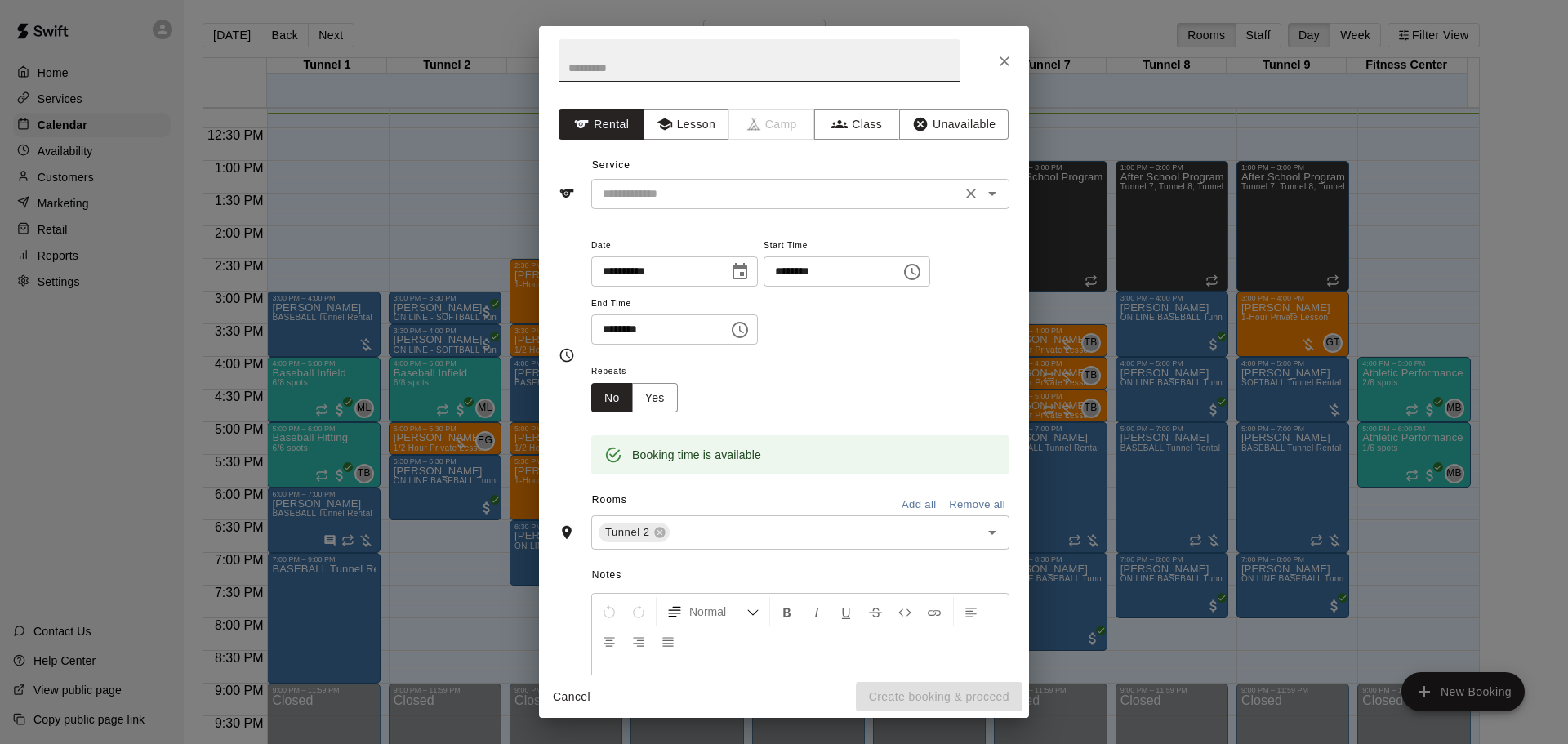
click at [707, 198] on input "text" at bounding box center [775, 193] width 360 height 21
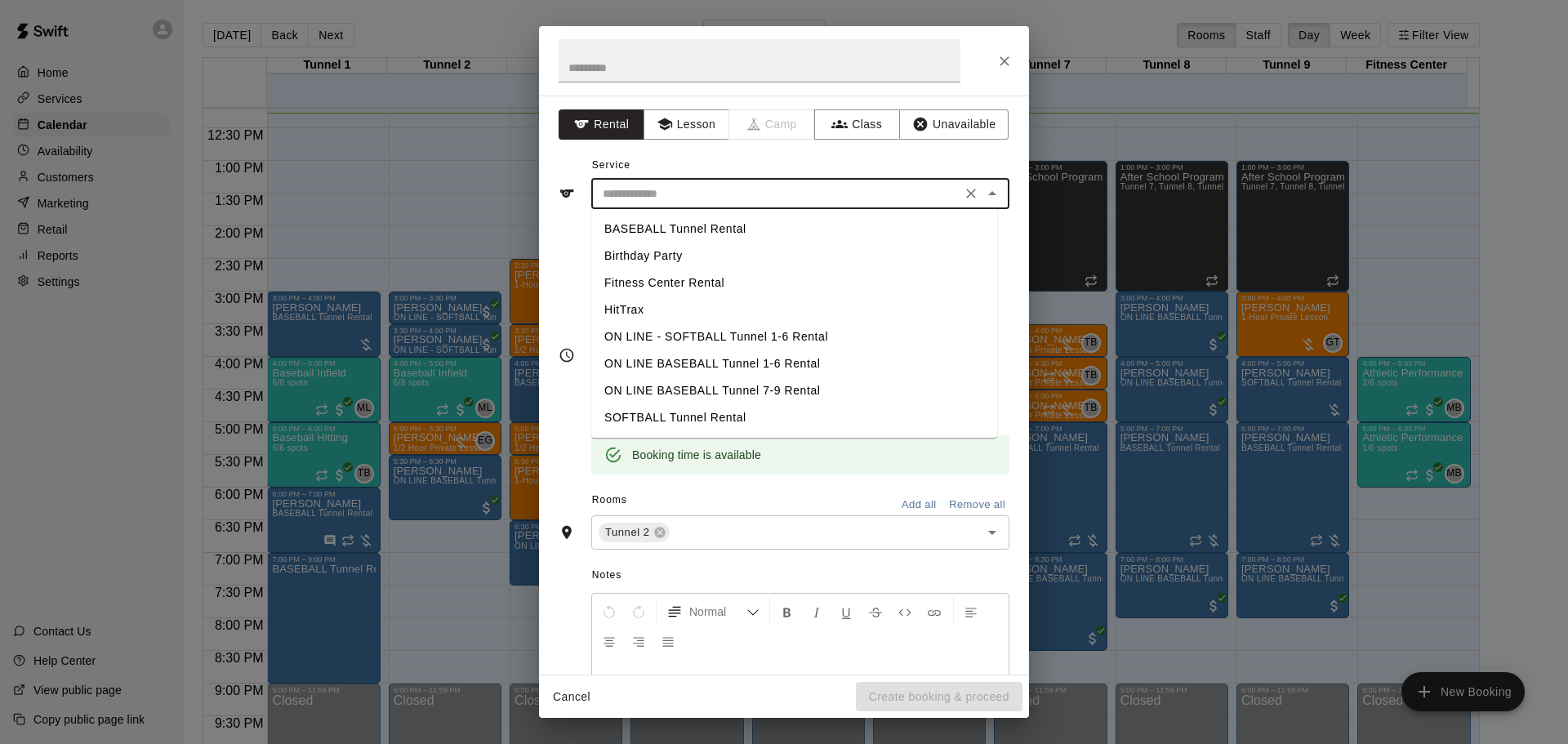
click at [708, 233] on li "BASEBALL Tunnel Rental" at bounding box center [794, 229] width 406 height 27
type input "**********"
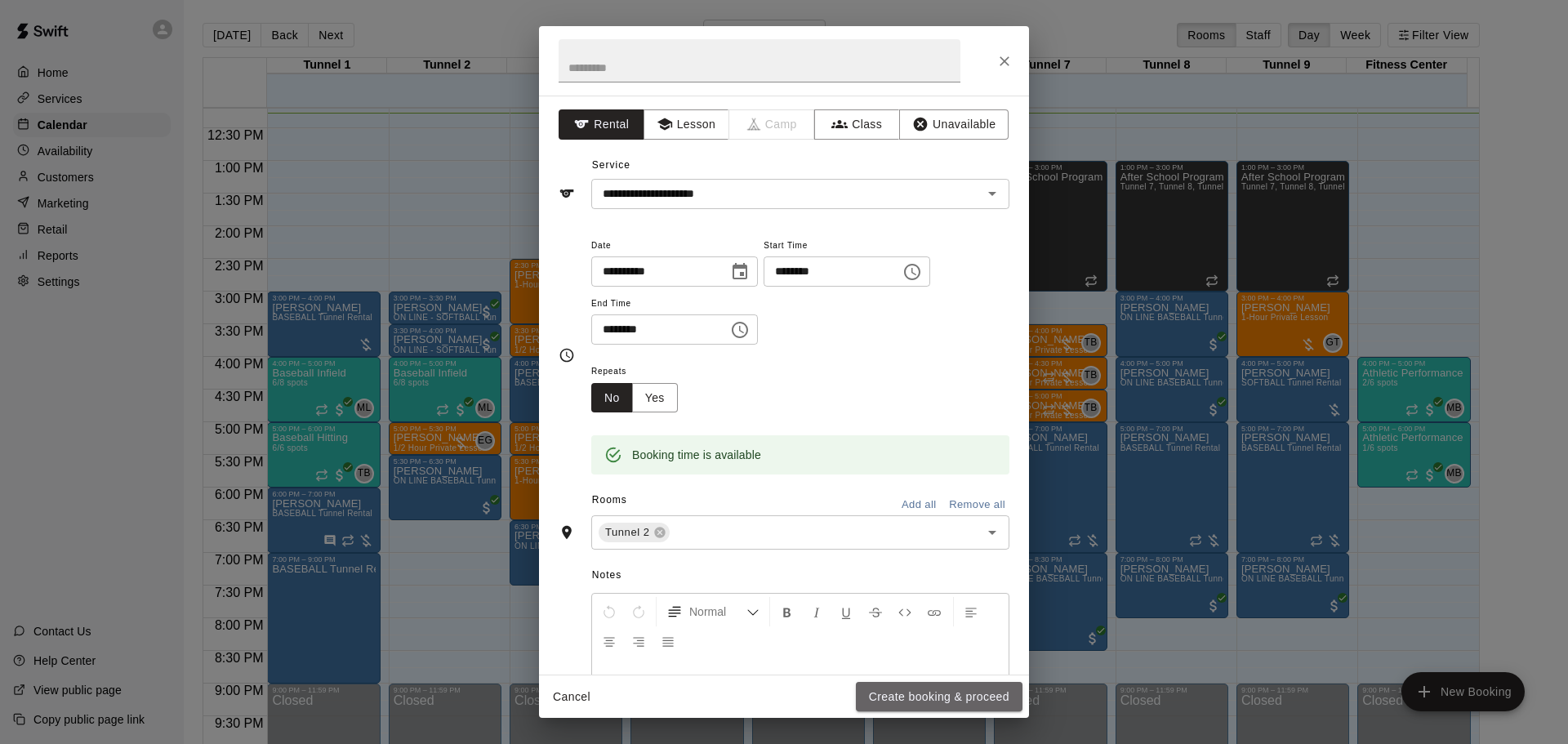
click at [942, 704] on button "Create booking & proceed" at bounding box center [938, 697] width 166 height 31
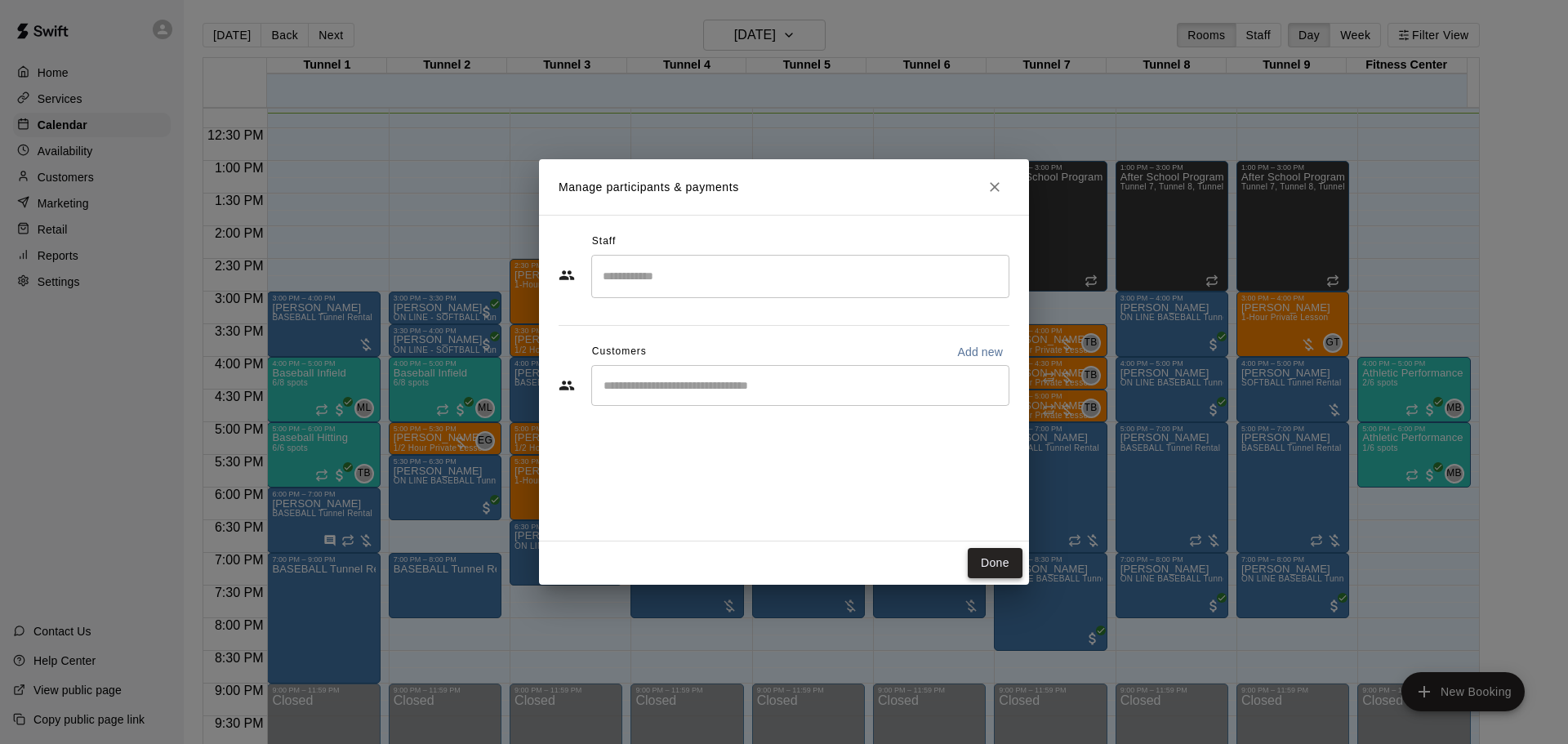
click at [997, 565] on button "Done" at bounding box center [995, 563] width 55 height 31
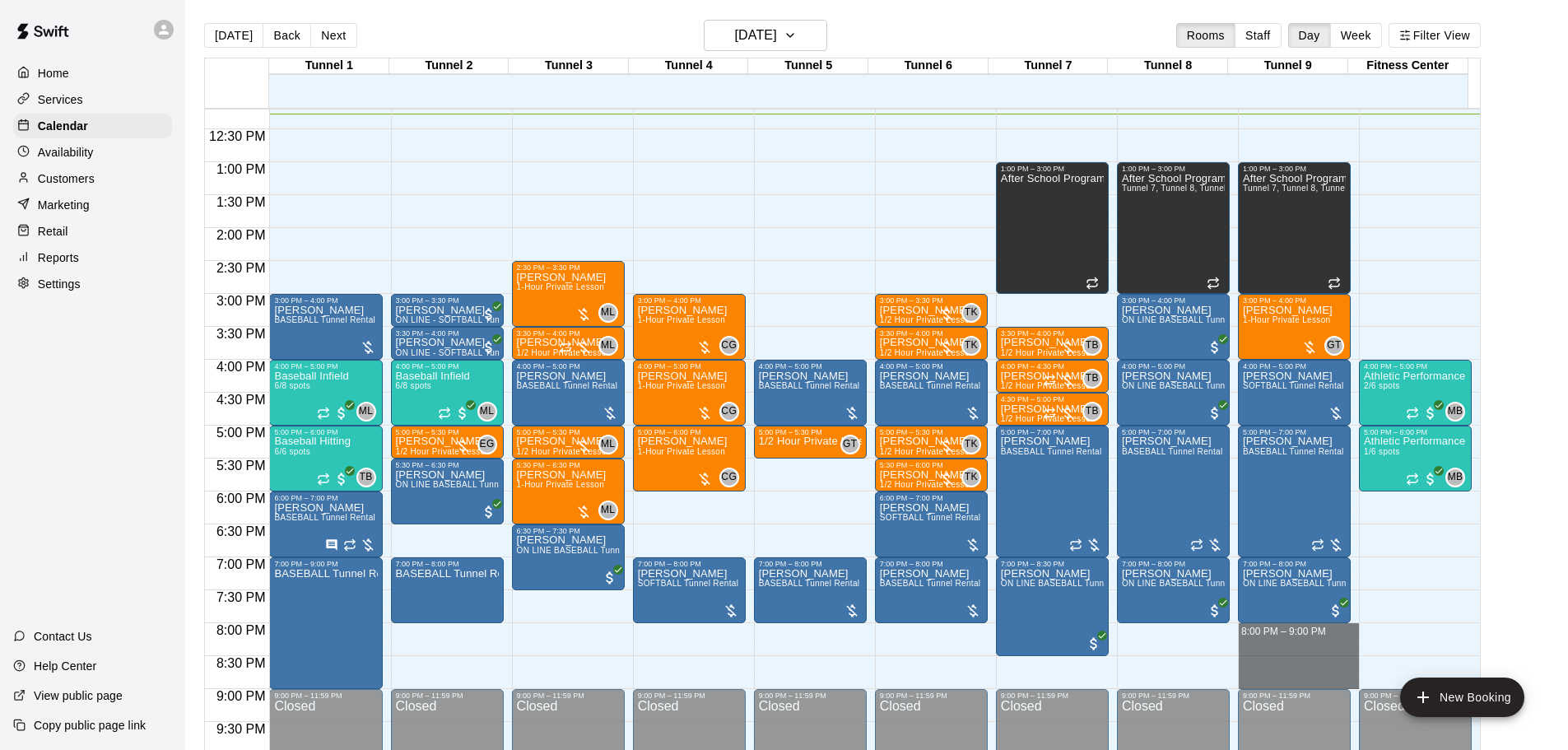
drag, startPoint x: 1275, startPoint y: 634, endPoint x: 1276, endPoint y: 684, distance: 50.0
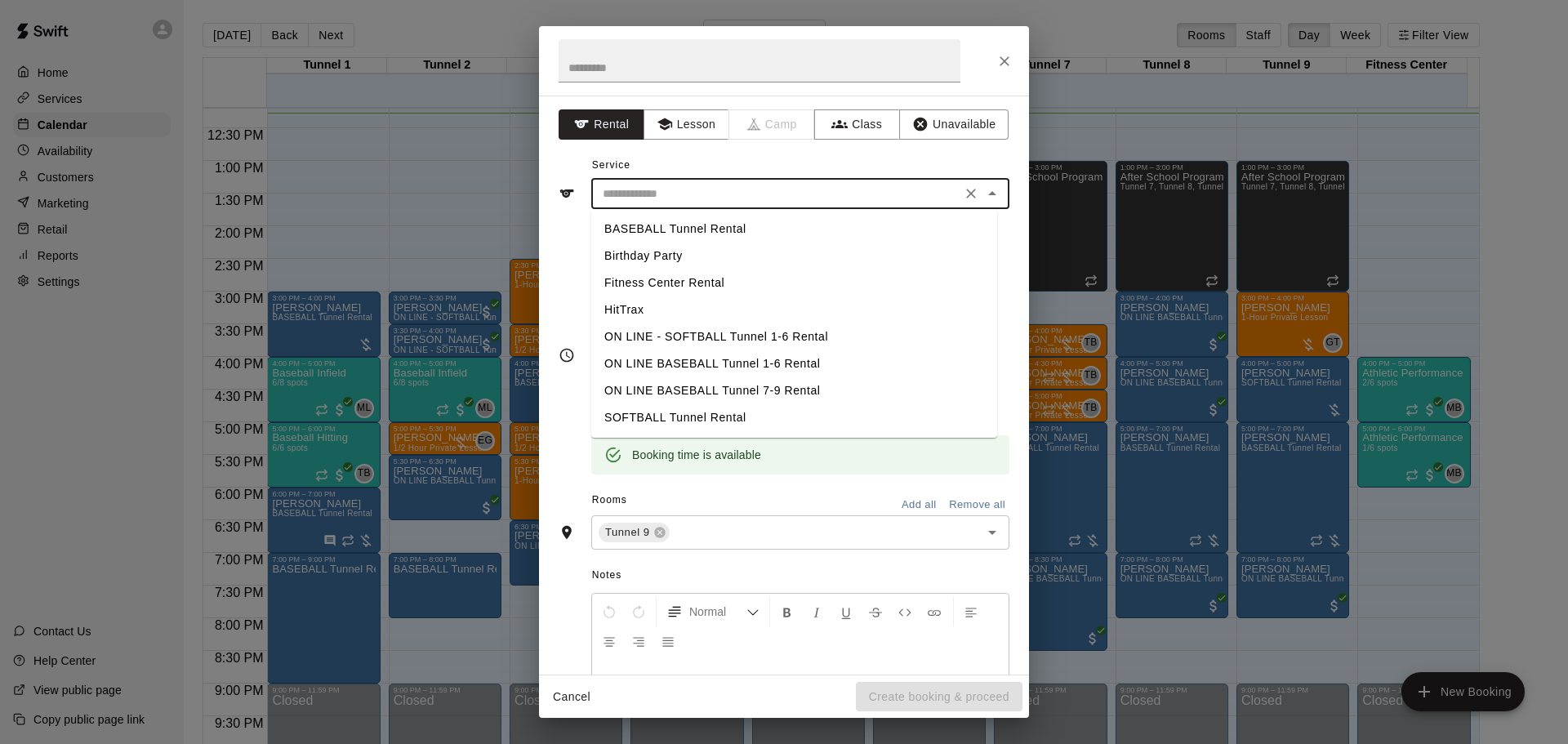
drag, startPoint x: 828, startPoint y: 188, endPoint x: 835, endPoint y: 222, distance: 34.7
click at [828, 189] on input "text" at bounding box center [775, 193] width 360 height 21
click at [770, 225] on li "BASEBALL Tunnel Rental" at bounding box center [794, 229] width 406 height 27
type input "**********"
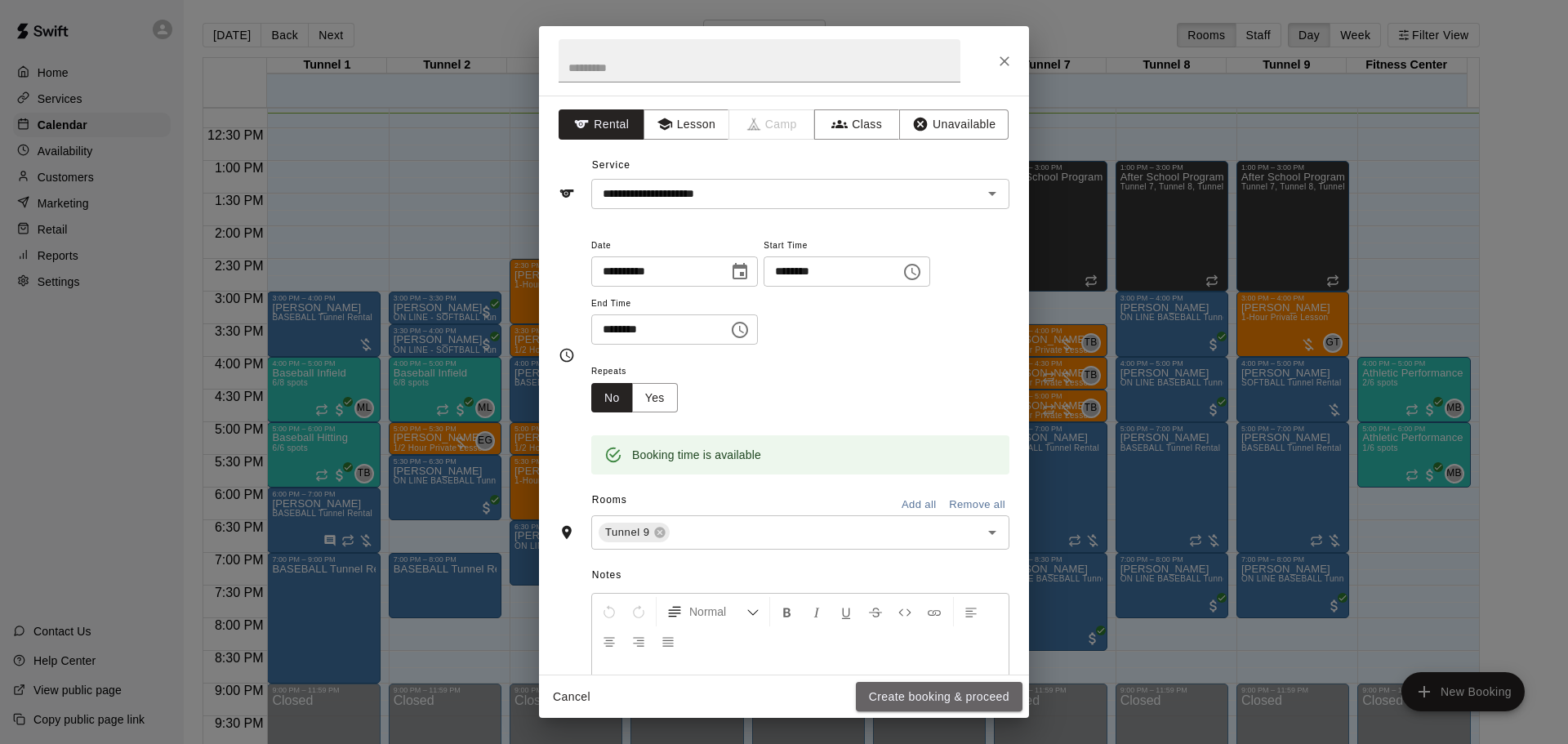
click at [931, 703] on button "Create booking & proceed" at bounding box center [938, 697] width 166 height 31
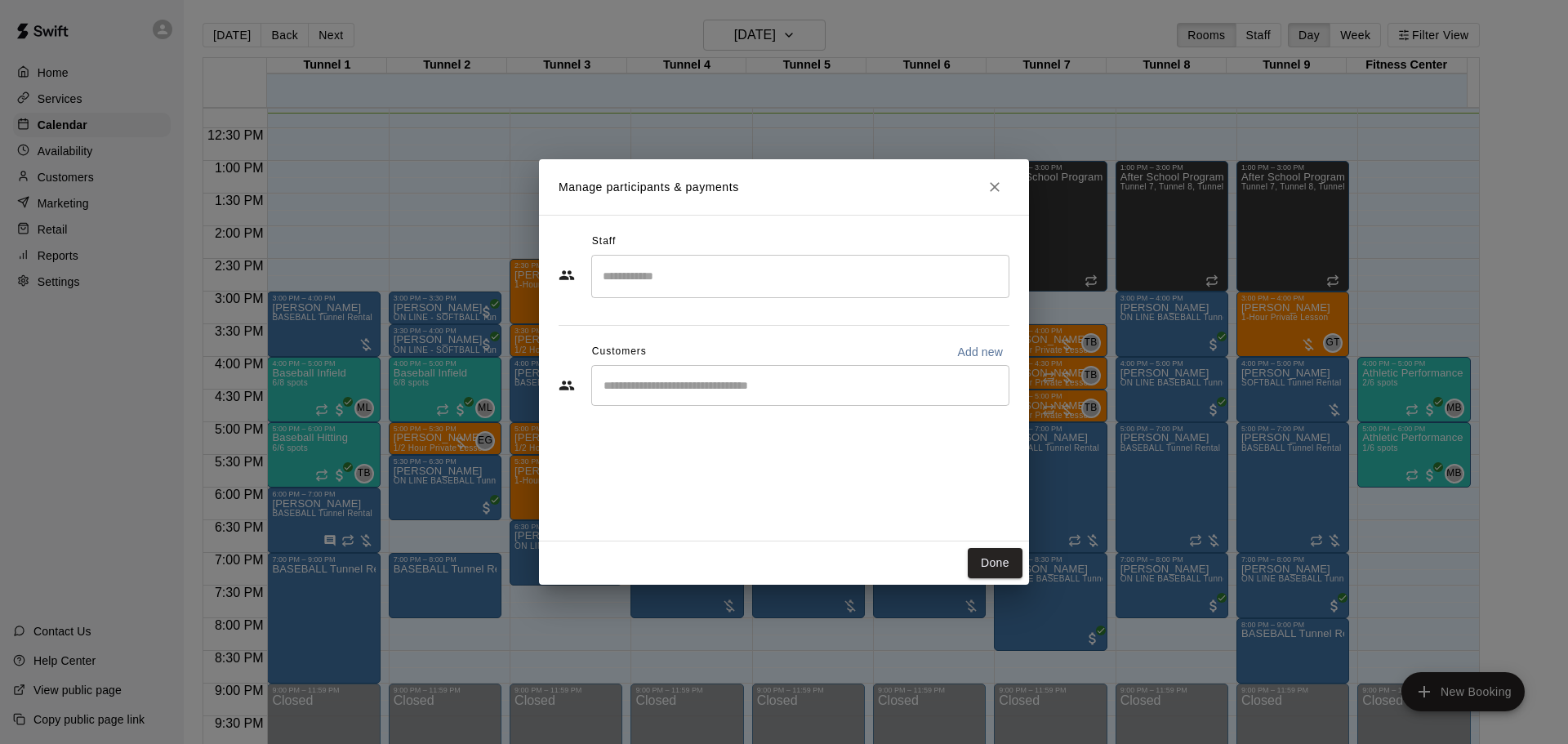
click at [742, 380] on input "Start typing to search customers..." at bounding box center [800, 385] width 403 height 16
type input "*"
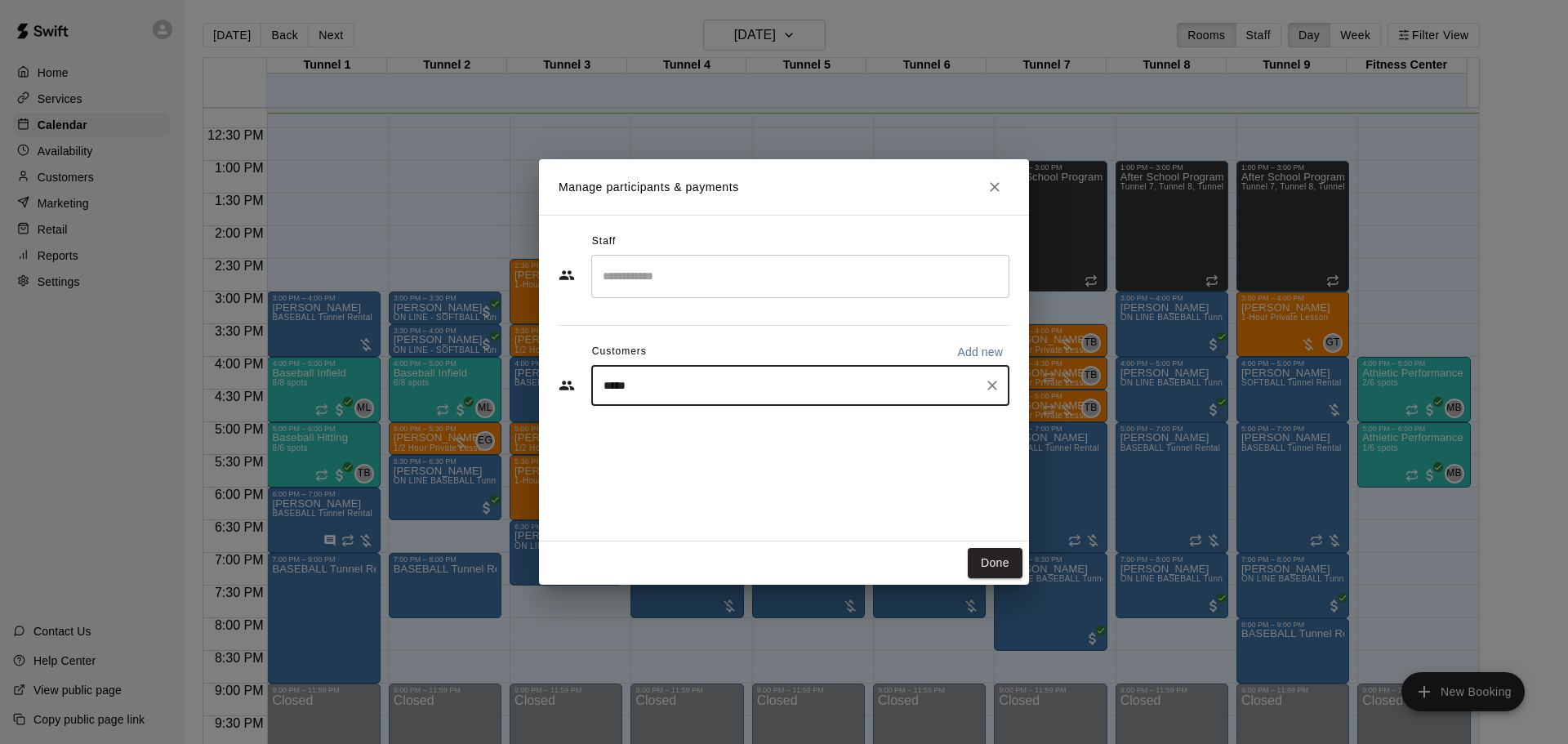
type input "*****"
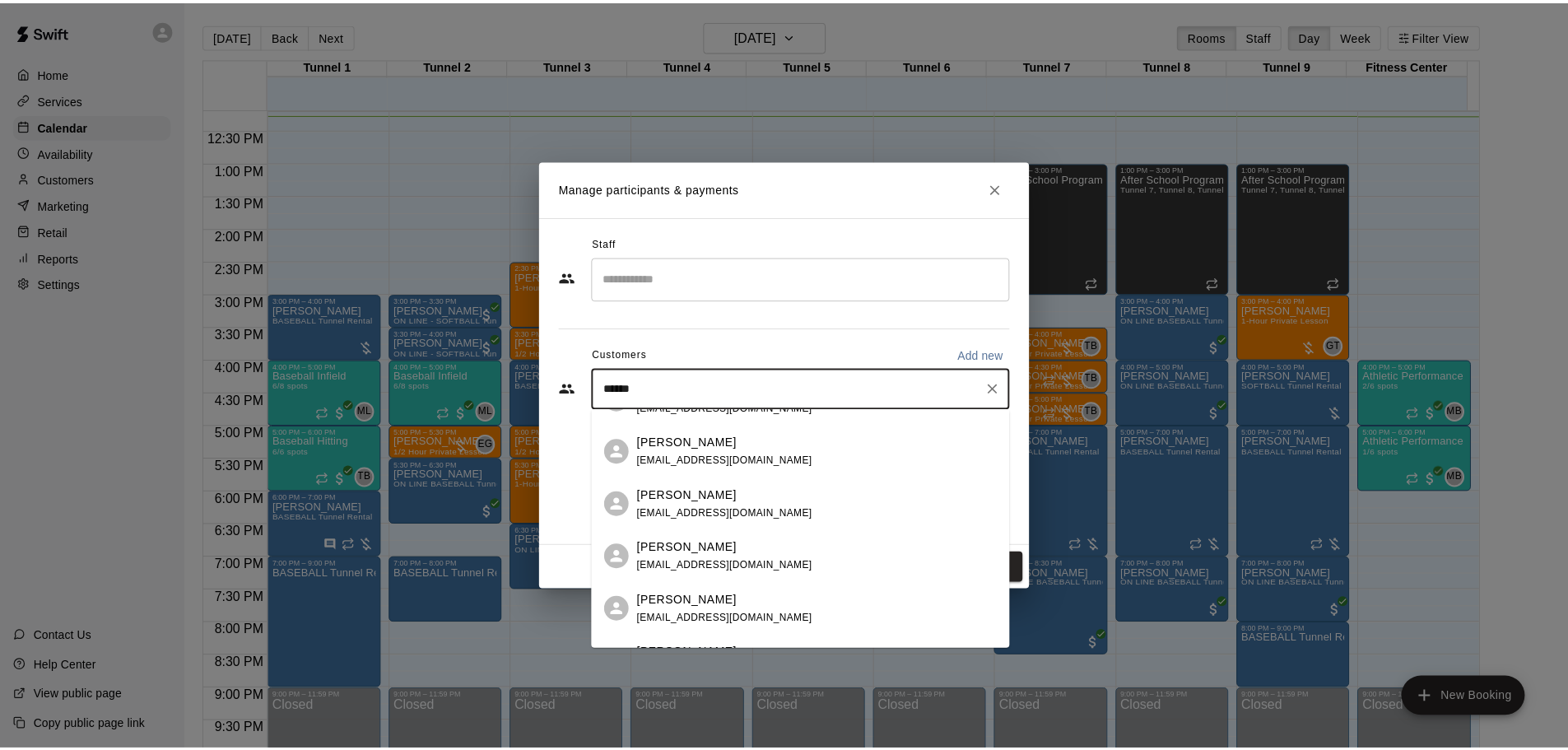
scroll to position [165, 0]
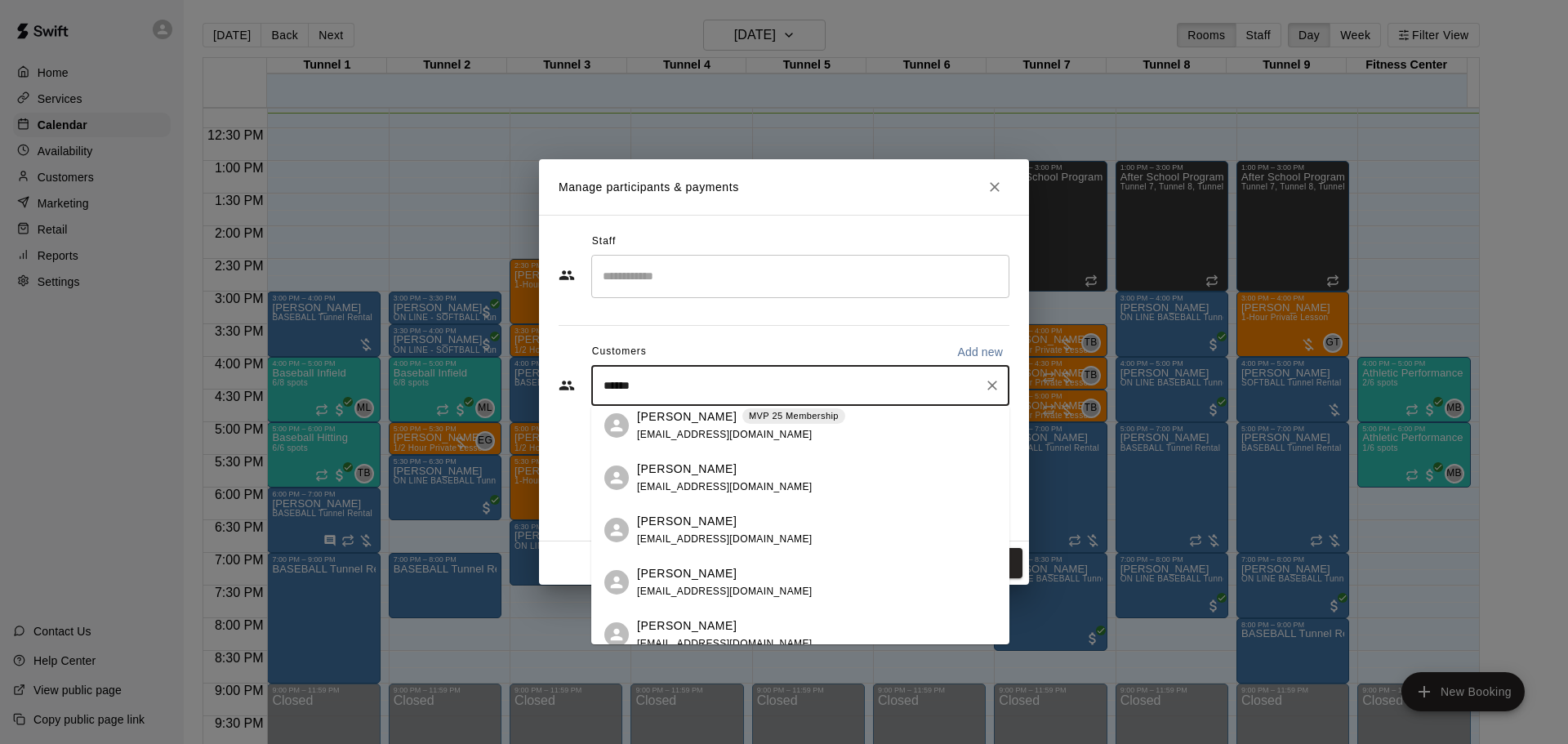
click at [714, 423] on p "[PERSON_NAME]" at bounding box center [687, 416] width 100 height 17
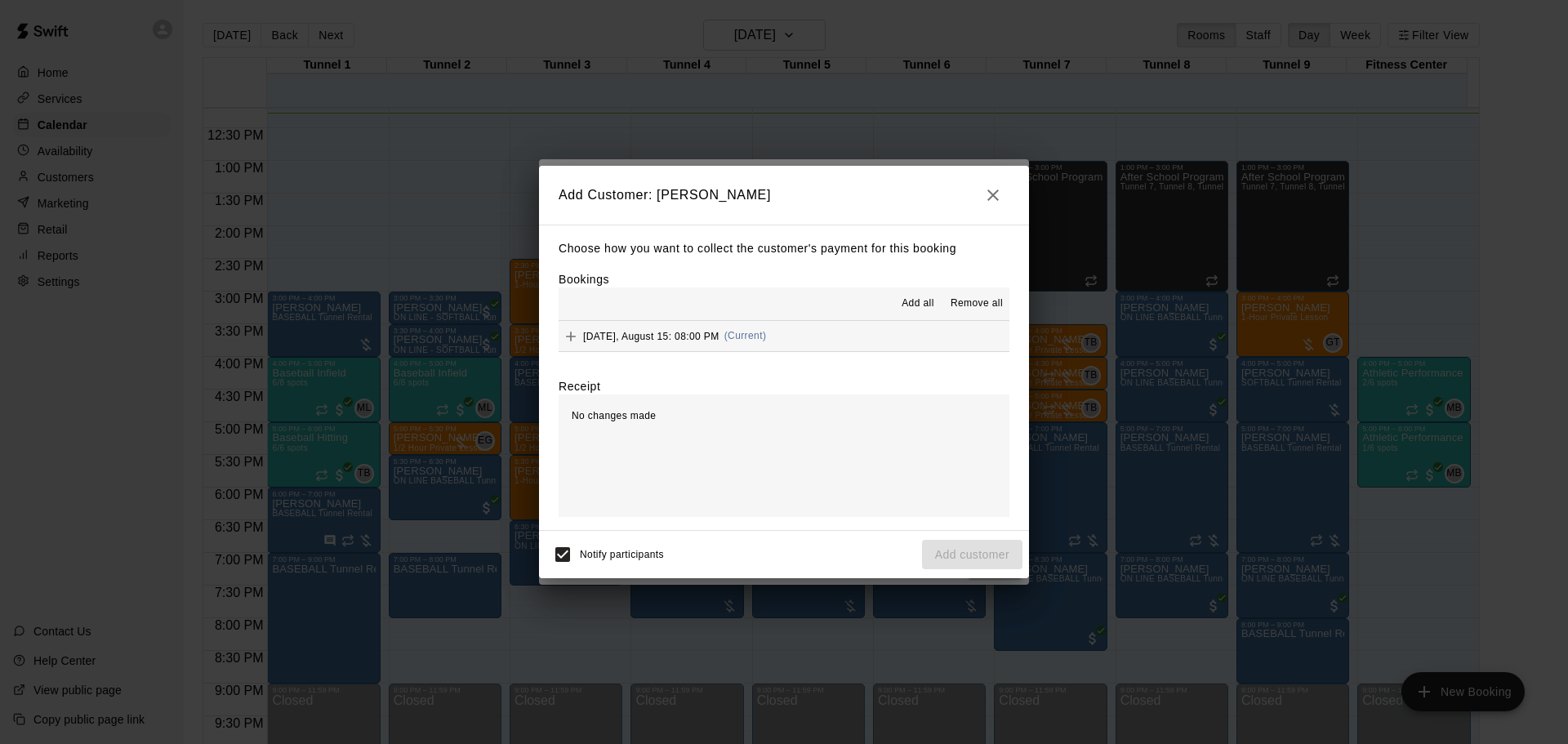
click at [688, 341] on span "Friday, August 15: 08:00 PM" at bounding box center [651, 335] width 137 height 12
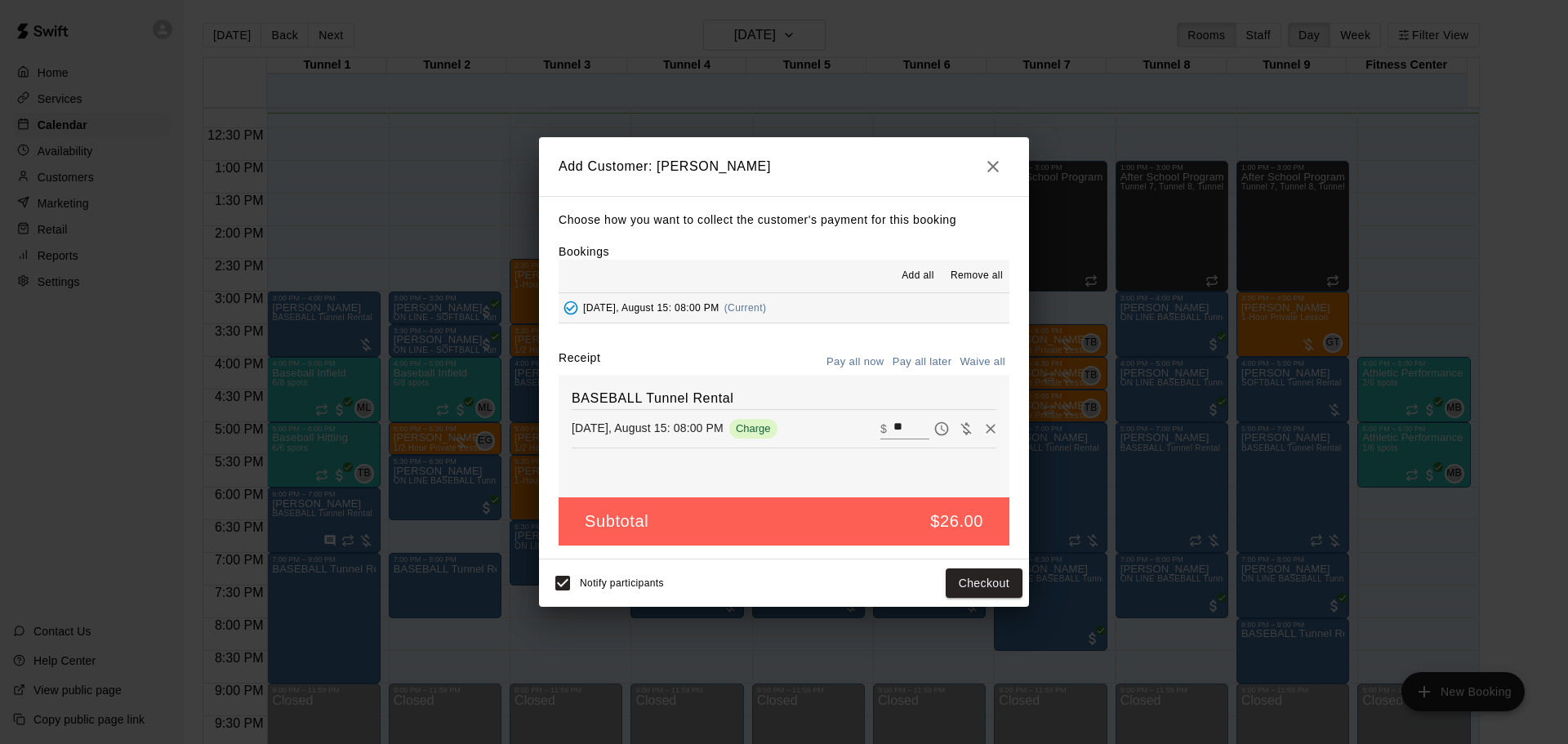
click at [909, 354] on button "Pay all later" at bounding box center [922, 362] width 67 height 25
click at [981, 574] on button "Add customer" at bounding box center [972, 584] width 101 height 31
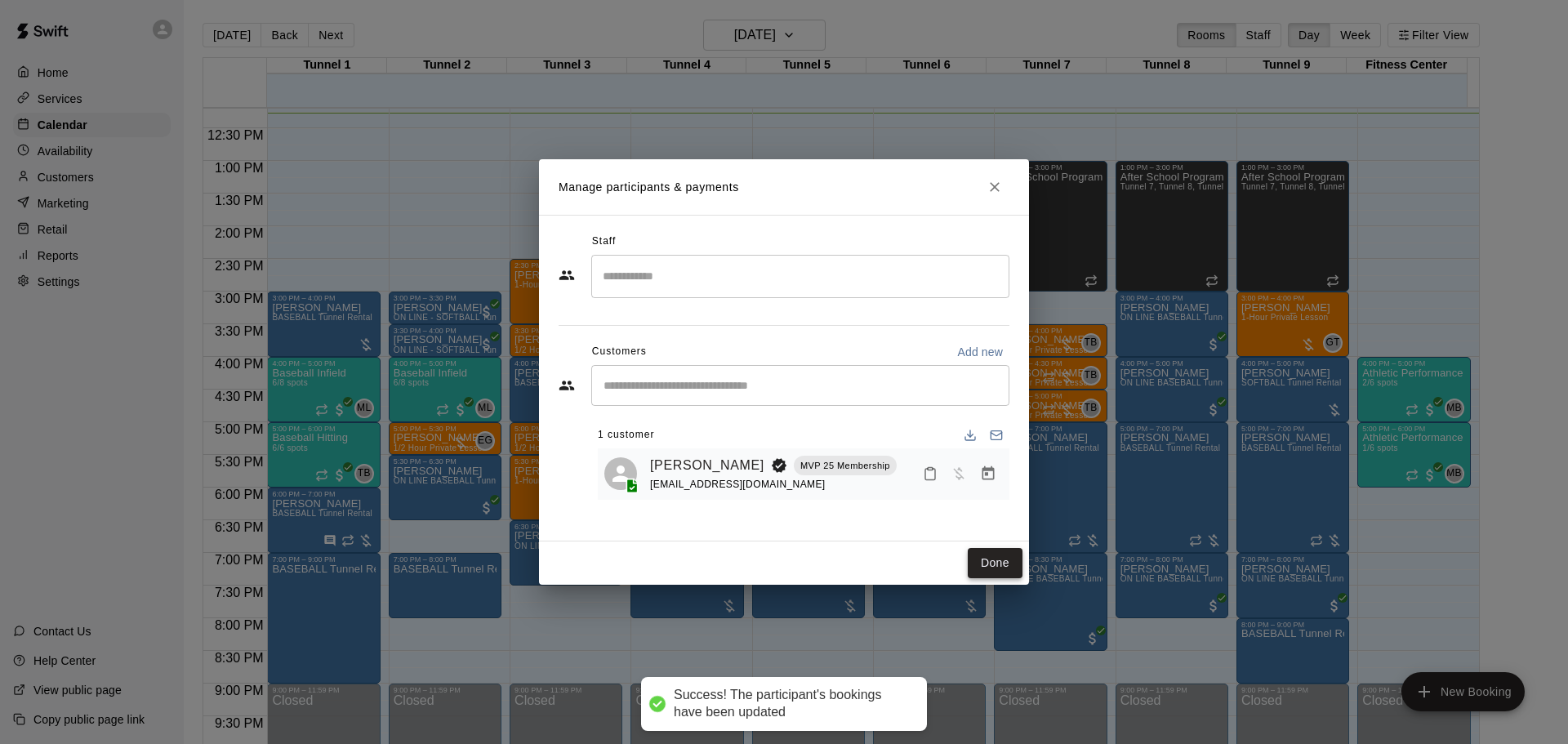
click at [981, 560] on button "Done" at bounding box center [995, 563] width 55 height 31
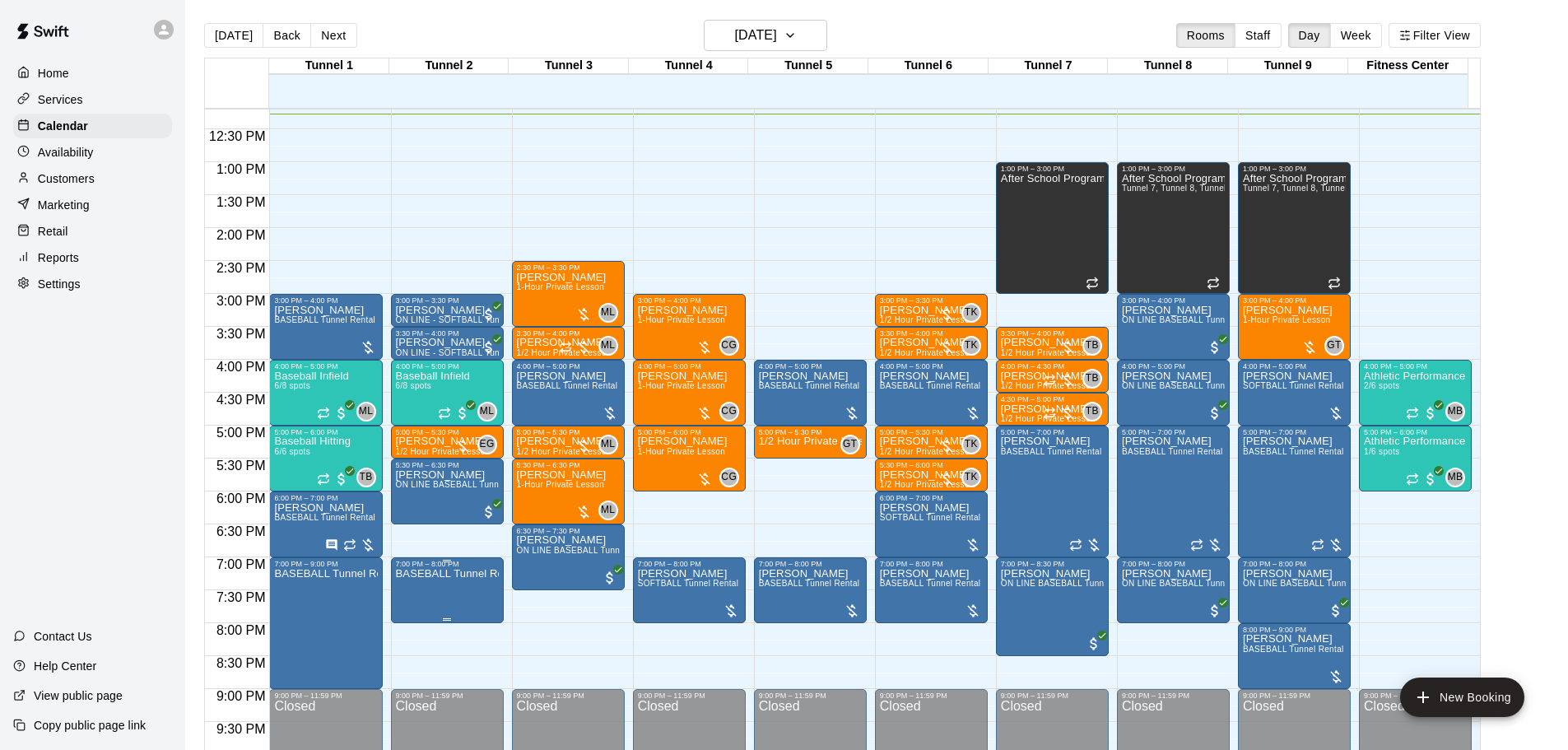
click at [464, 568] on div "7:00 PM – 8:00 PM" at bounding box center [447, 563] width 103 height 8
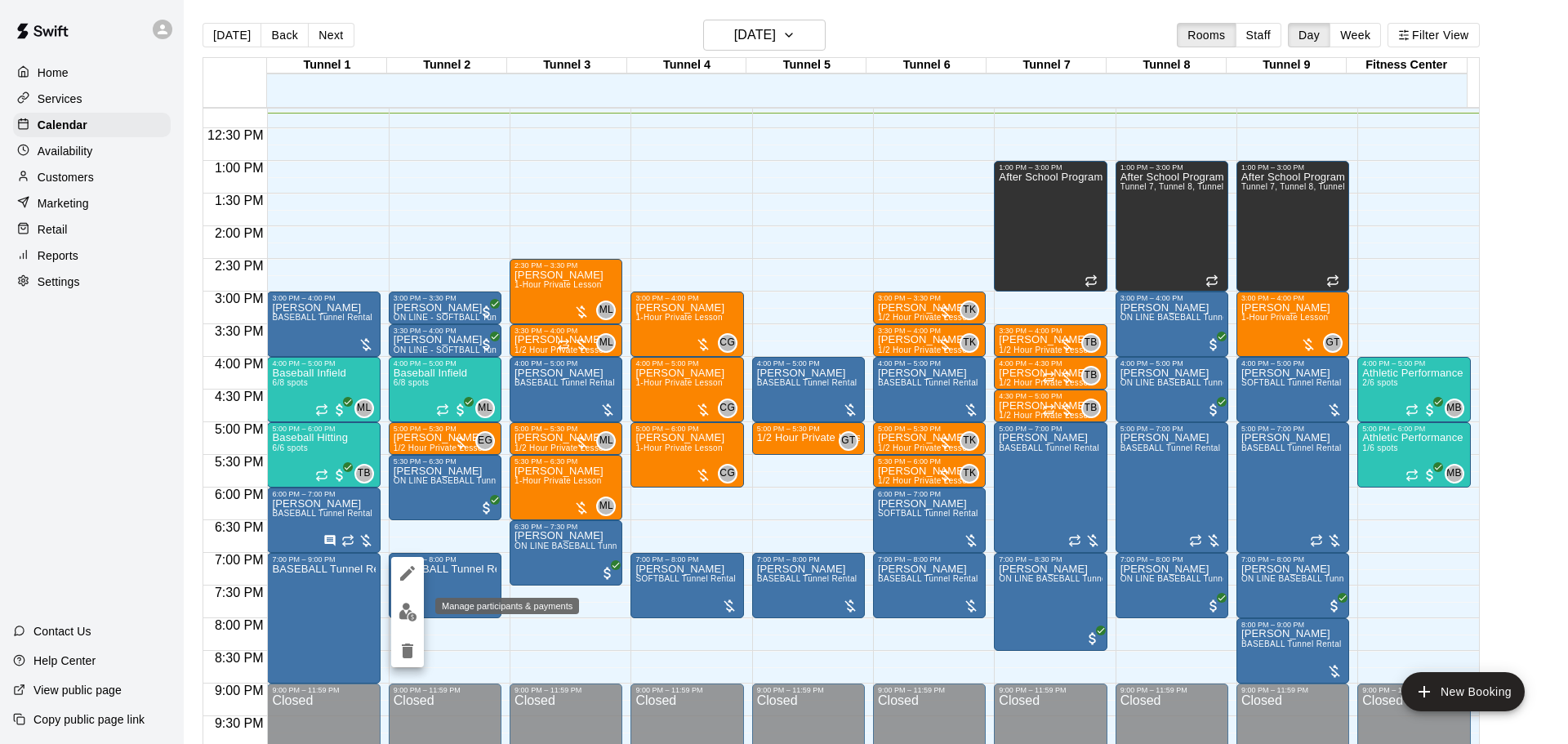
click at [425, 605] on div "Manage participants & payments" at bounding box center [502, 606] width 156 height 20
click at [449, 596] on div at bounding box center [784, 372] width 1568 height 744
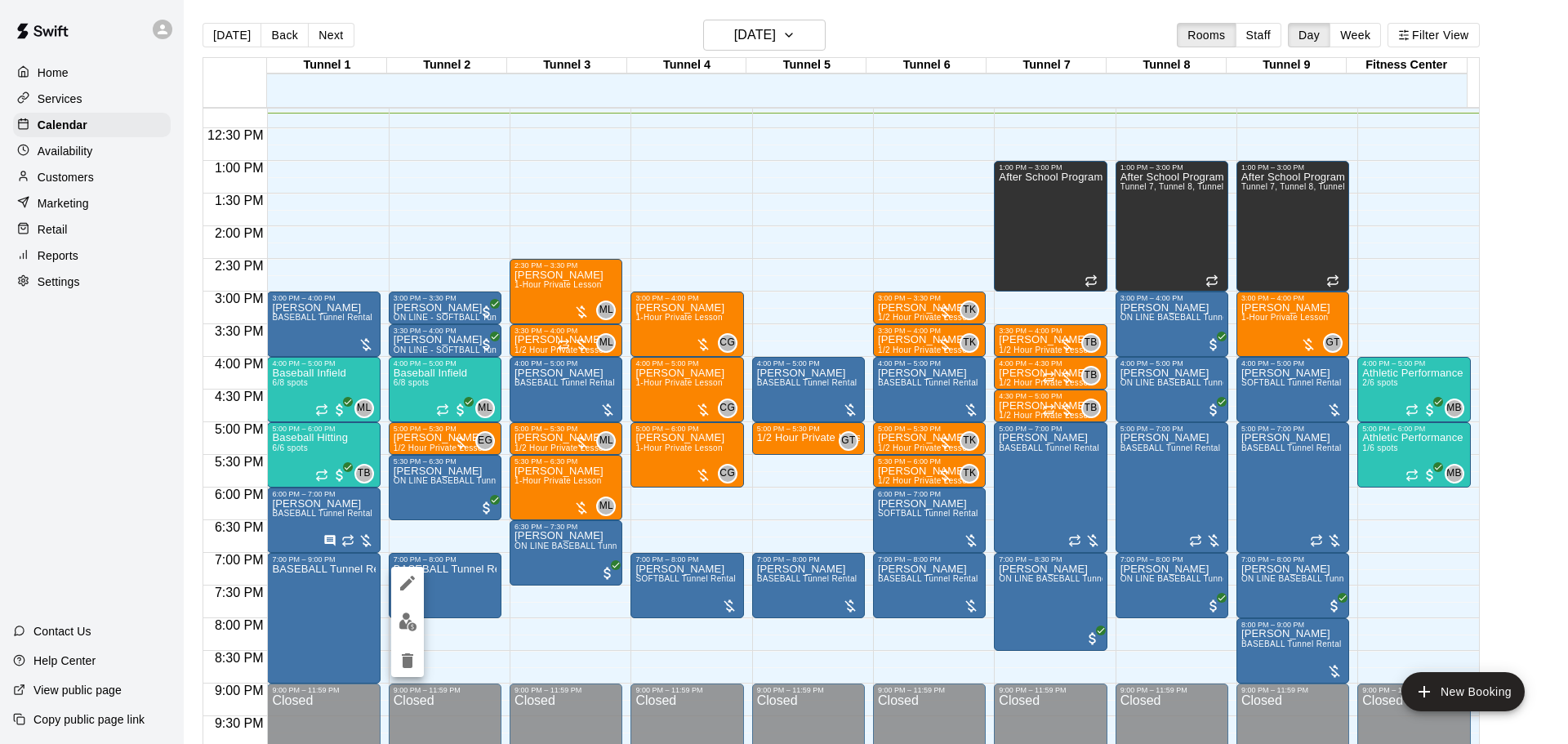
click at [412, 622] on img "edit" at bounding box center [408, 622] width 19 height 19
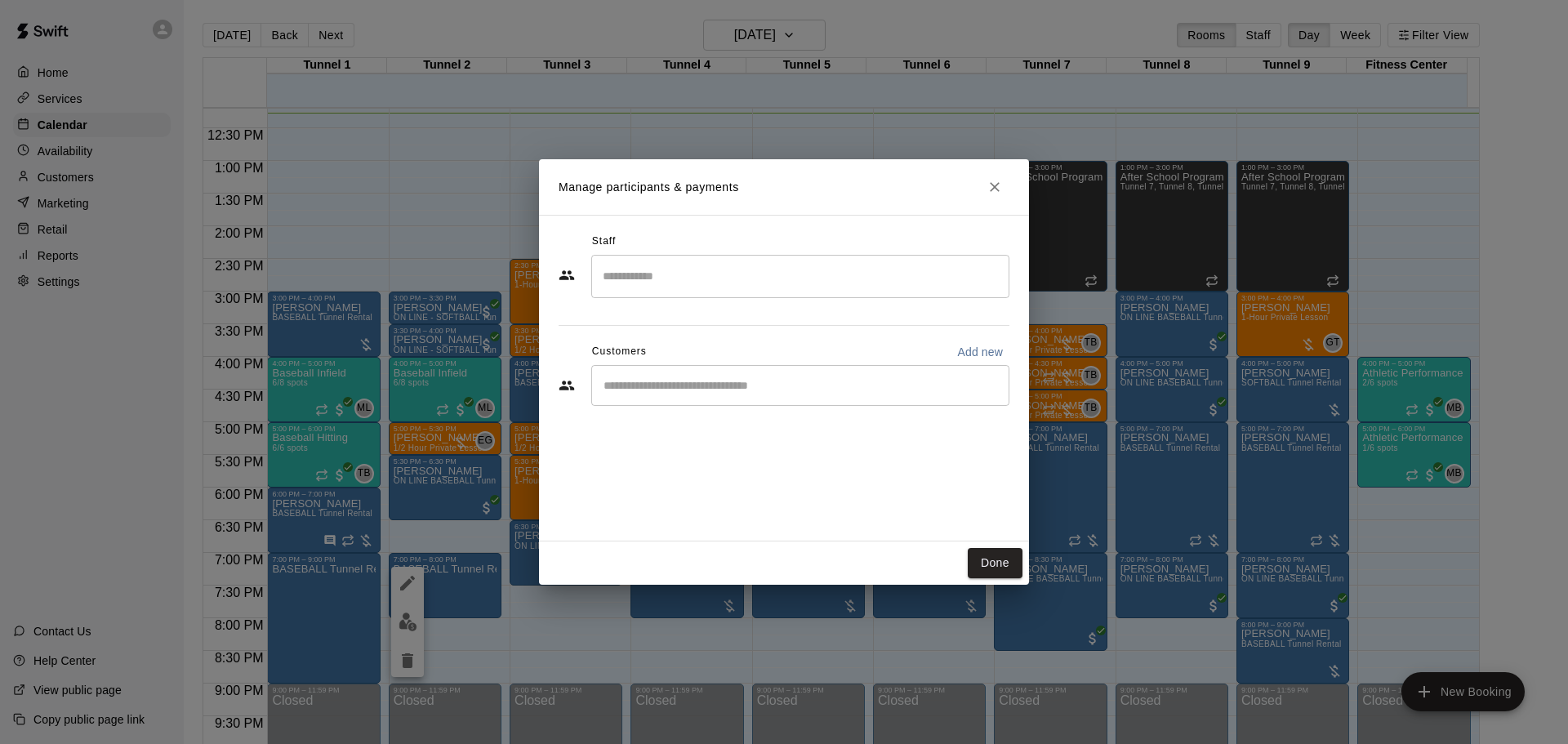
click at [780, 385] on input "Start typing to search customers..." at bounding box center [800, 385] width 403 height 16
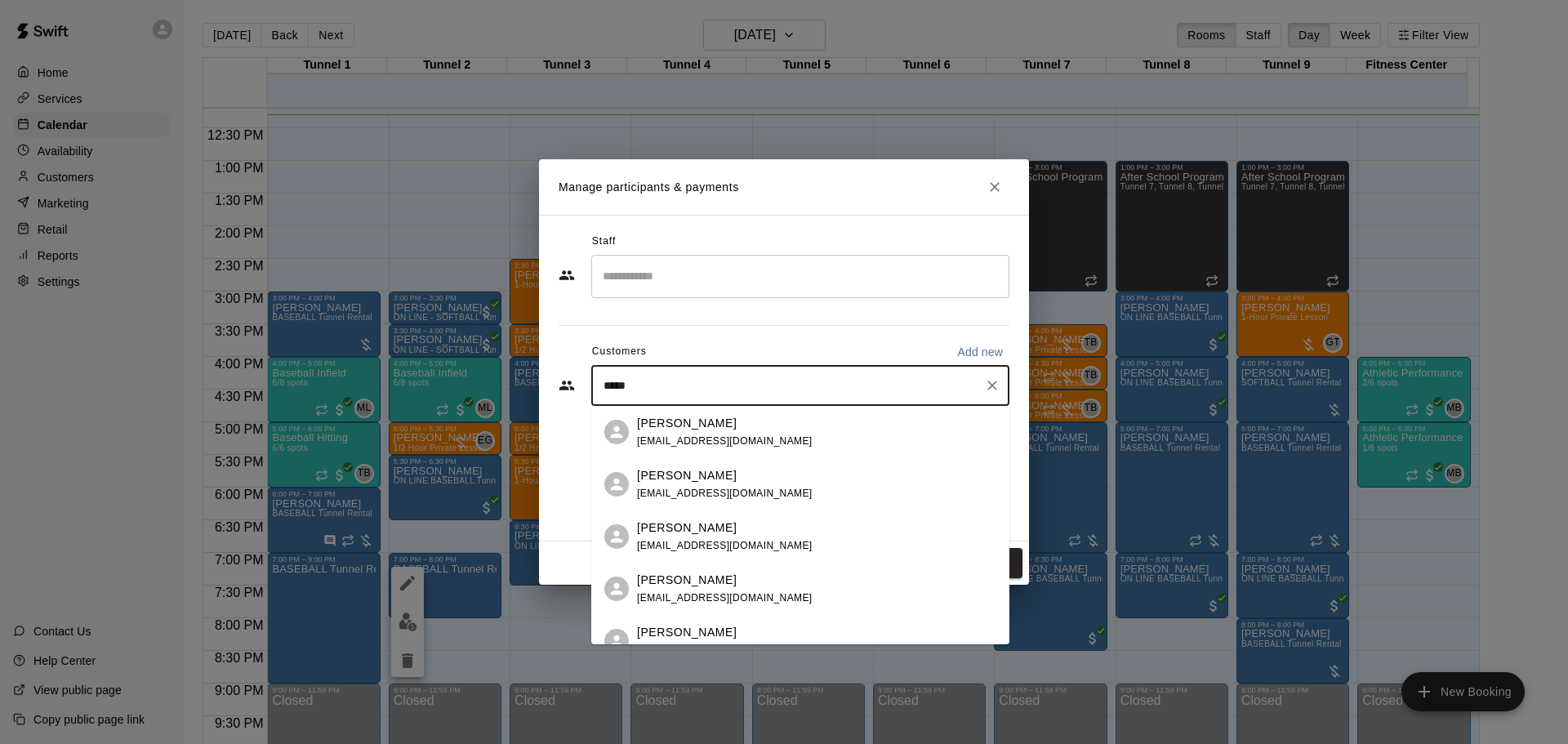
type input "*****"
click at [686, 575] on p "[PERSON_NAME]" at bounding box center [687, 580] width 100 height 17
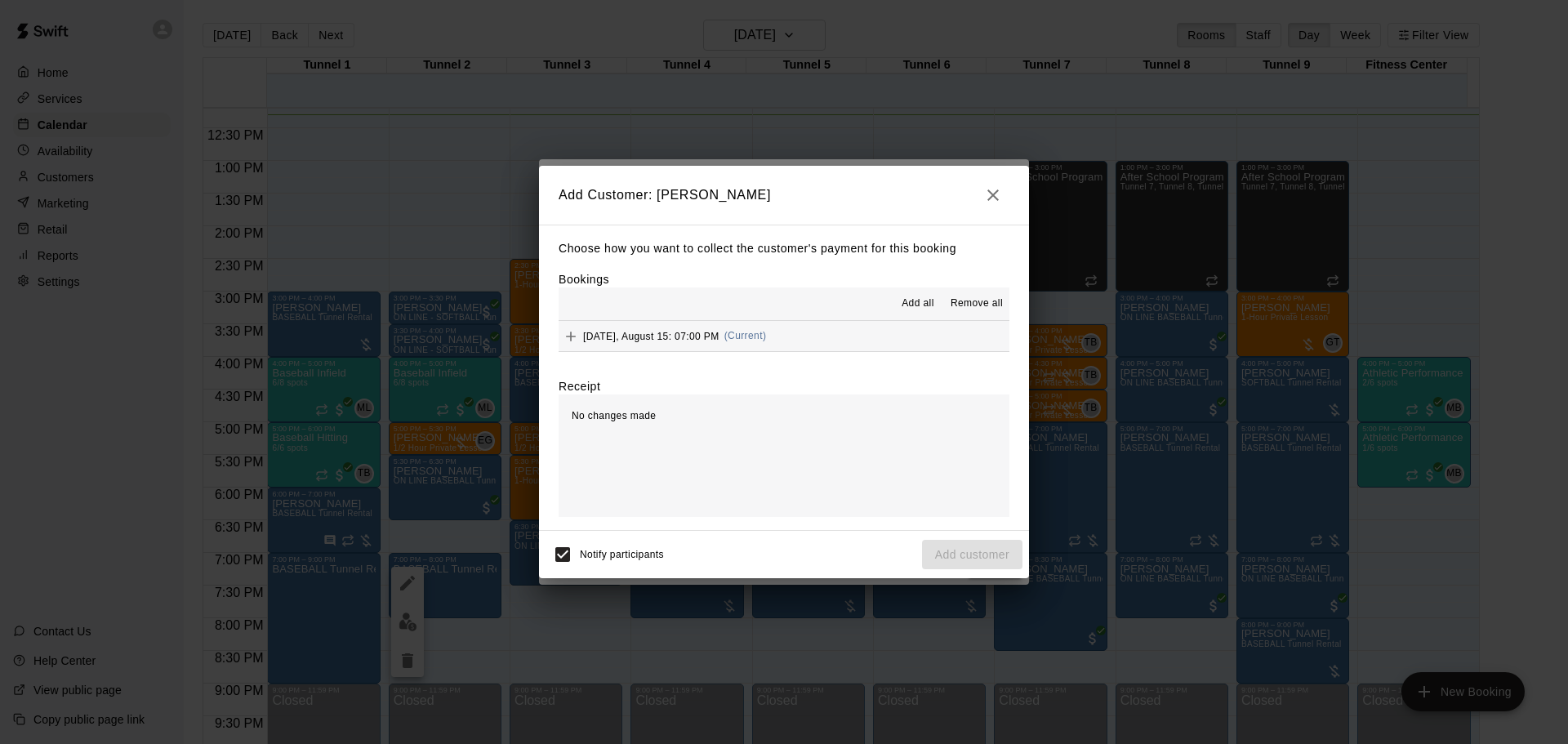
click at [692, 345] on div "Friday, August 15: 07:00 PM (Current)" at bounding box center [662, 336] width 208 height 24
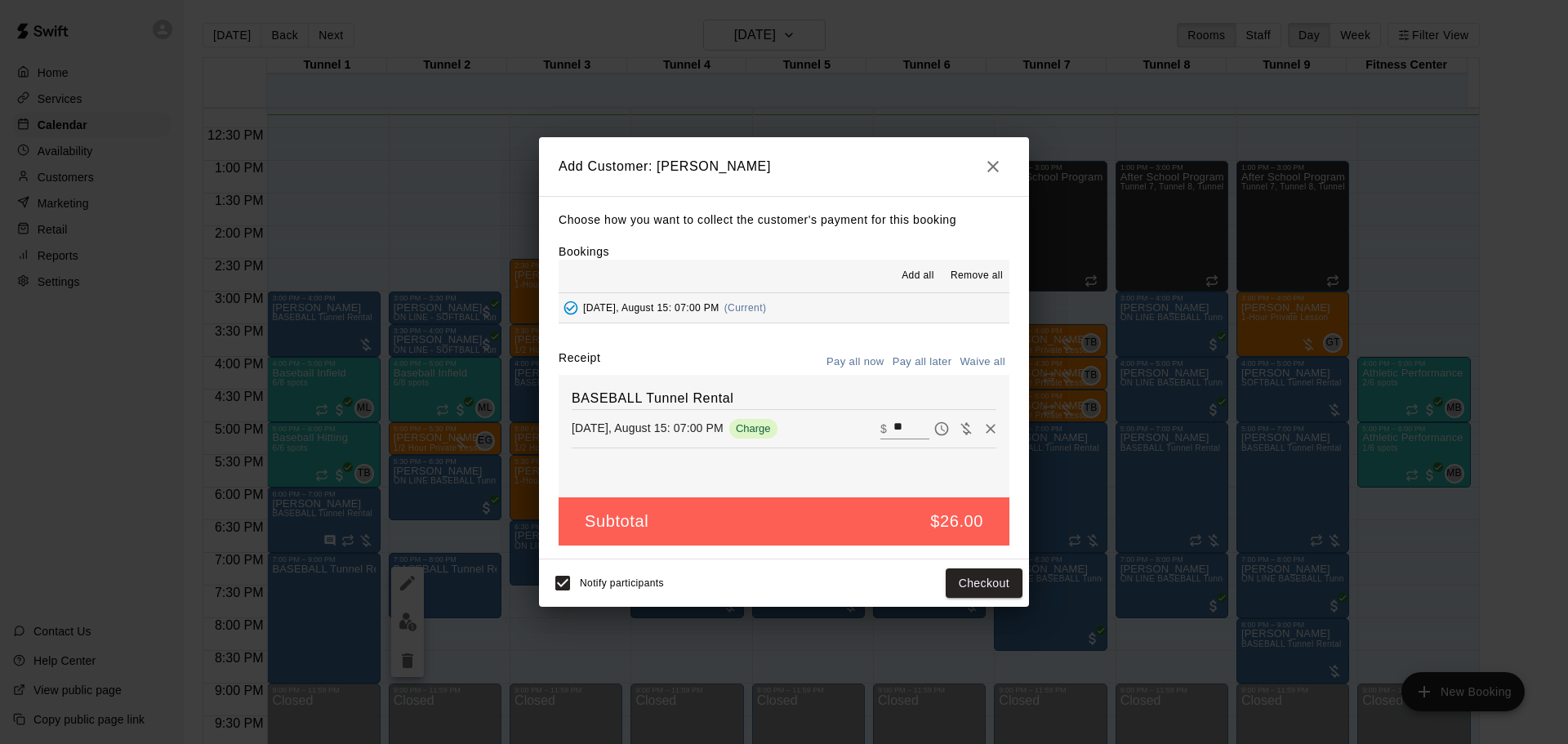
click at [924, 354] on button "Pay all later" at bounding box center [922, 362] width 67 height 25
click at [978, 577] on button "Add customer" at bounding box center [972, 584] width 101 height 31
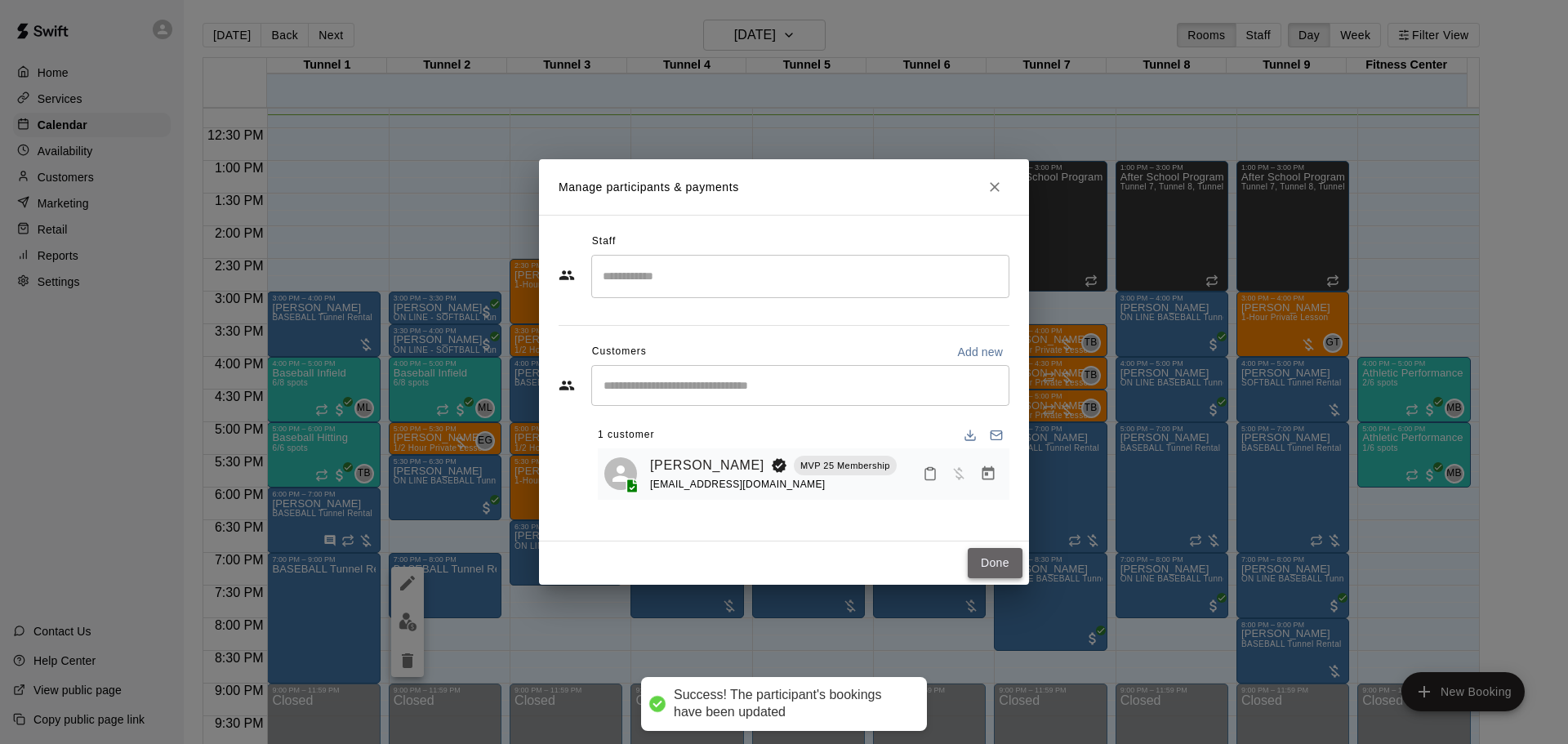
click at [972, 557] on button "Done" at bounding box center [995, 563] width 55 height 31
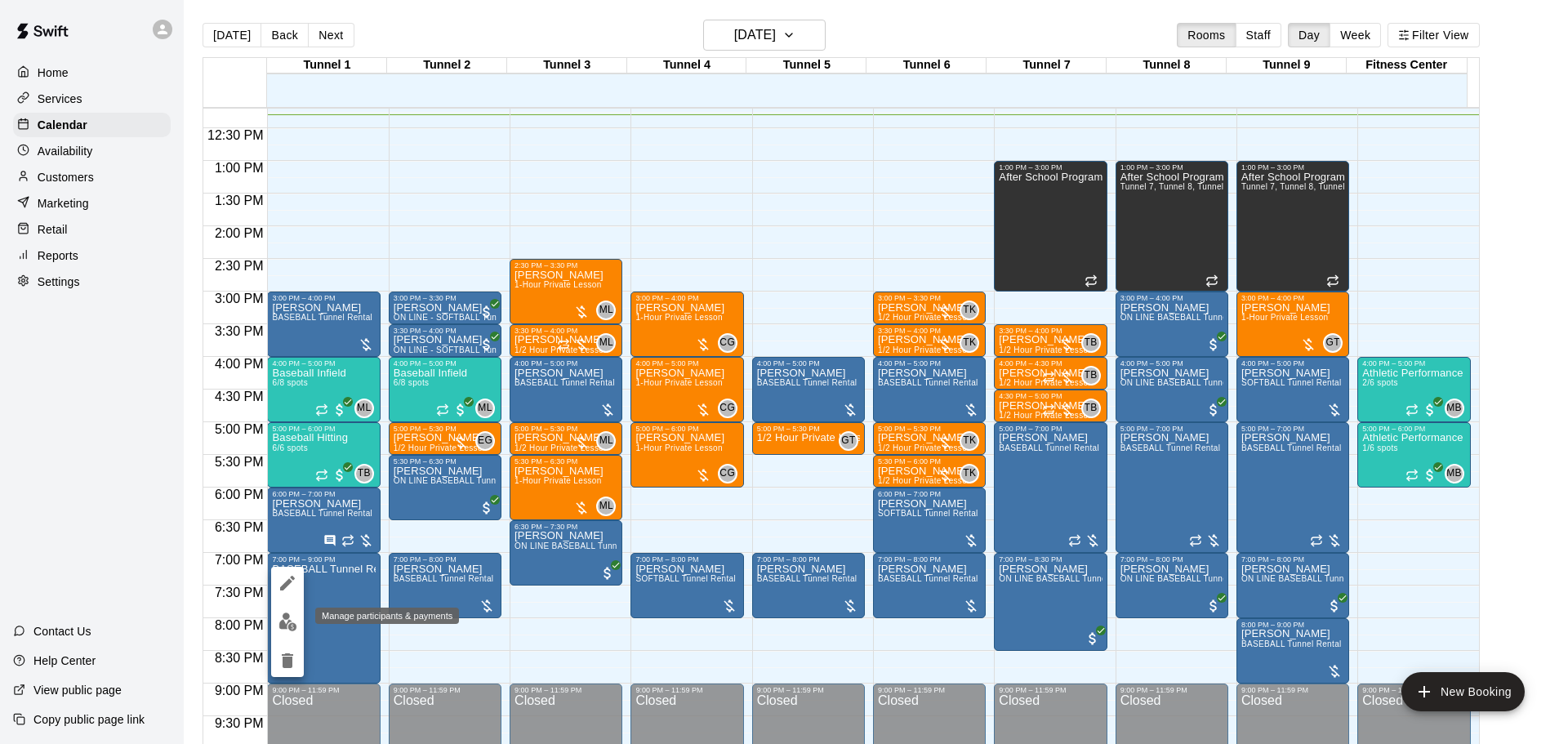
click at [301, 614] on button "edit" at bounding box center [288, 621] width 32 height 31
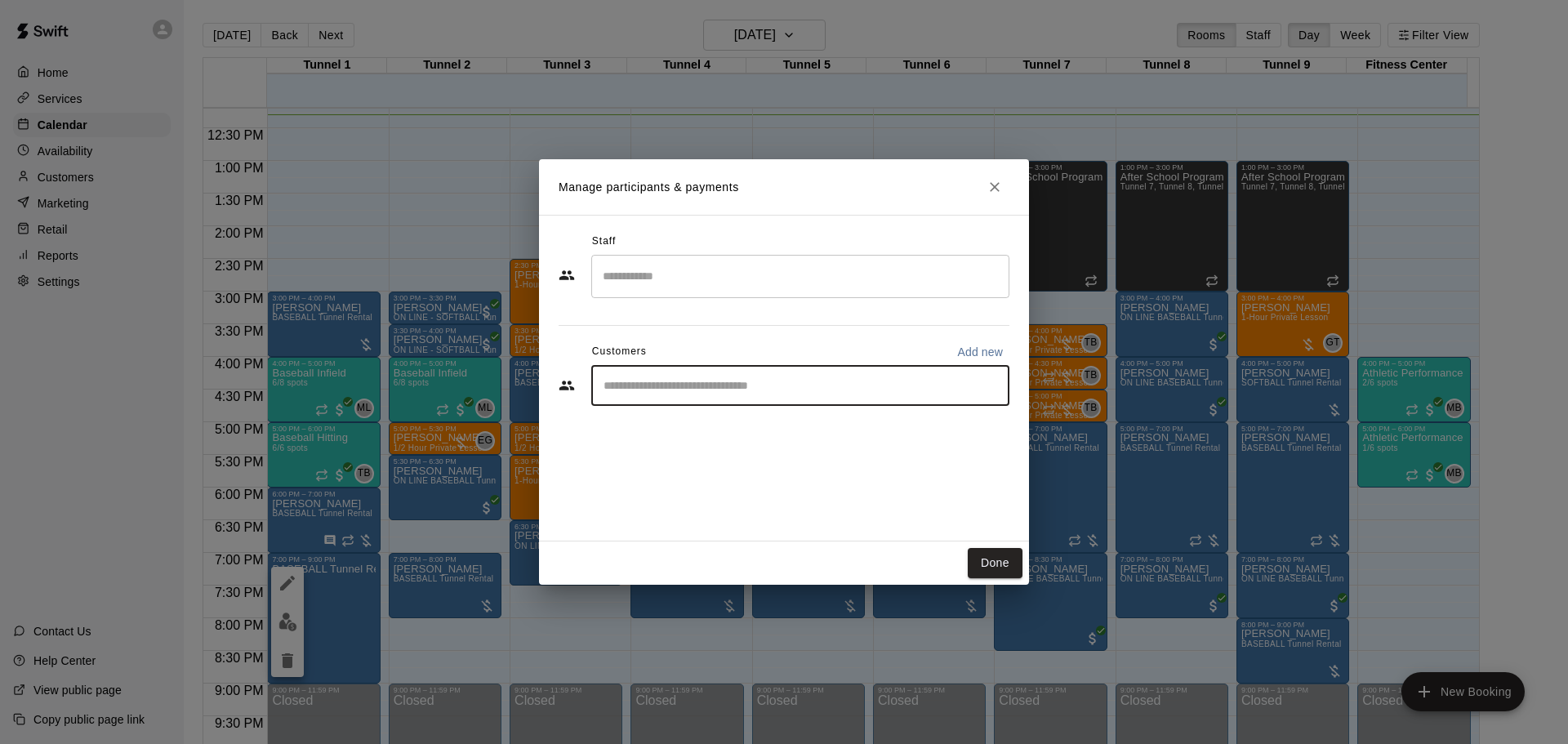
click at [830, 385] on input "Start typing to search customers..." at bounding box center [800, 385] width 403 height 16
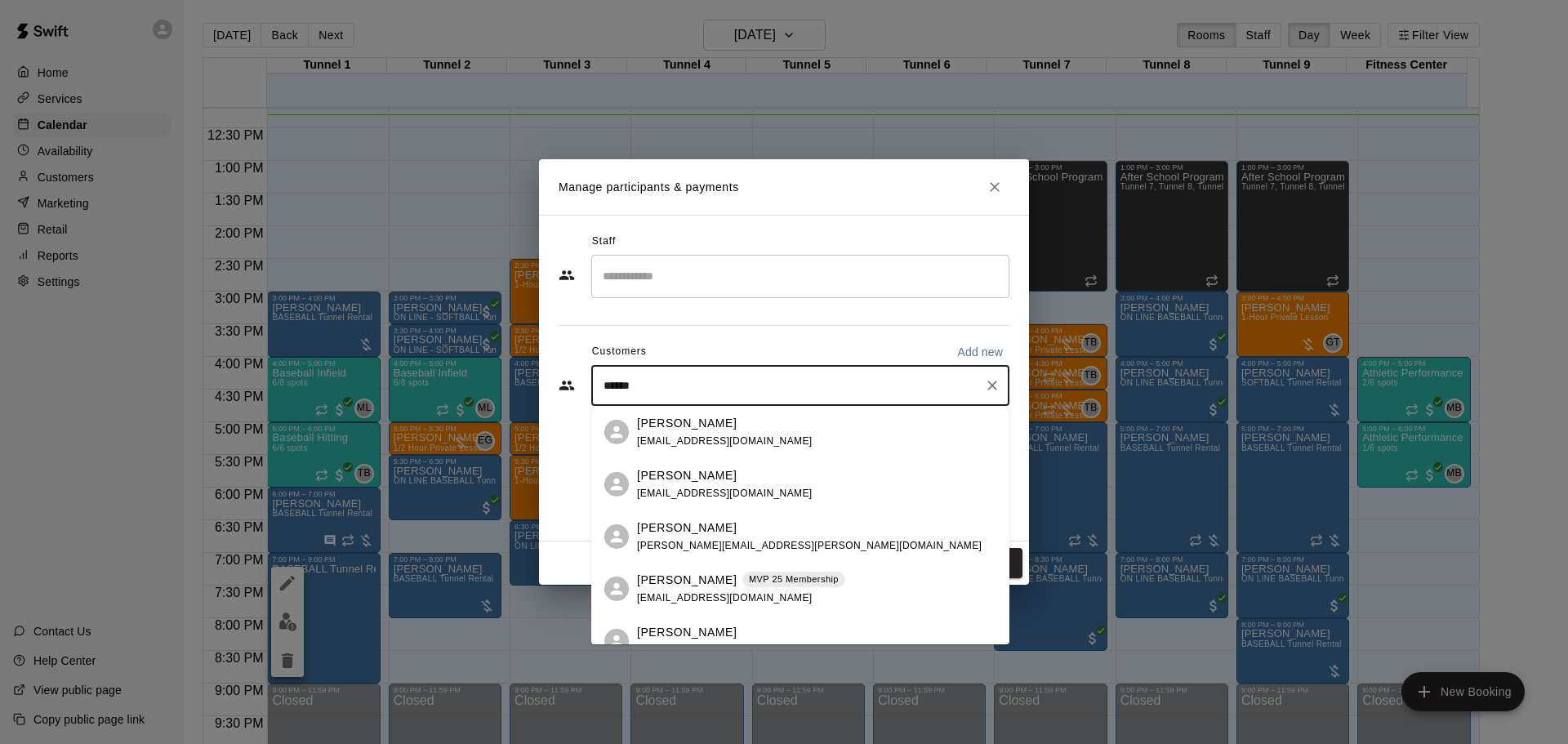
type input "*******"
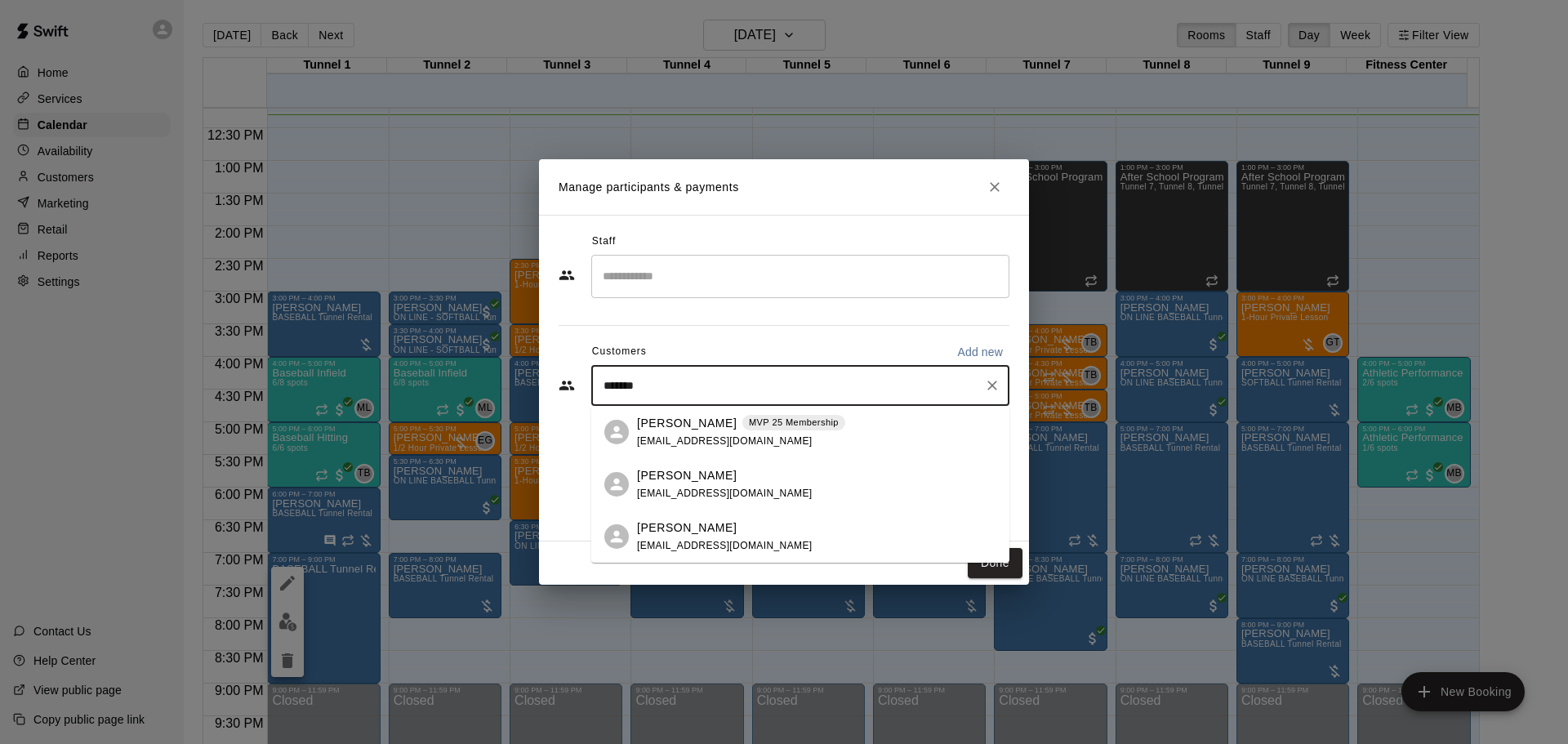
click at [738, 433] on div "Frank Tomasello MVP 25 Membership frankjtomasello@gmail.com" at bounding box center [741, 432] width 208 height 35
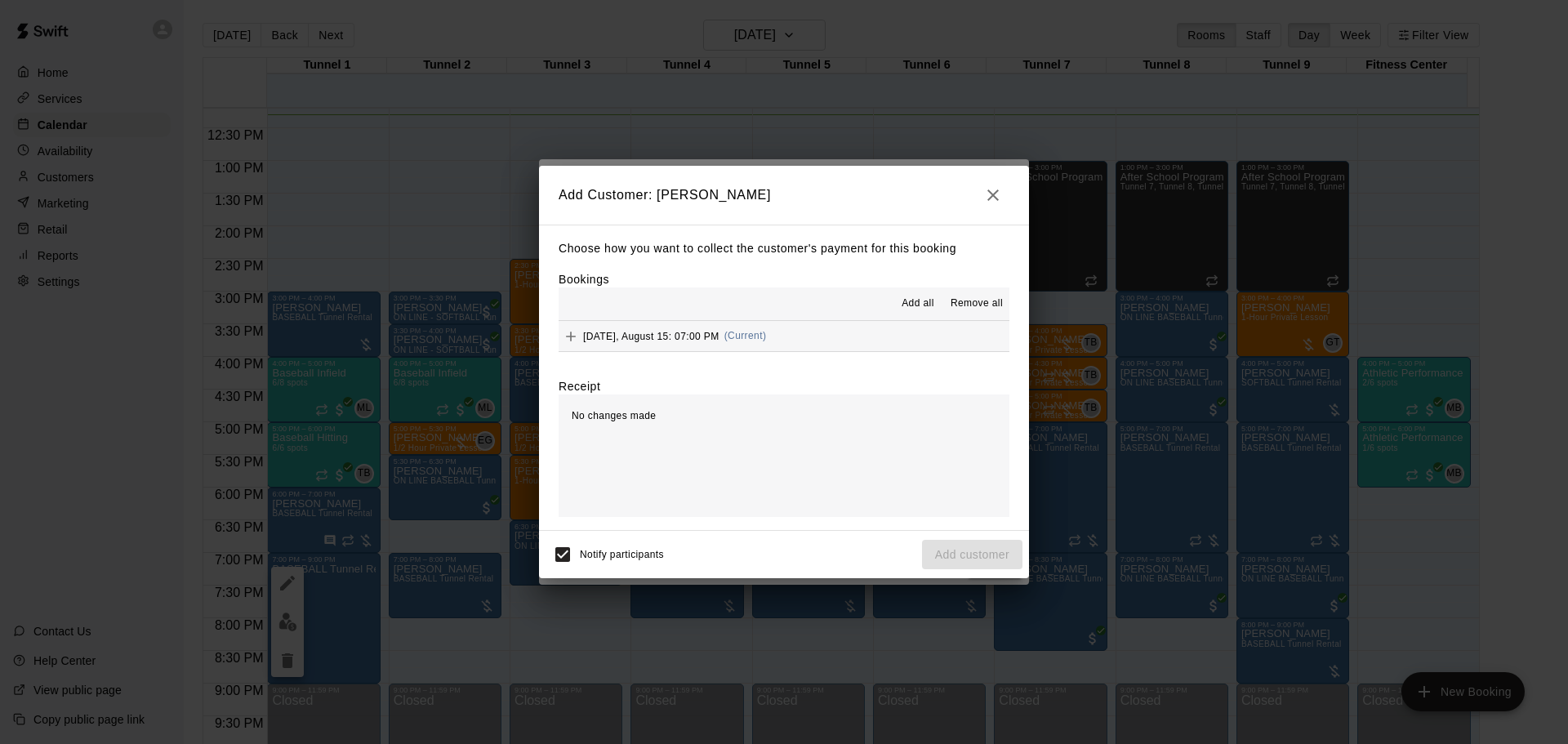
click at [746, 327] on div "Friday, August 15: 07:00 PM (Current)" at bounding box center [662, 336] width 208 height 24
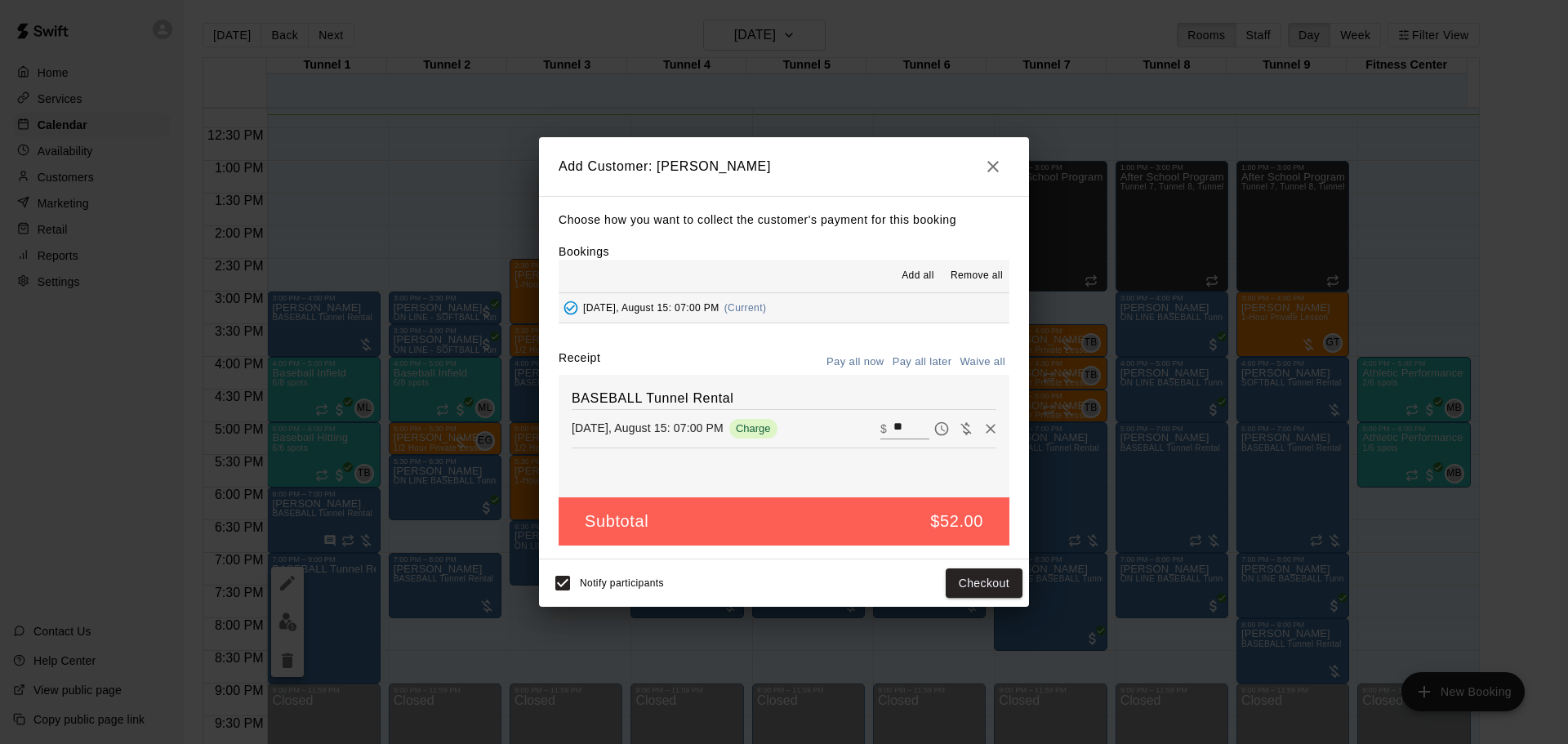
click at [926, 367] on button "Pay all later" at bounding box center [922, 362] width 67 height 25
click at [988, 577] on button "Add customer" at bounding box center [972, 584] width 101 height 31
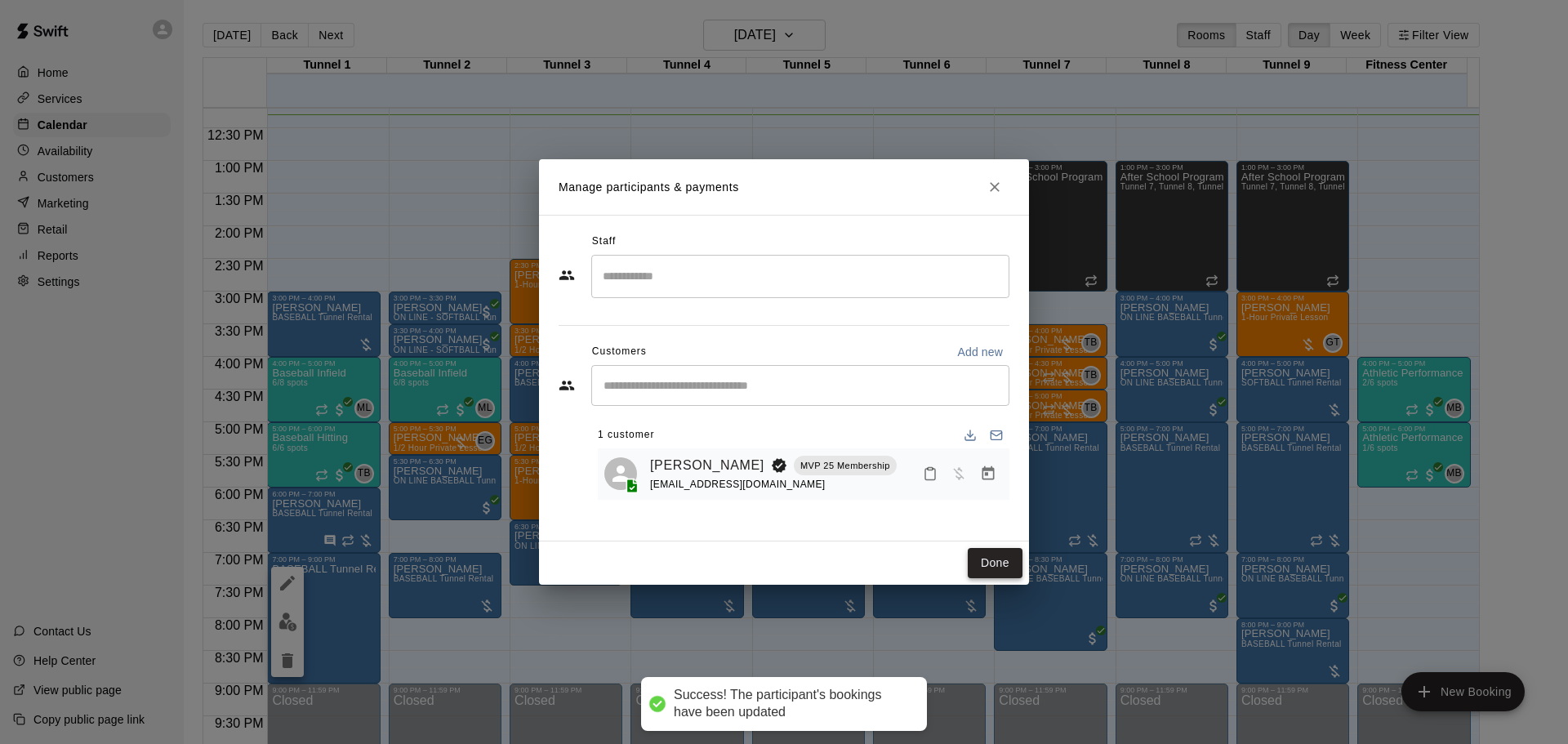
click at [1008, 557] on button "Done" at bounding box center [995, 563] width 55 height 31
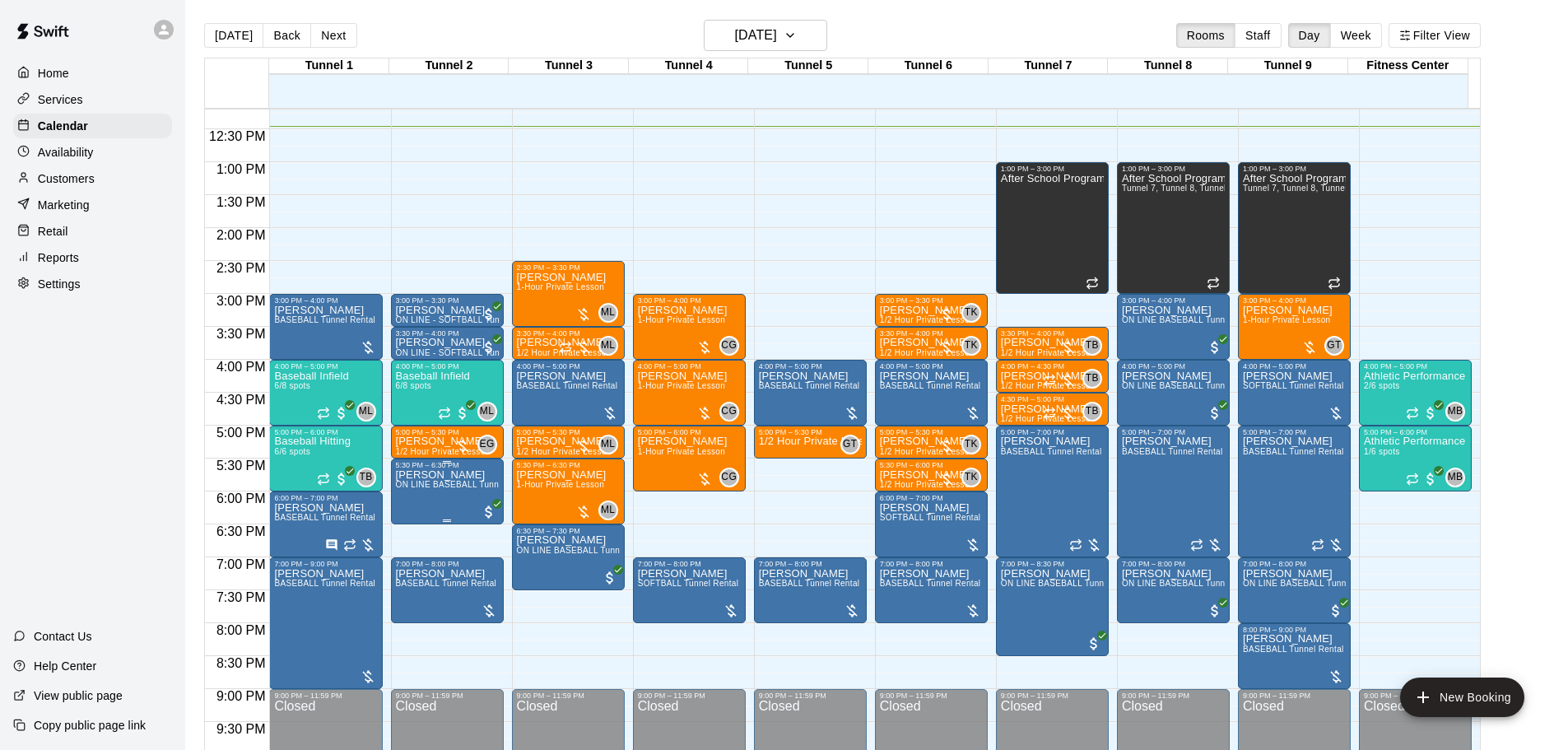
click at [432, 489] on span "ON LINE BASEBALL Tunnel 1-6 Rental" at bounding box center [473, 485] width 154 height 9
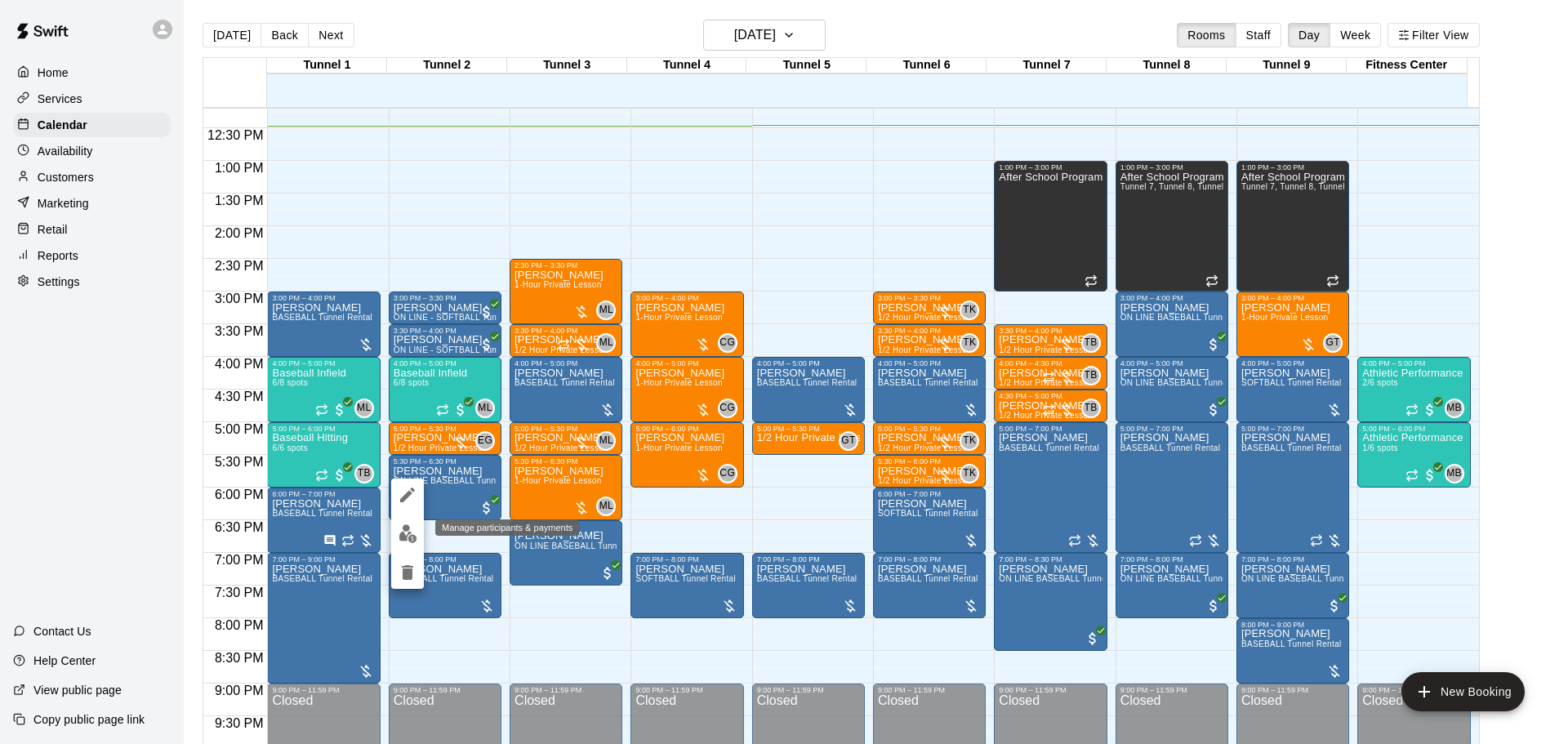
click at [404, 541] on img "edit" at bounding box center [408, 533] width 19 height 19
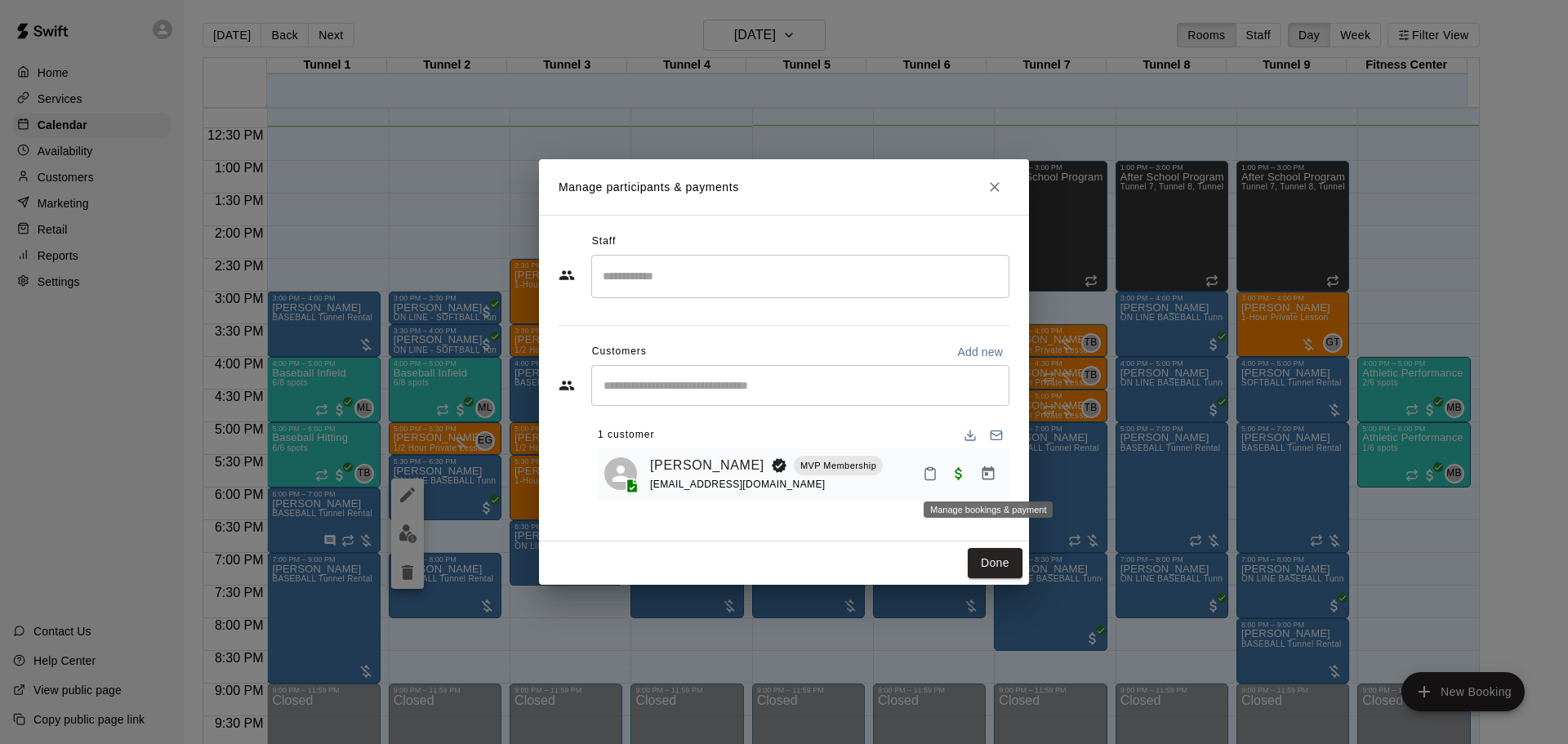
click at [988, 474] on icon "Manage bookings & payment" at bounding box center [988, 474] width 16 height 16
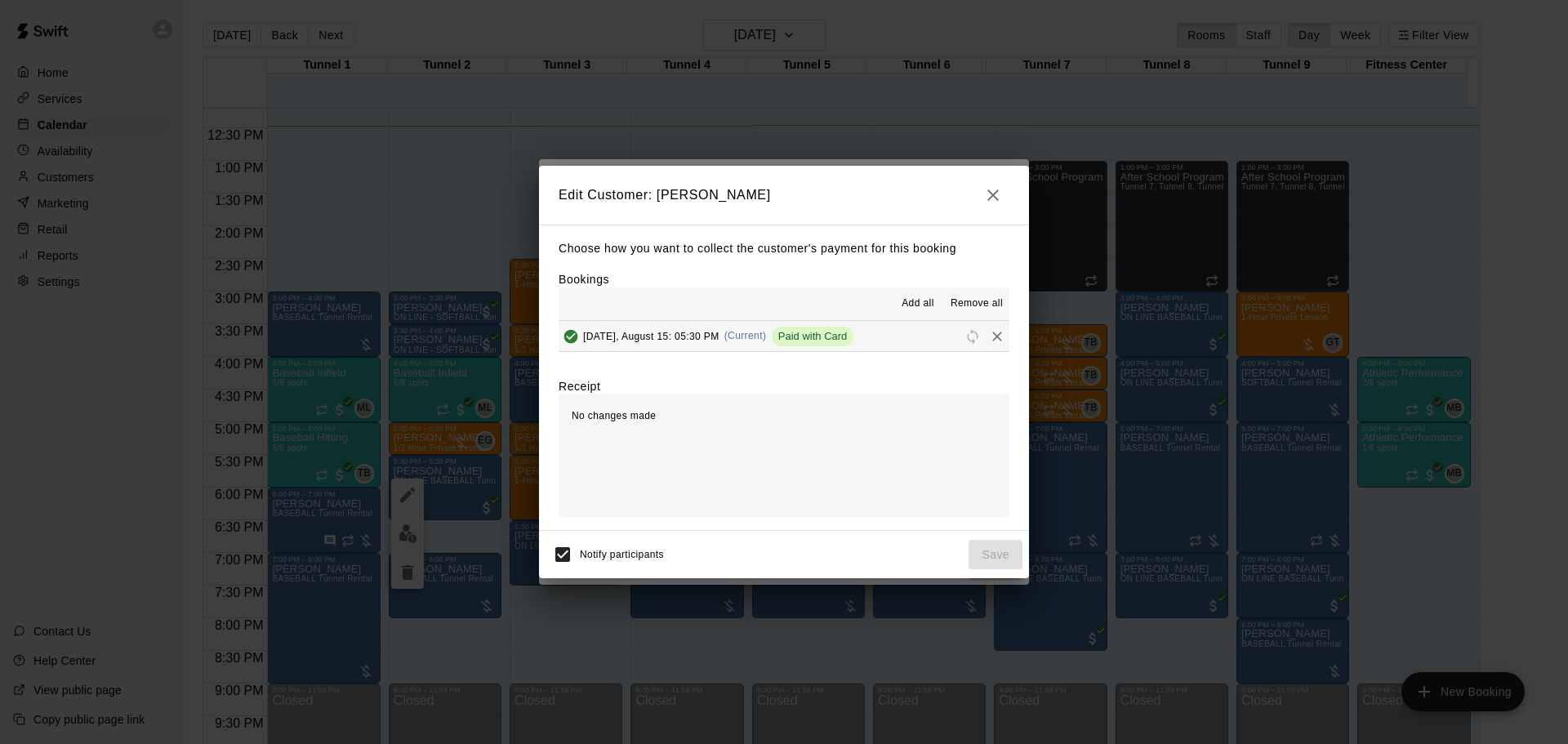
click at [992, 336] on icon "Remove" at bounding box center [997, 336] width 10 height 10
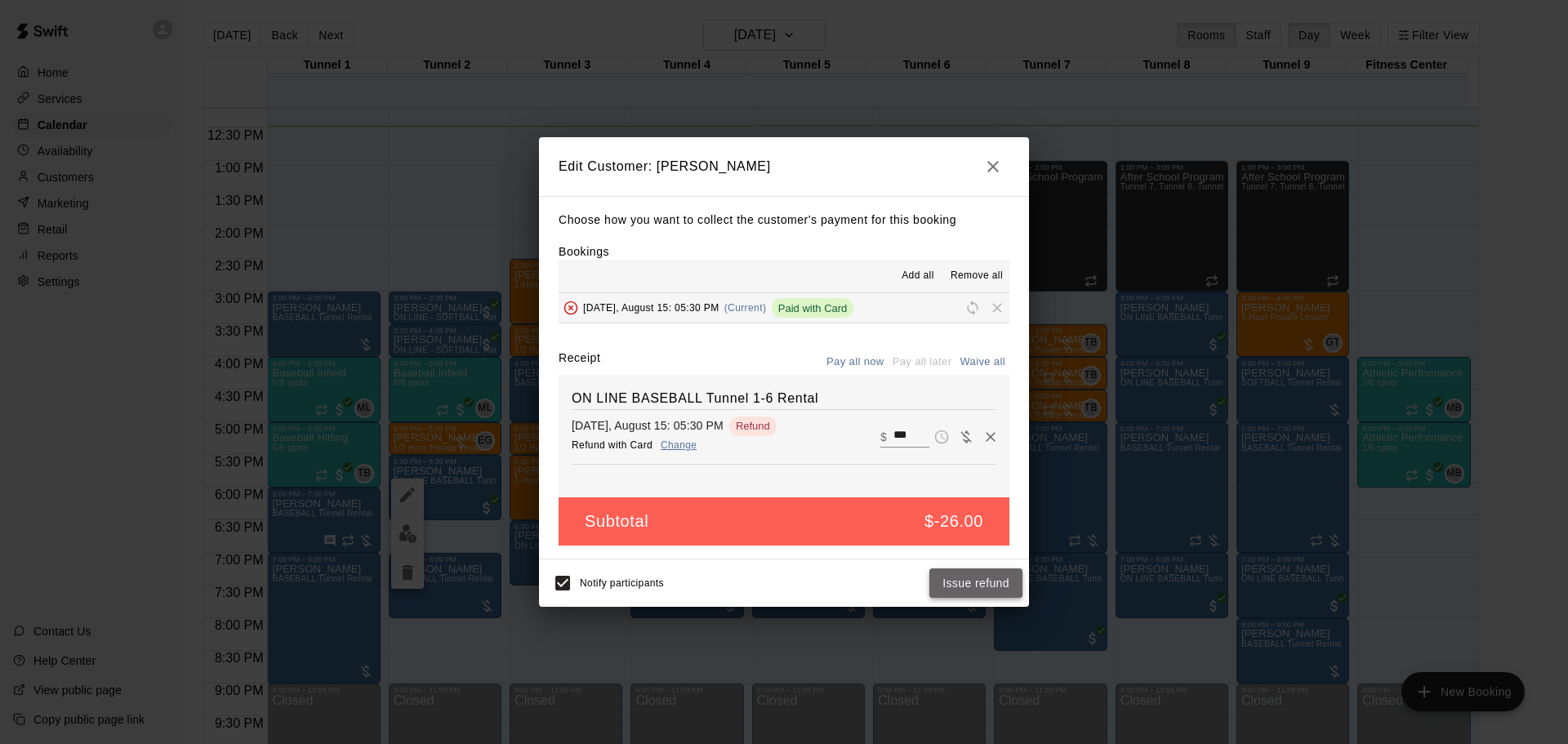
click at [994, 578] on button "Issue refund" at bounding box center [976, 584] width 93 height 31
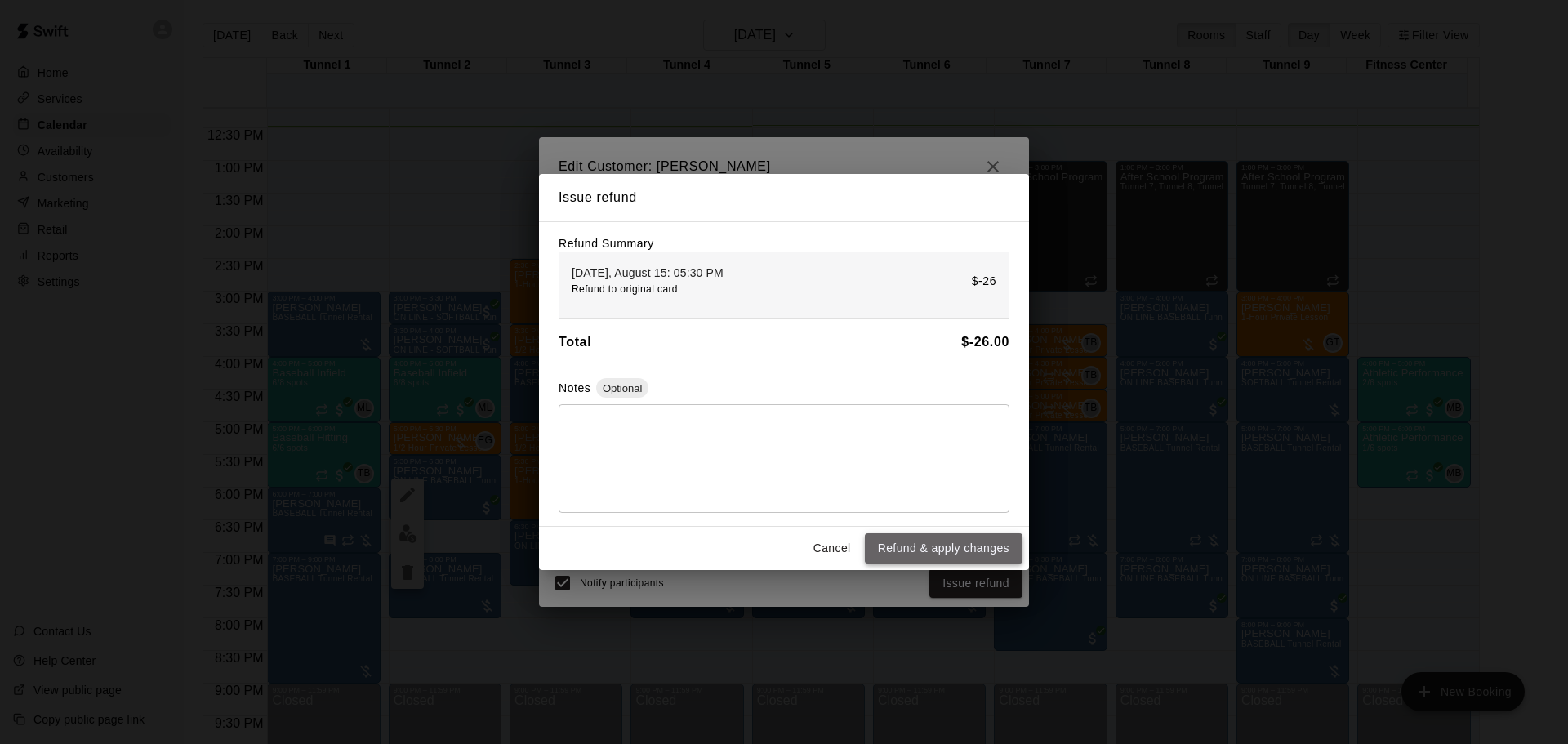
click at [968, 554] on button "Refund & apply changes" at bounding box center [943, 548] width 157 height 31
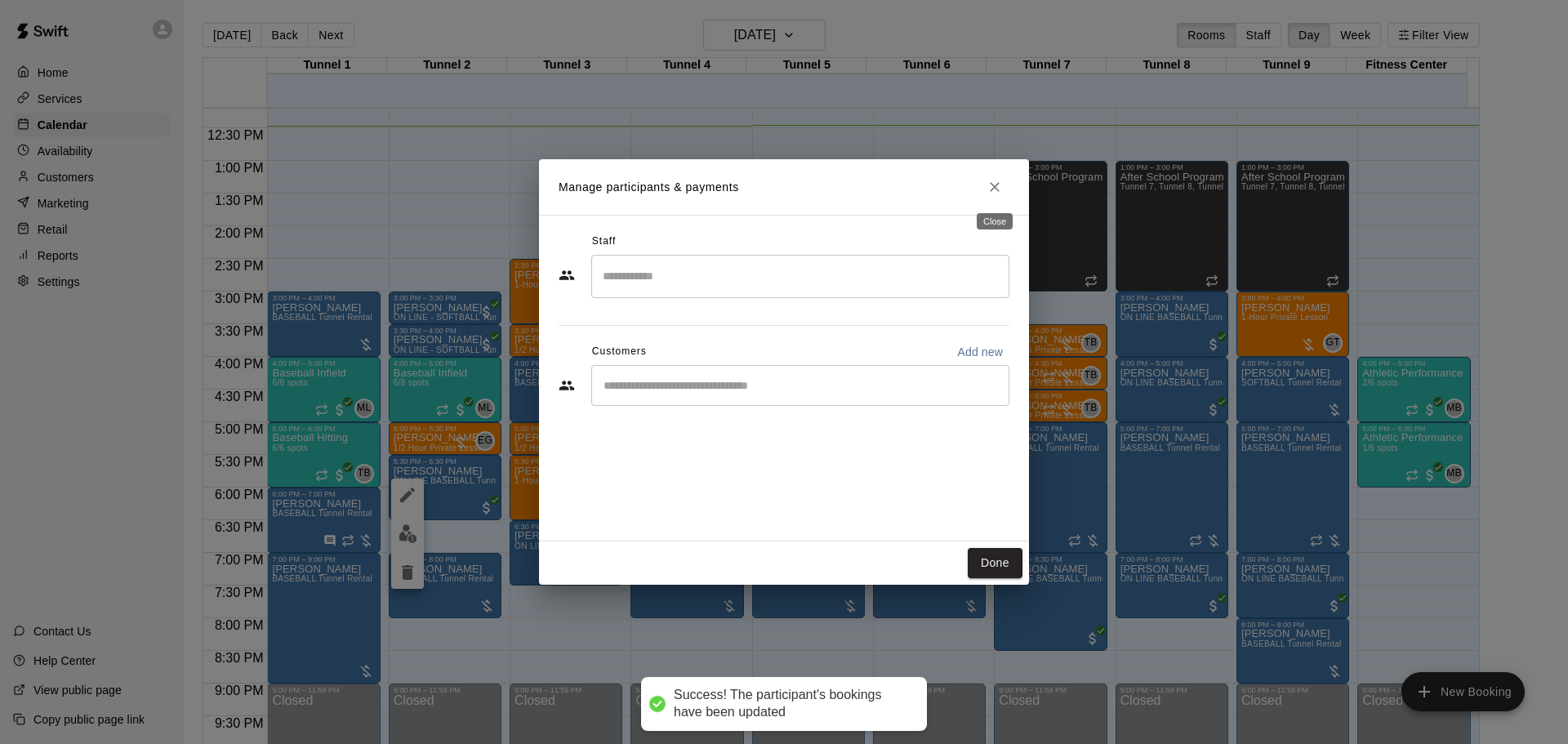
click at [996, 182] on icon "Close" at bounding box center [995, 187] width 16 height 16
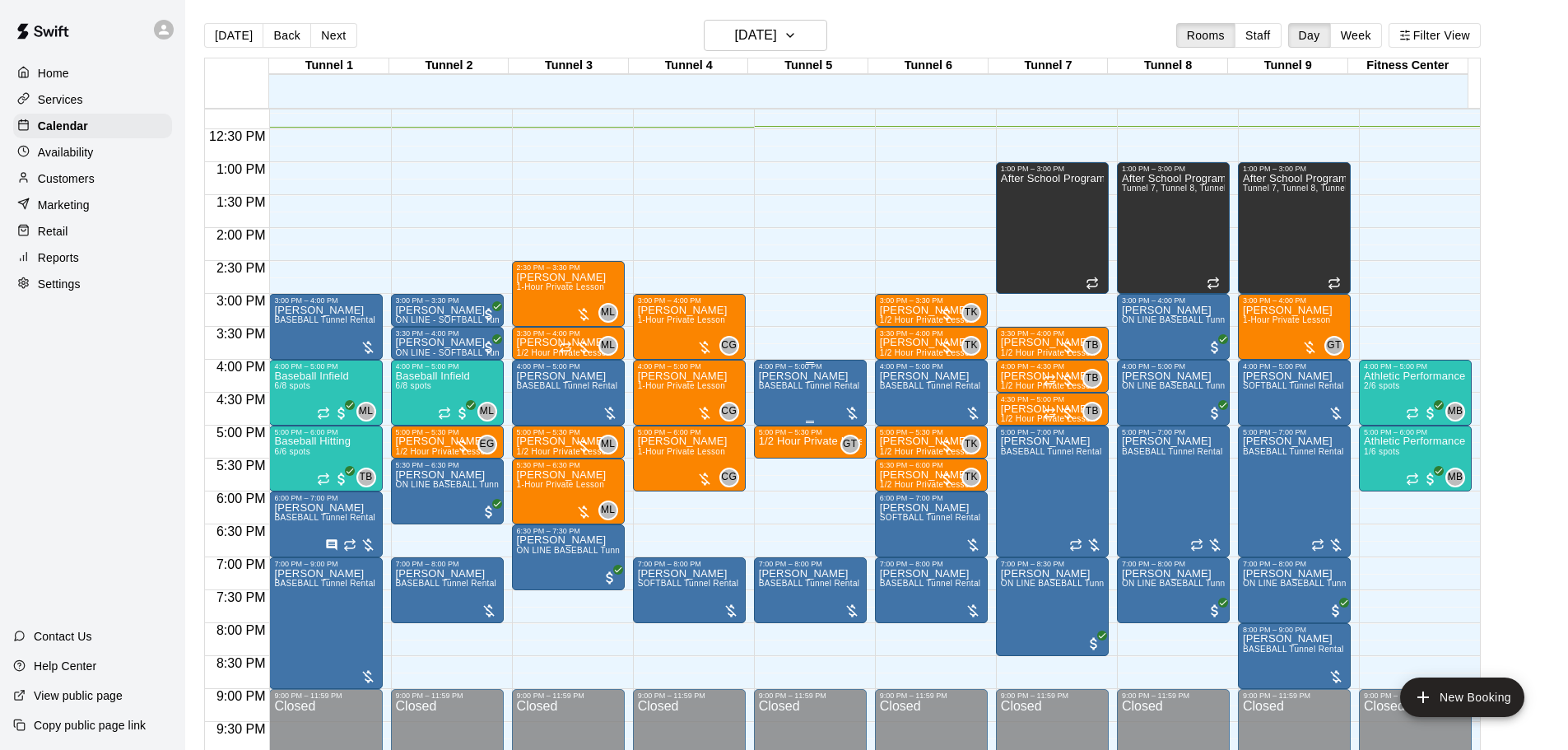
scroll to position [721, 0]
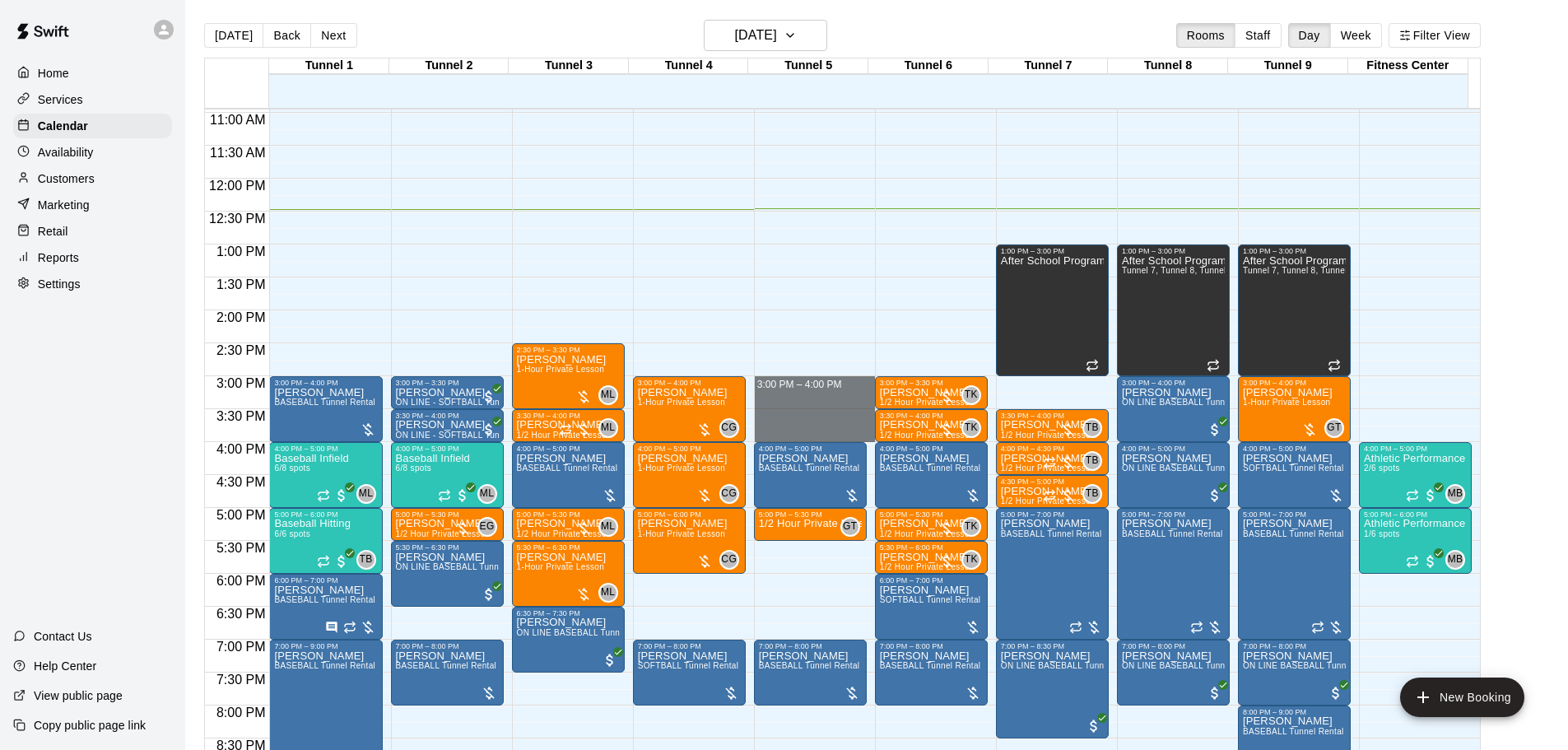
drag, startPoint x: 789, startPoint y: 384, endPoint x: 792, endPoint y: 432, distance: 48.1
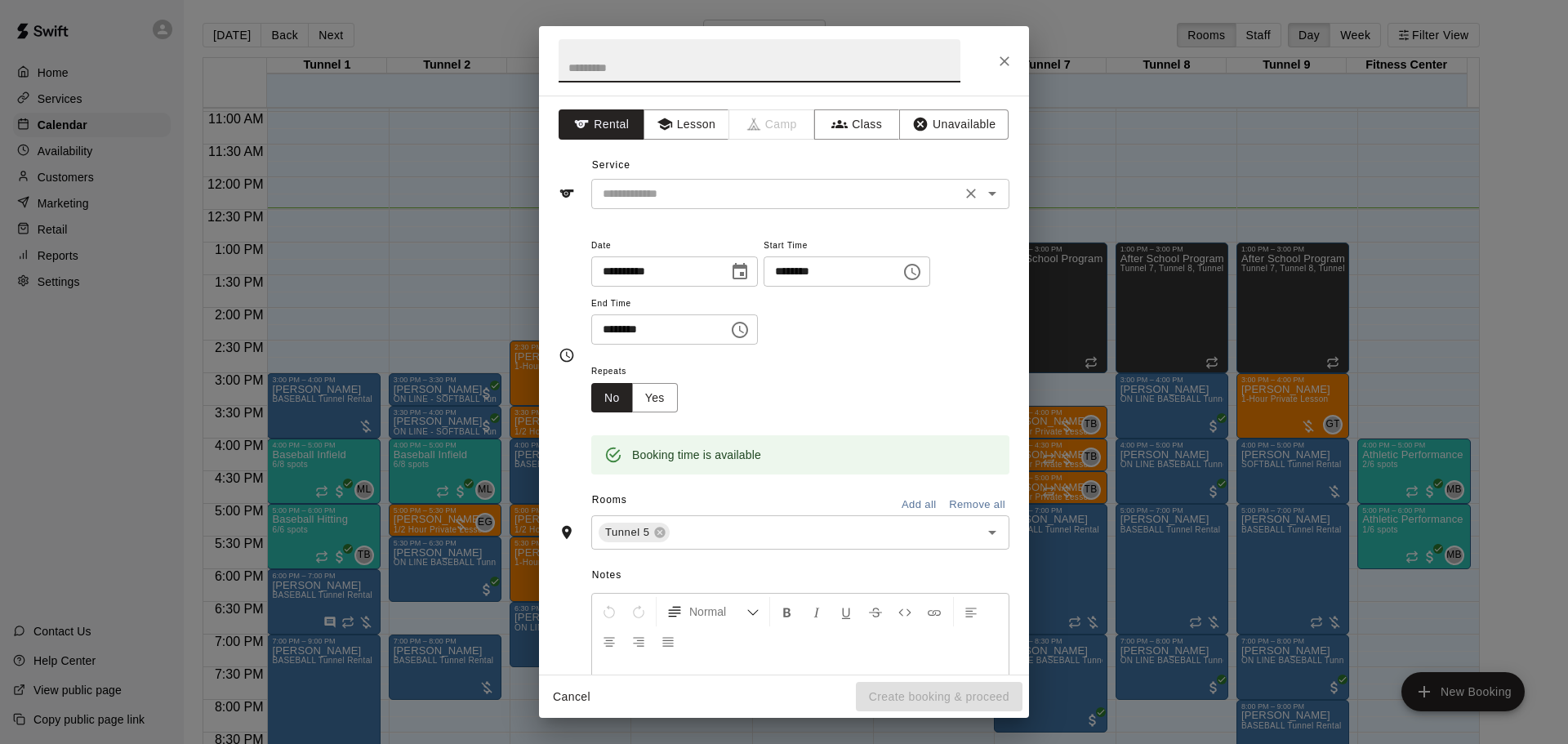
click at [687, 201] on input "text" at bounding box center [775, 193] width 360 height 21
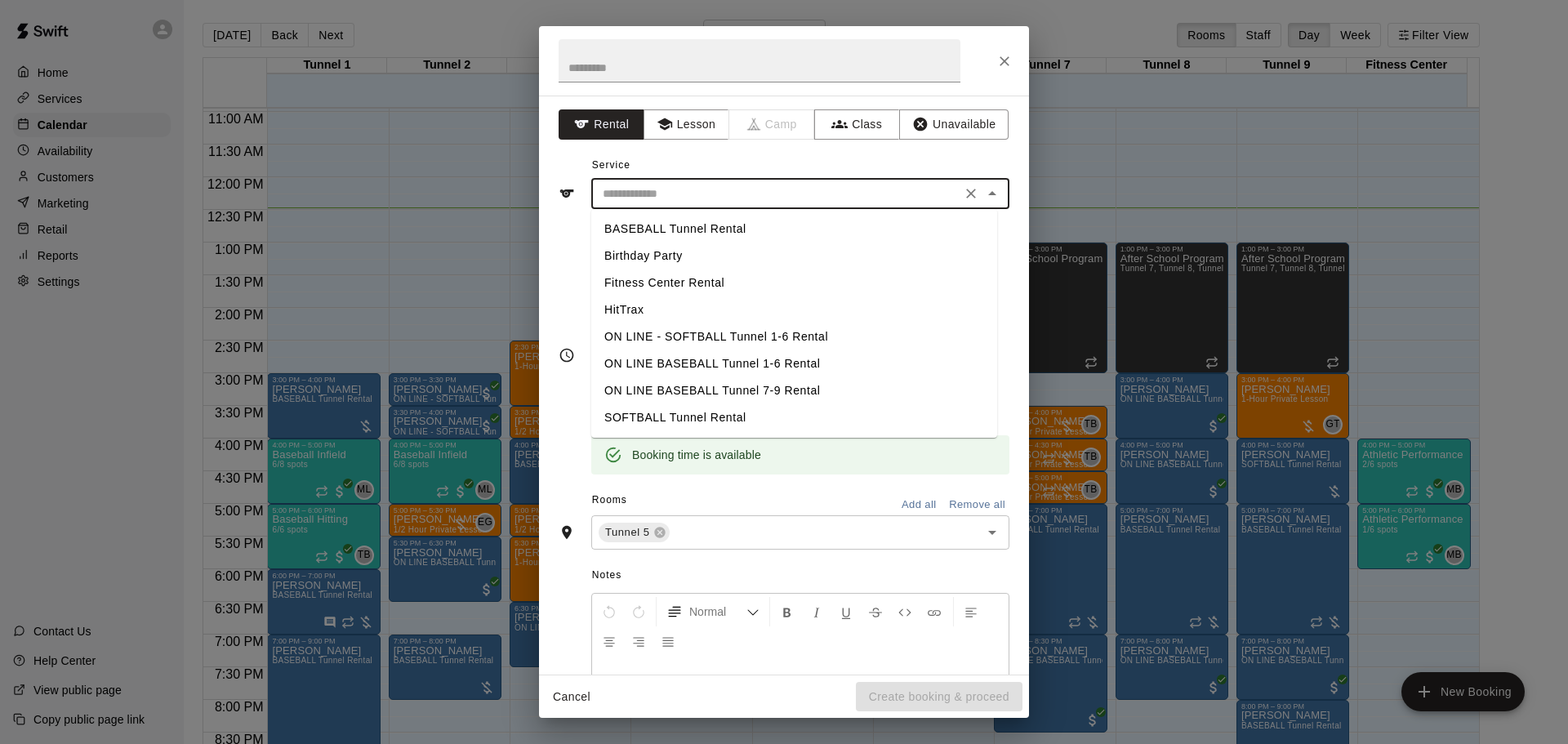
click at [692, 228] on li "BASEBALL Tunnel Rental" at bounding box center [794, 229] width 406 height 27
type input "**********"
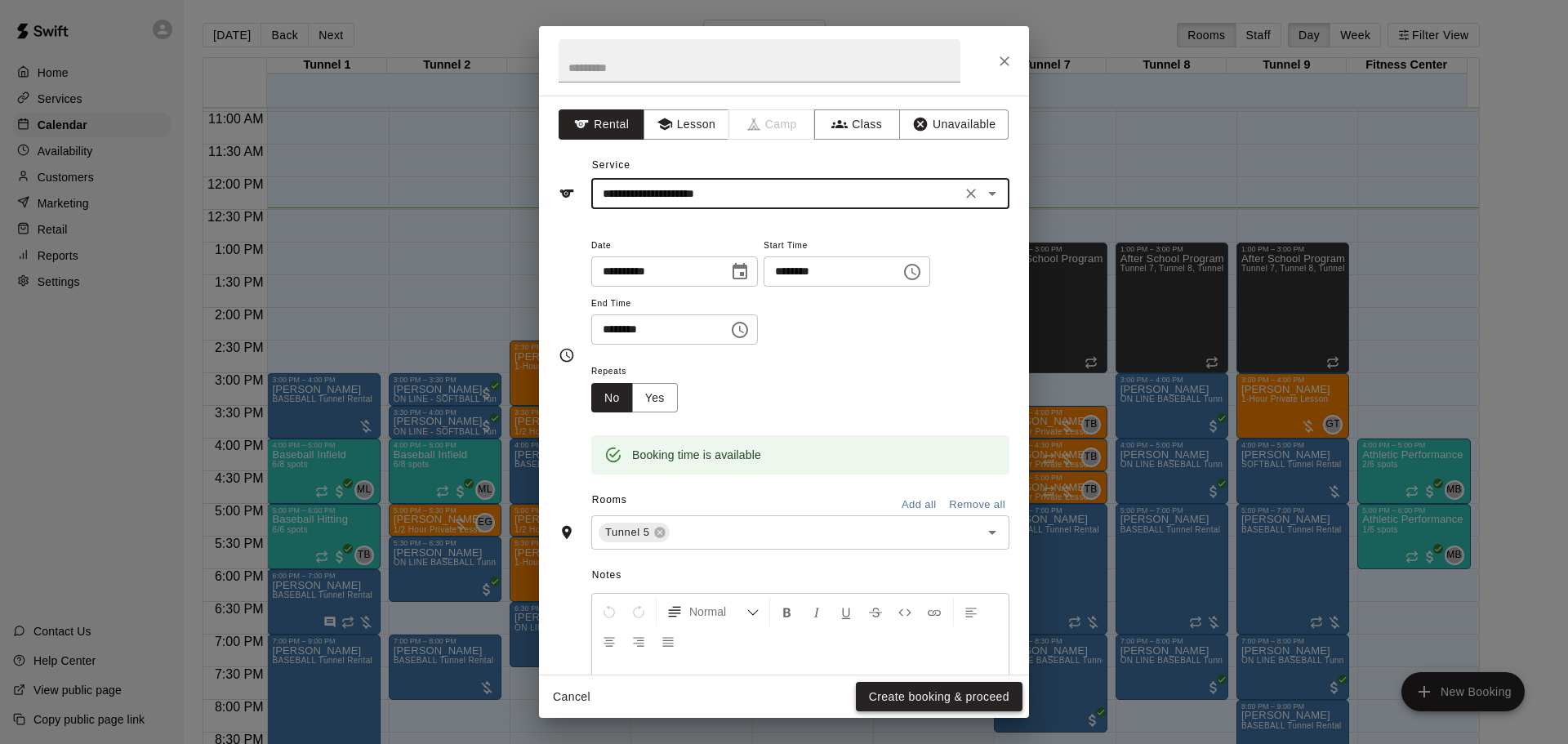
click at [919, 693] on button "Create booking & proceed" at bounding box center [938, 697] width 166 height 31
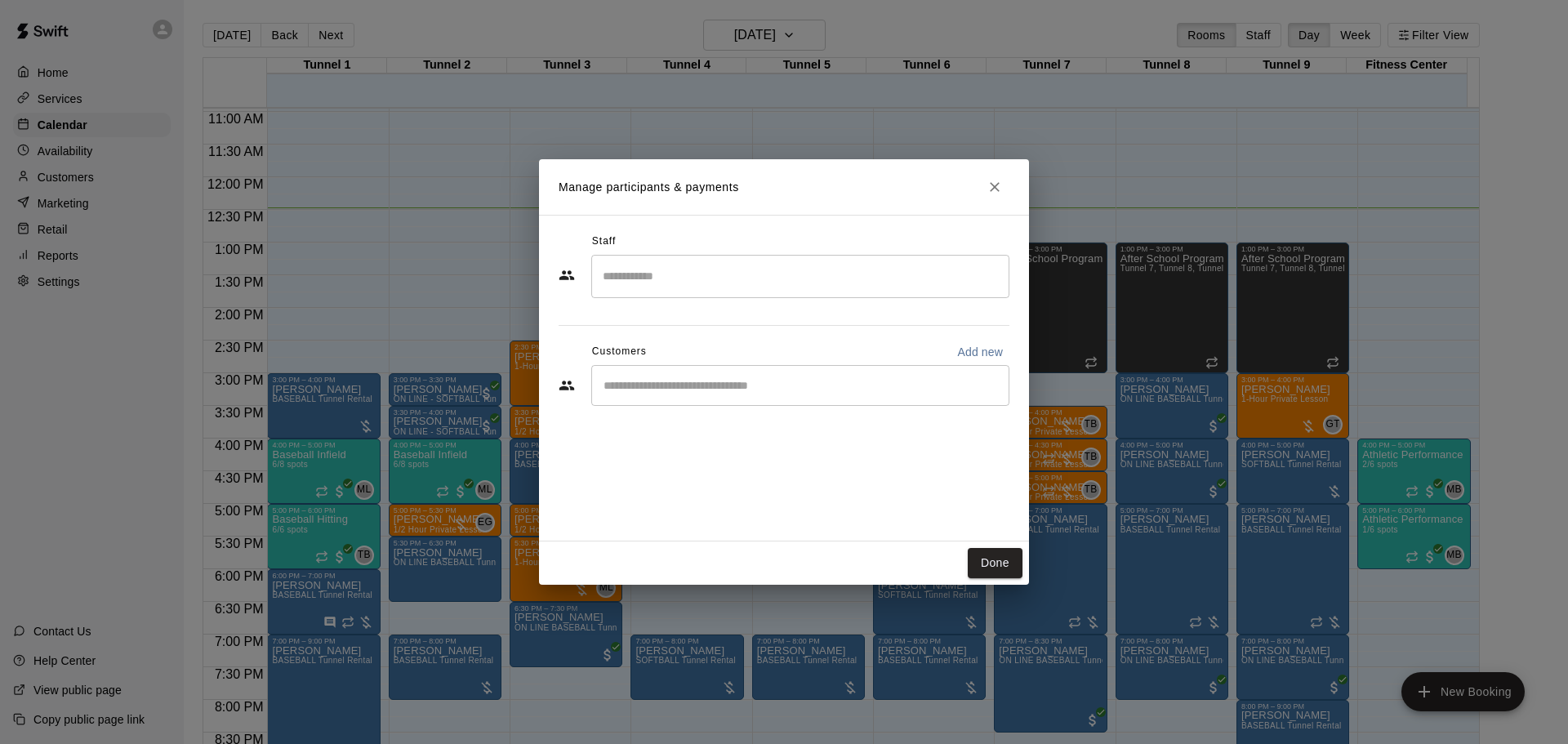
click at [651, 397] on div "​" at bounding box center [800, 385] width 418 height 40
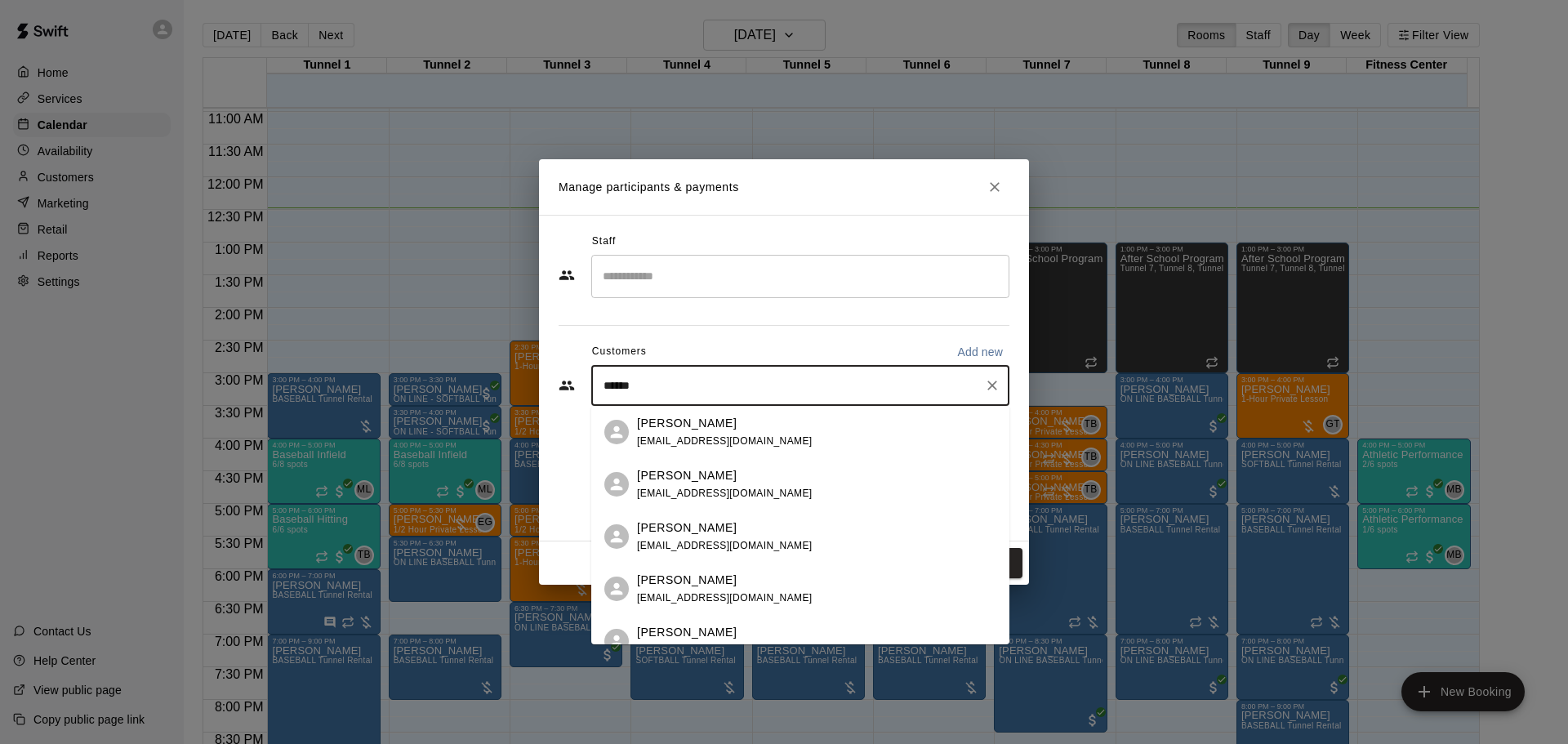
type input "******"
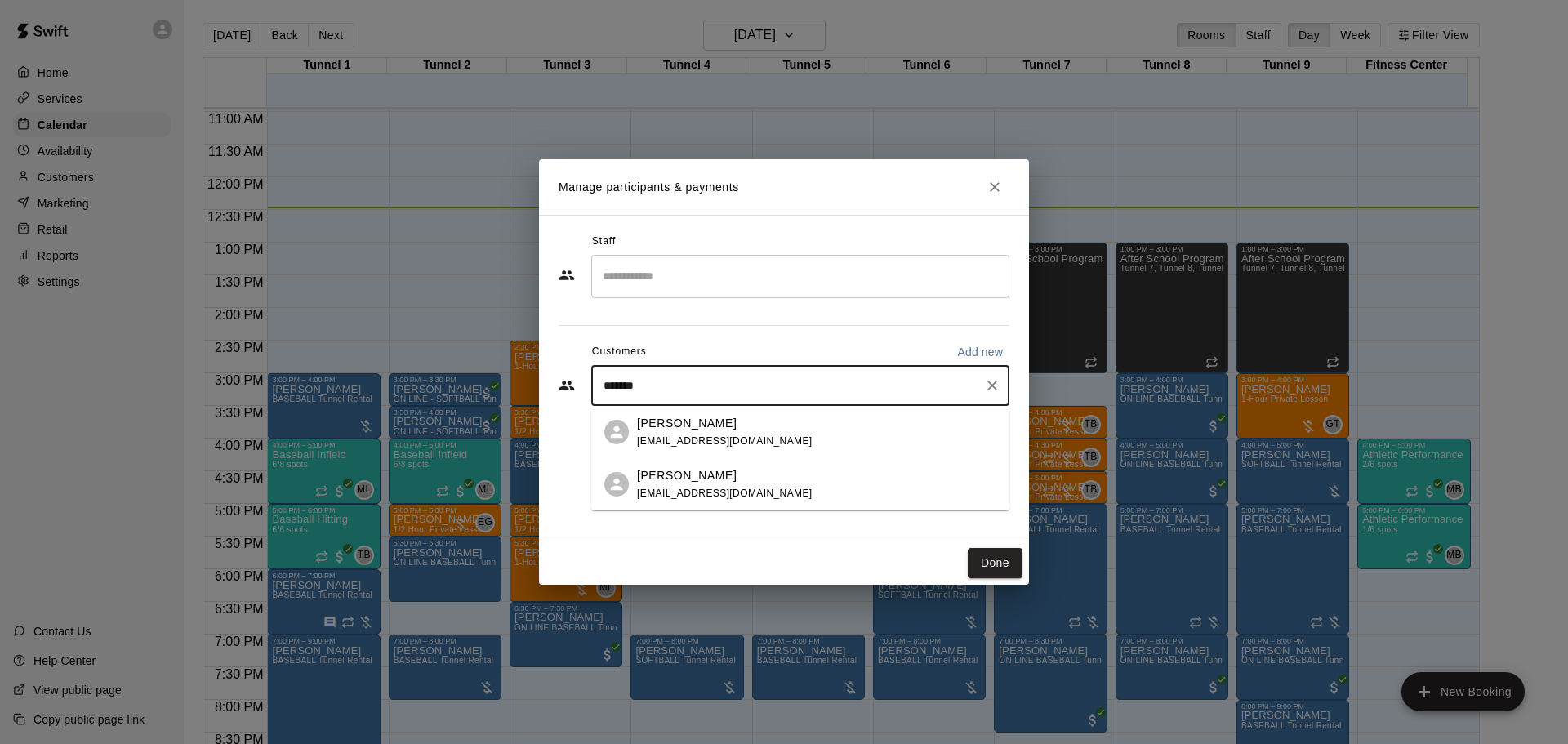
click at [716, 434] on div "Jessie Becktell jbecktell35@gmail.com" at bounding box center [724, 432] width 175 height 35
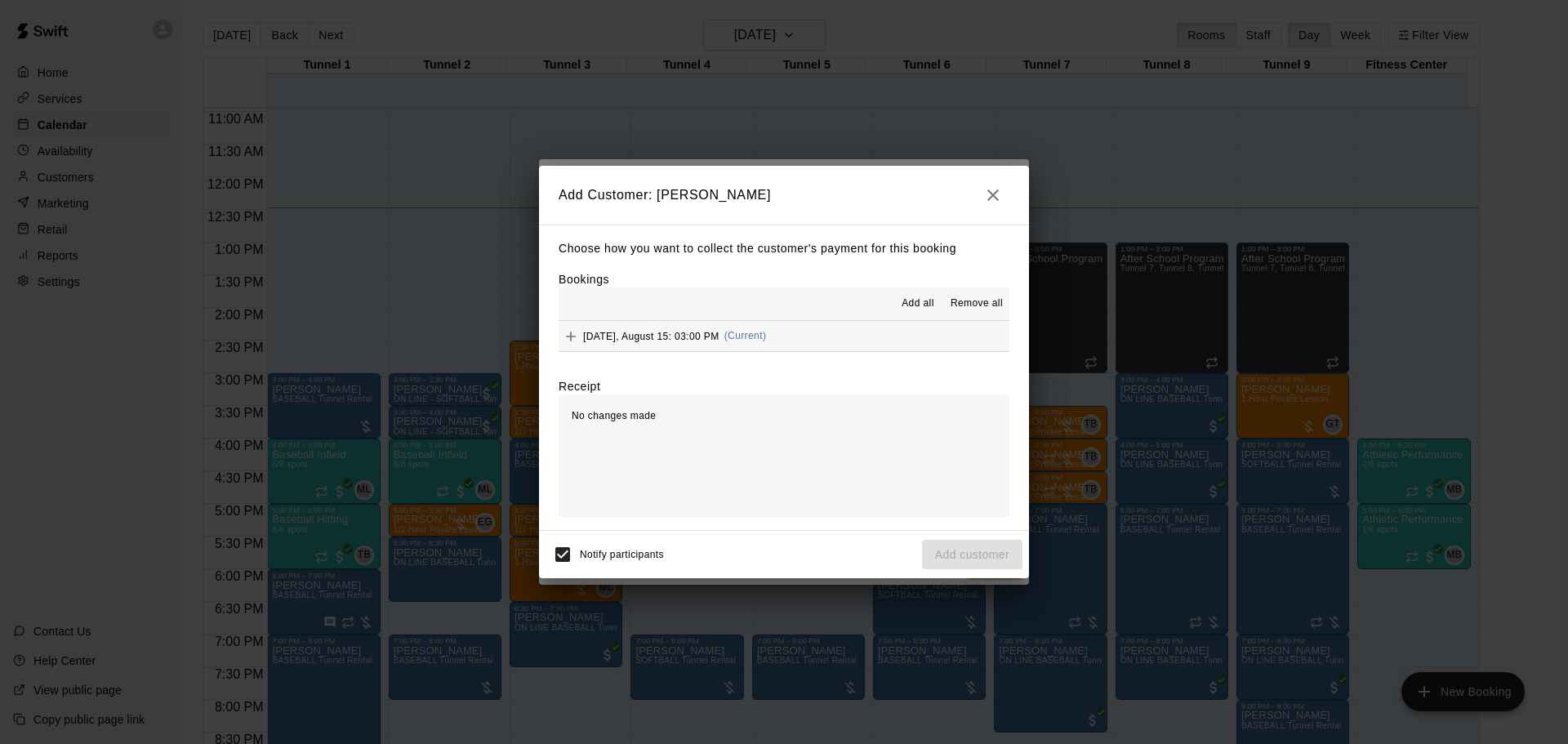
click at [703, 327] on div "Friday, August 15: 03:00 PM (Current)" at bounding box center [662, 336] width 208 height 24
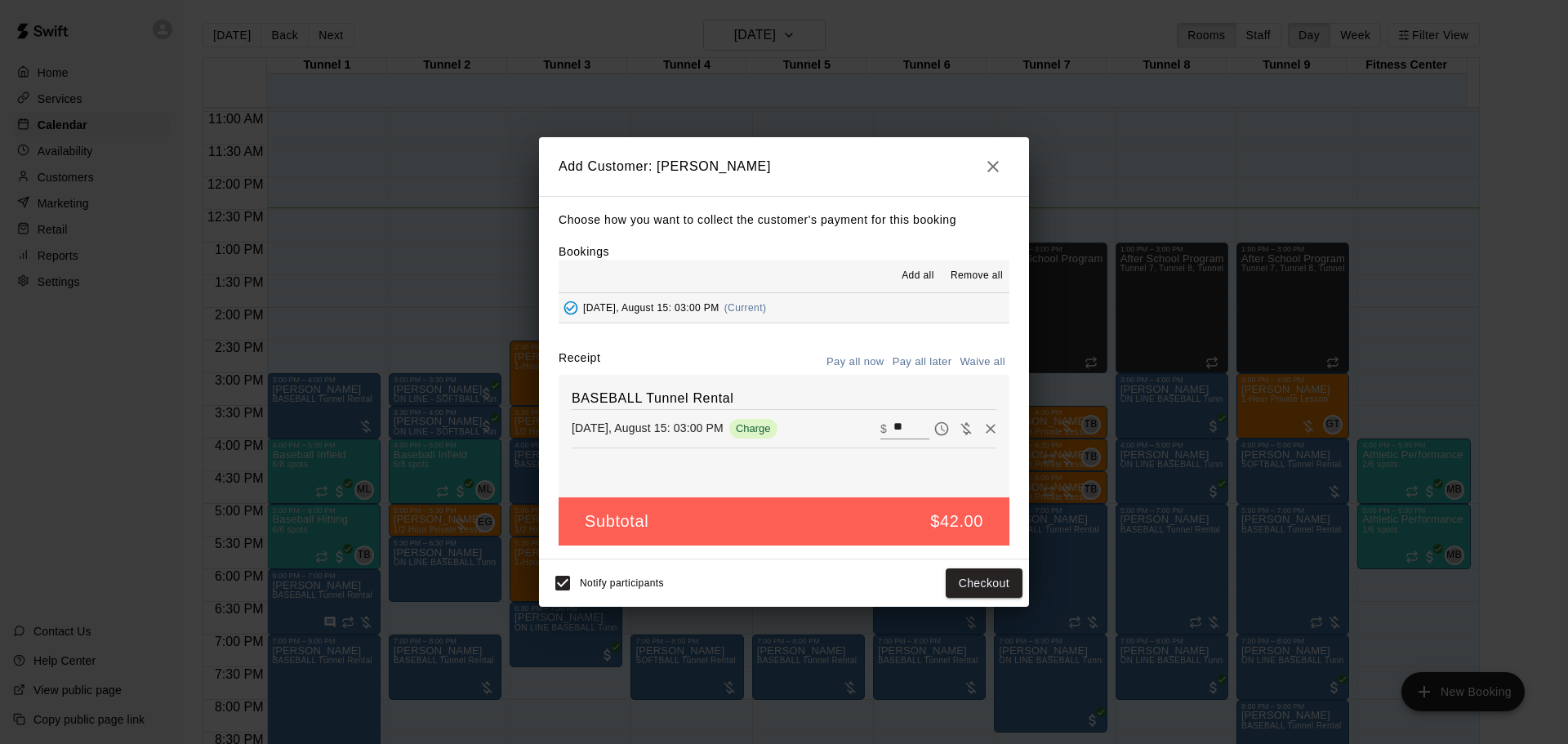
click at [920, 361] on button "Pay all later" at bounding box center [922, 362] width 67 height 25
click at [970, 593] on button "Add customer" at bounding box center [972, 584] width 101 height 31
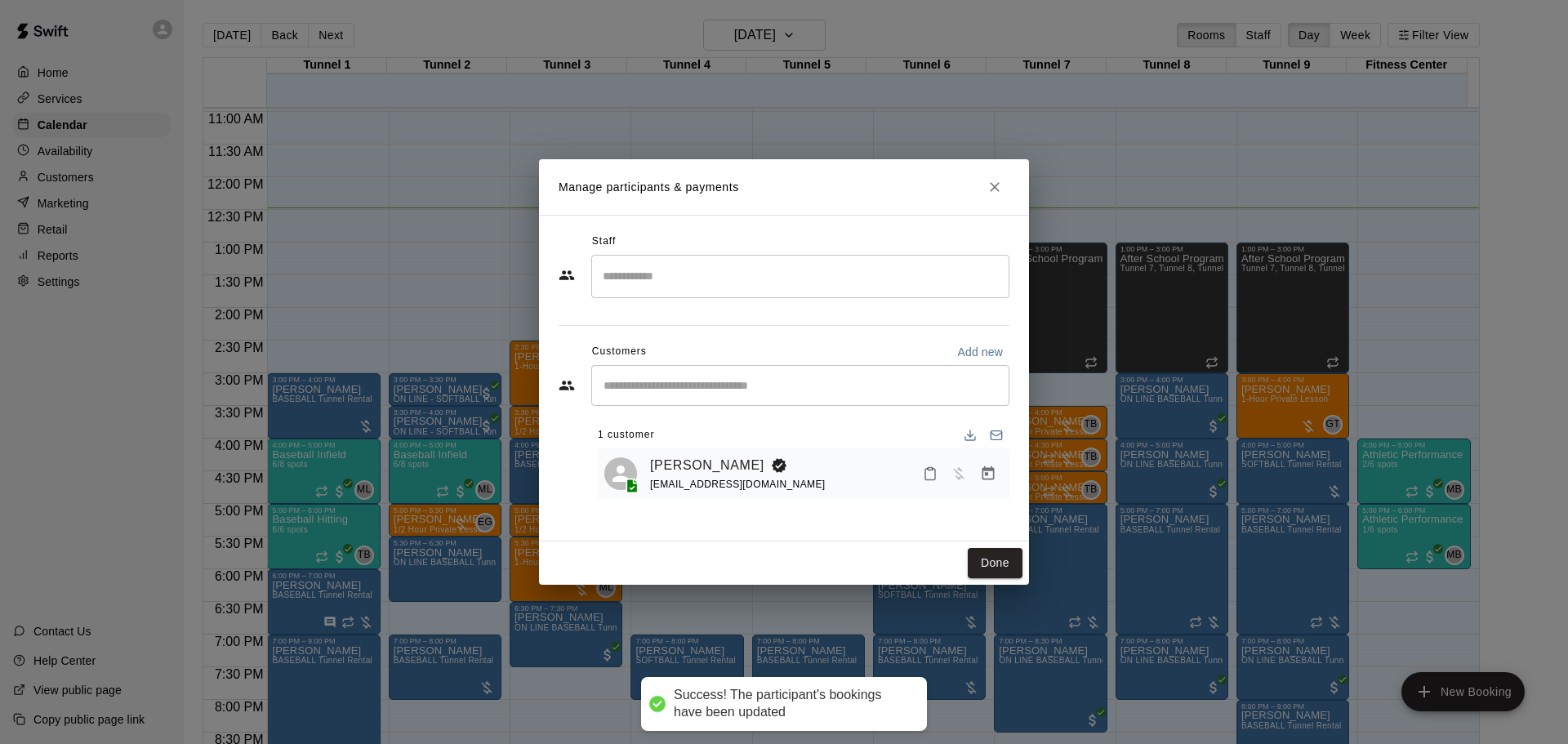
click at [981, 560] on button "Done" at bounding box center [995, 563] width 55 height 31
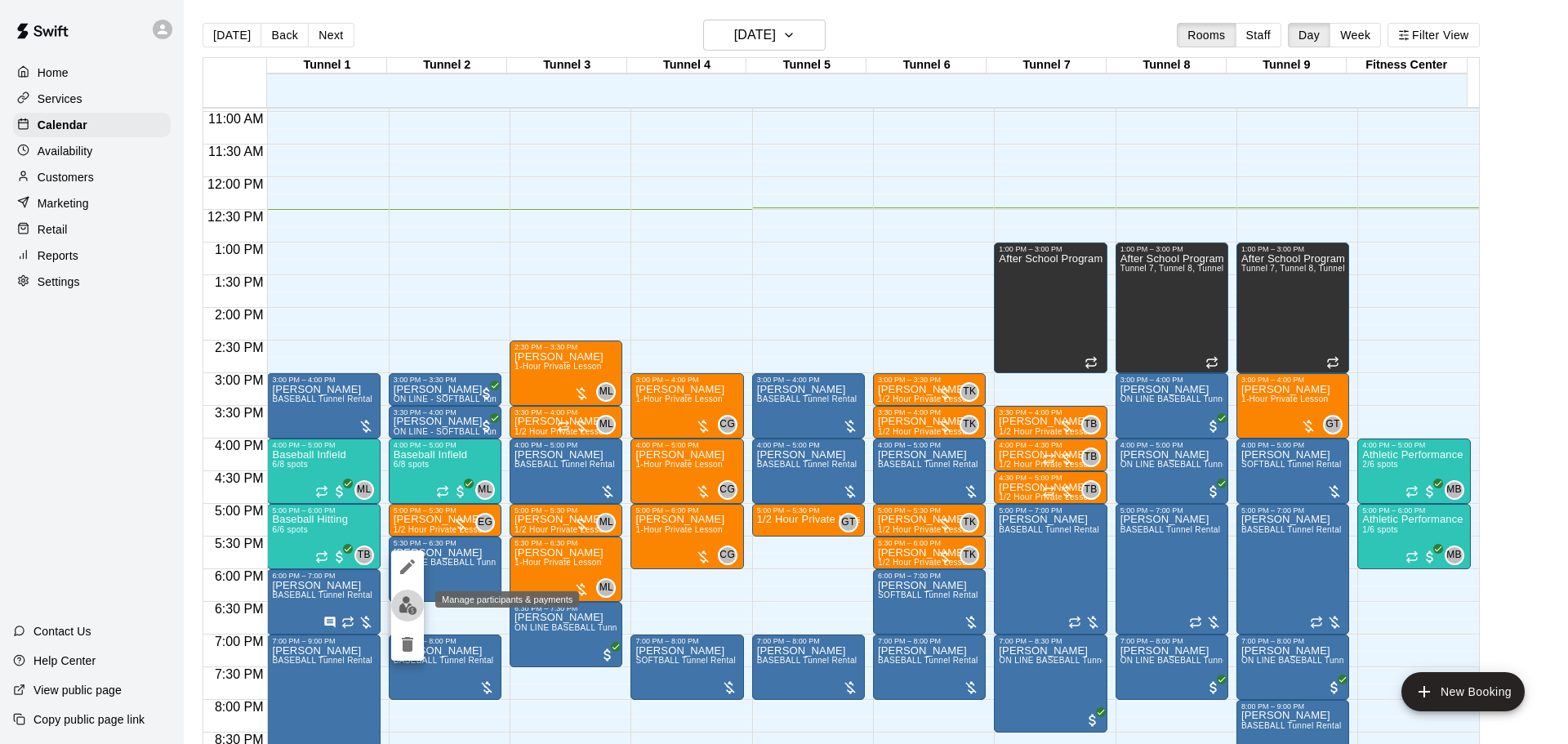
click at [408, 610] on img "edit" at bounding box center [408, 605] width 19 height 19
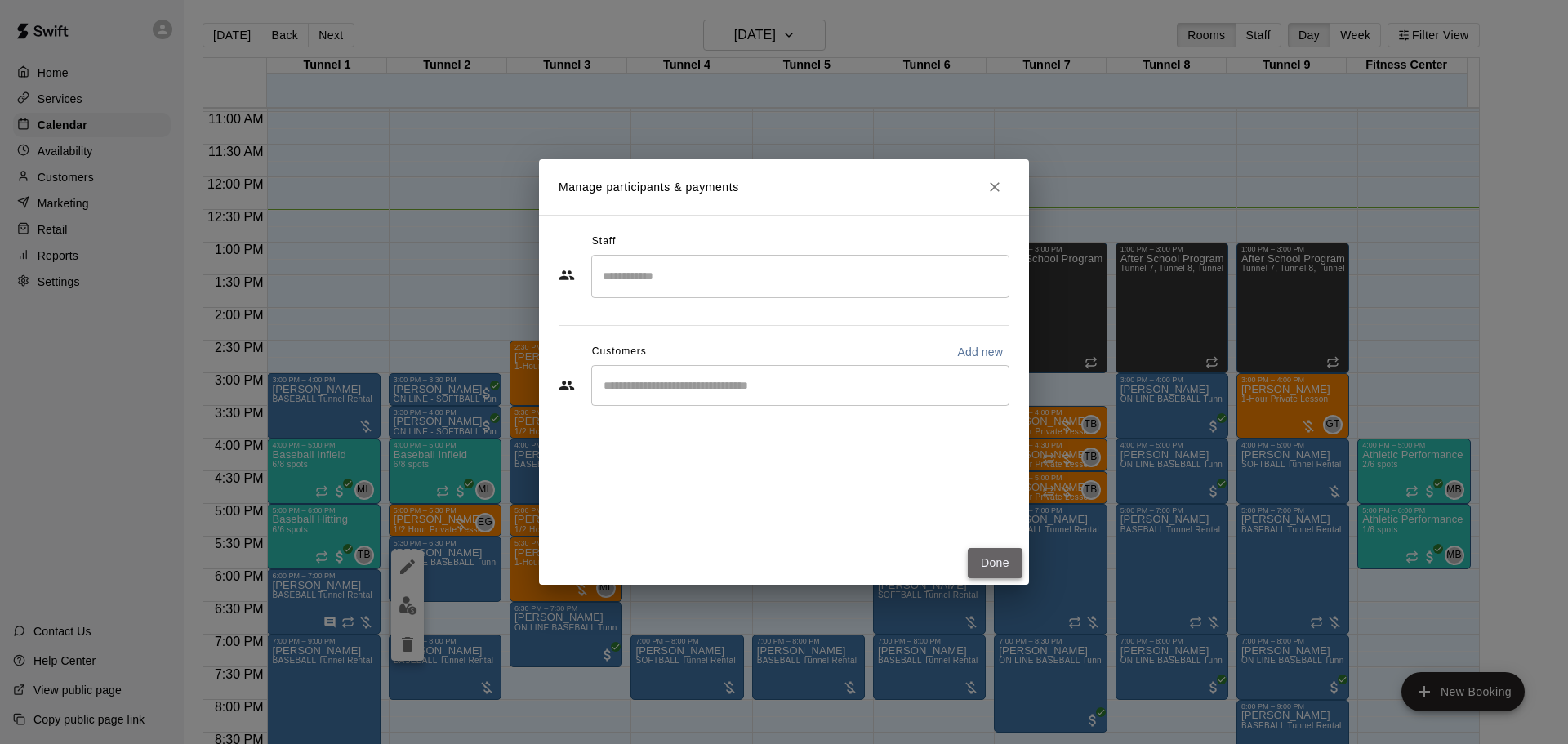
click at [993, 560] on button "Done" at bounding box center [995, 563] width 55 height 31
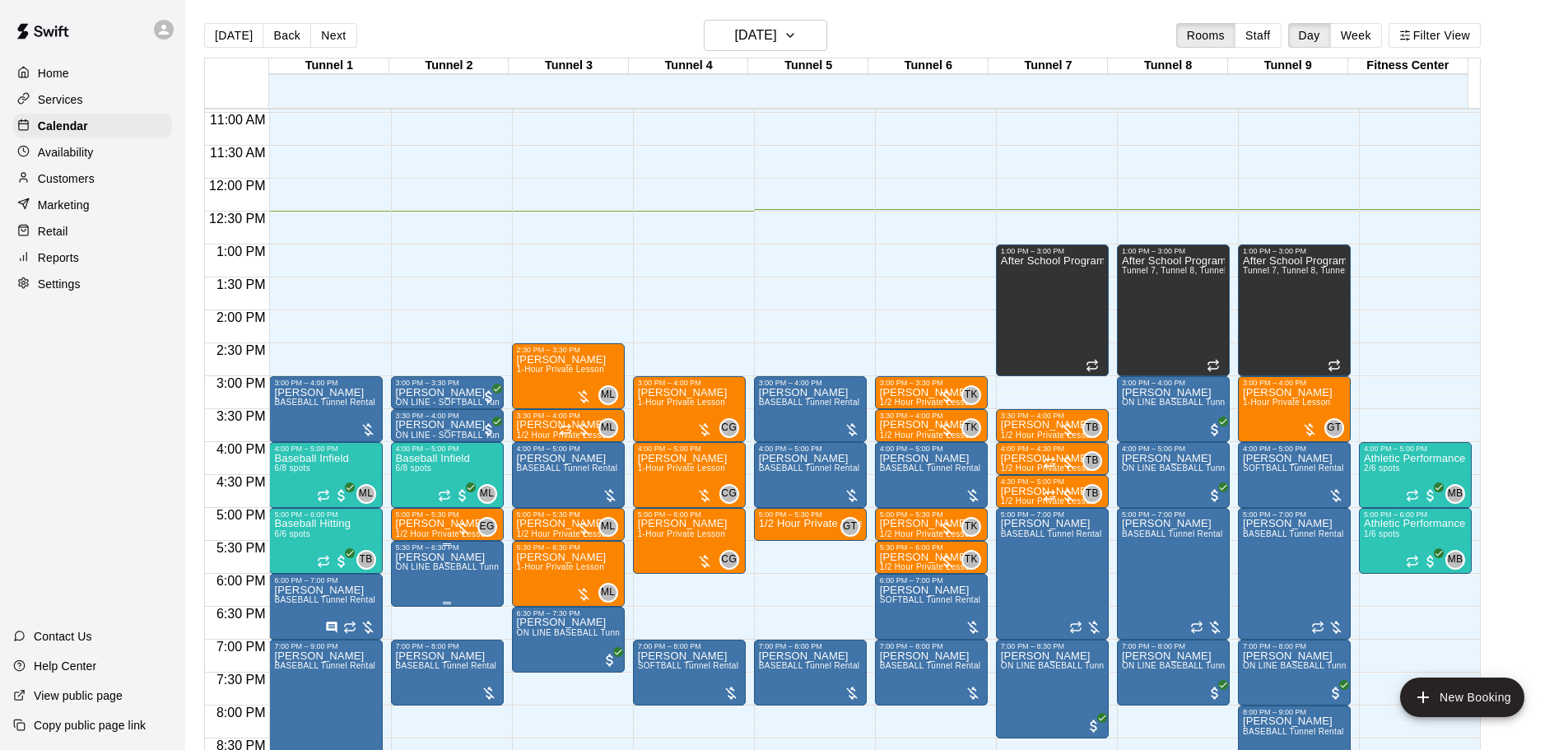
click at [448, 572] on span "ON LINE BASEBALL Tunnel 1-6 Rental" at bounding box center [473, 567] width 154 height 9
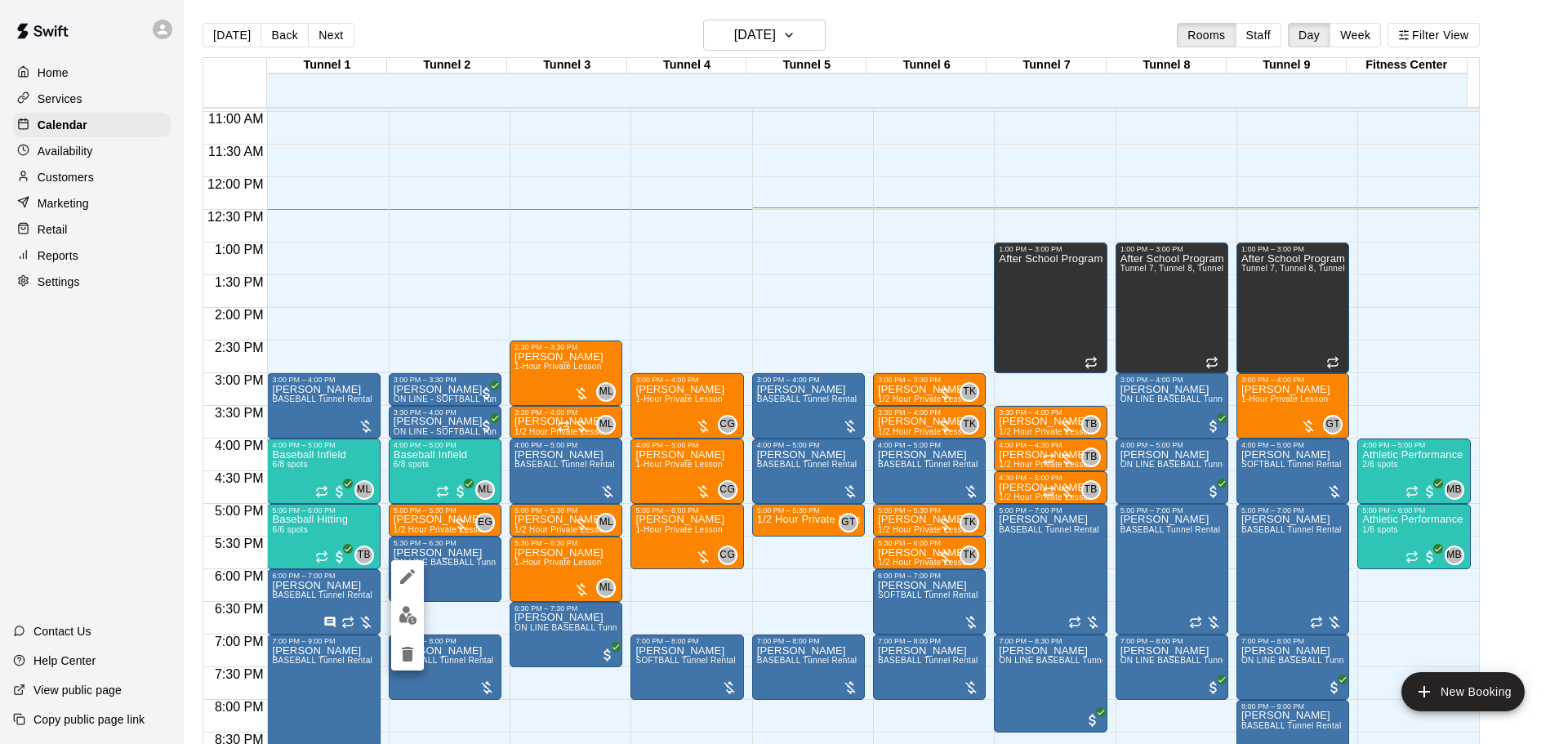
click at [407, 649] on icon "delete" at bounding box center [407, 654] width 12 height 14
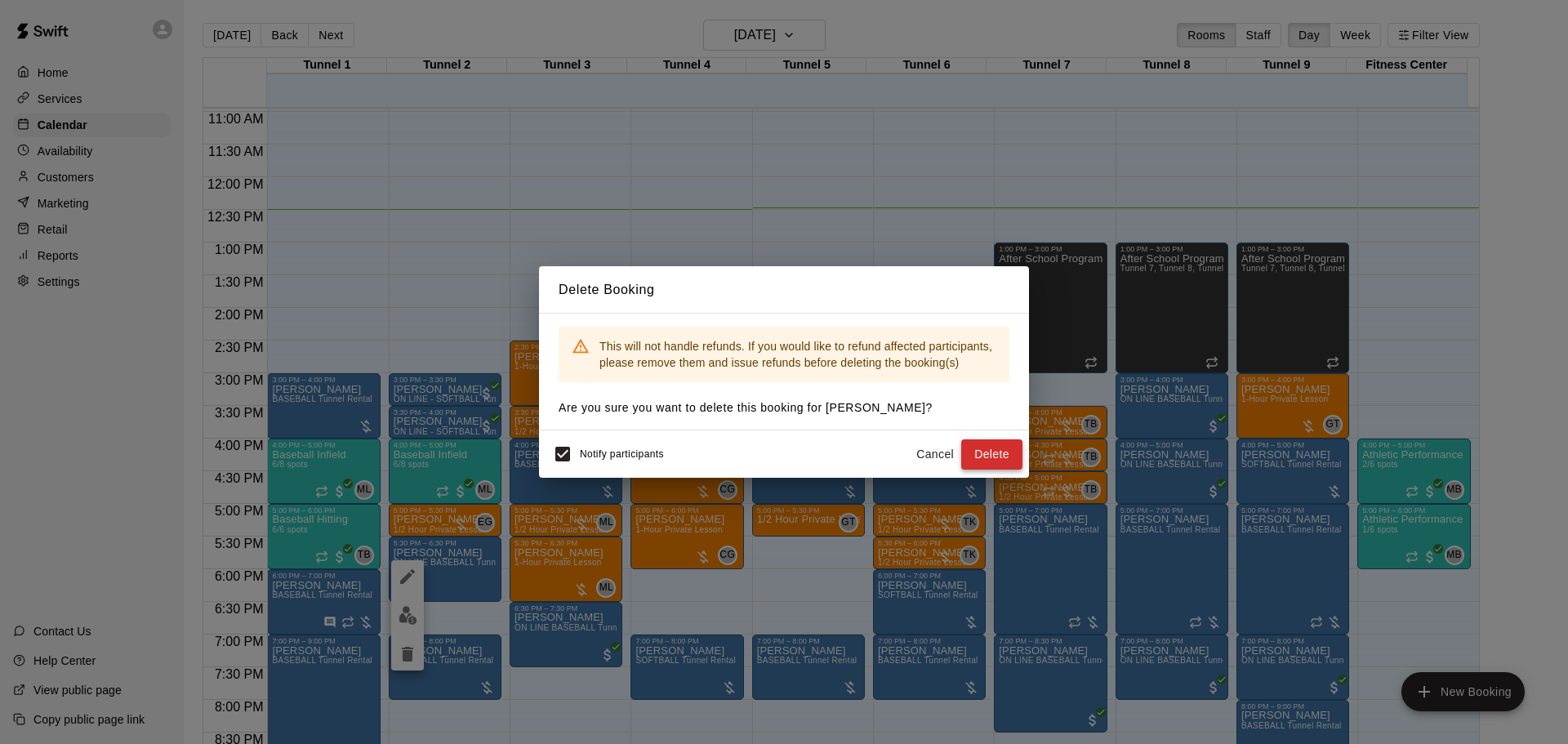
click at [981, 445] on button "Delete" at bounding box center [992, 455] width 61 height 31
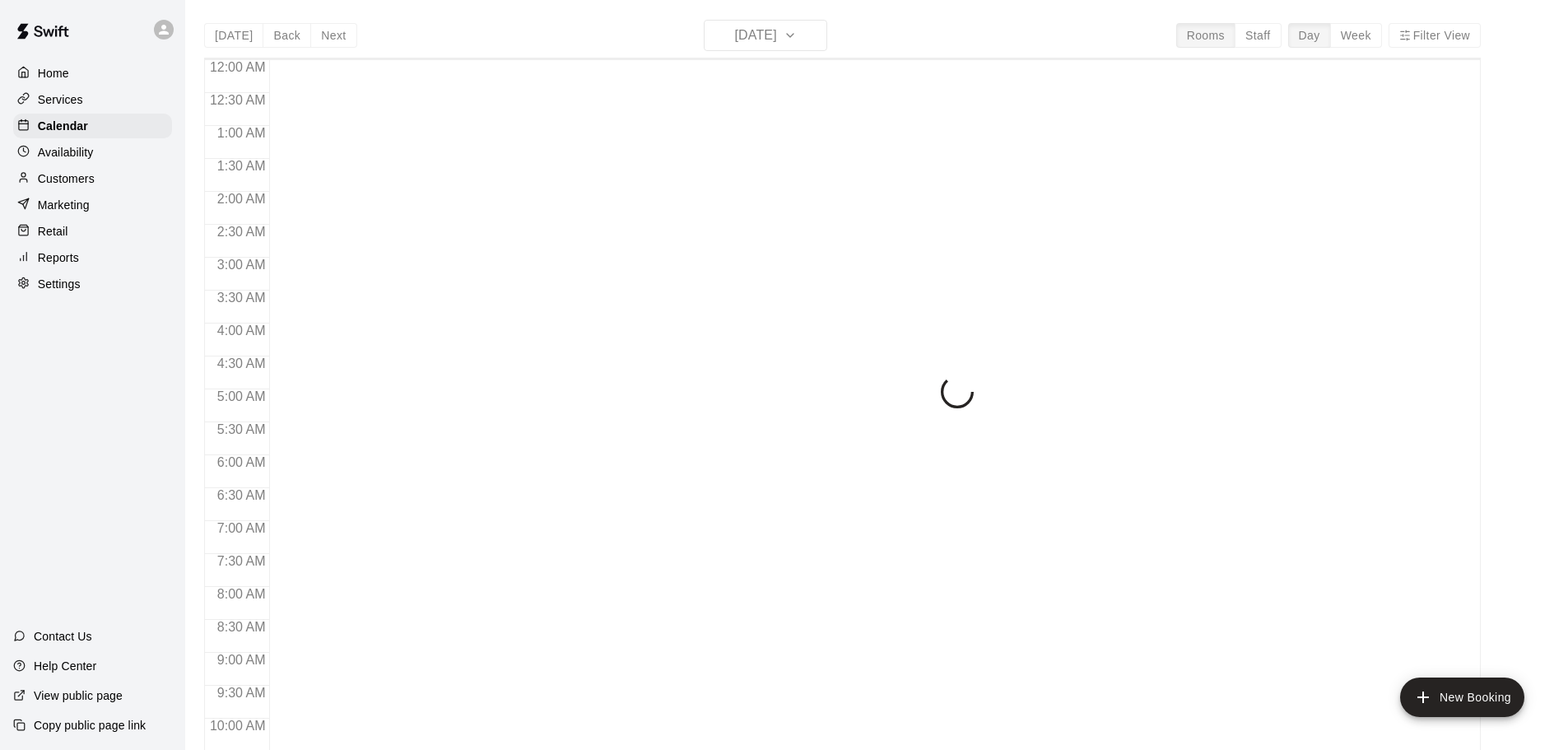
scroll to position [841, 0]
